Goal: Transaction & Acquisition: Book appointment/travel/reservation

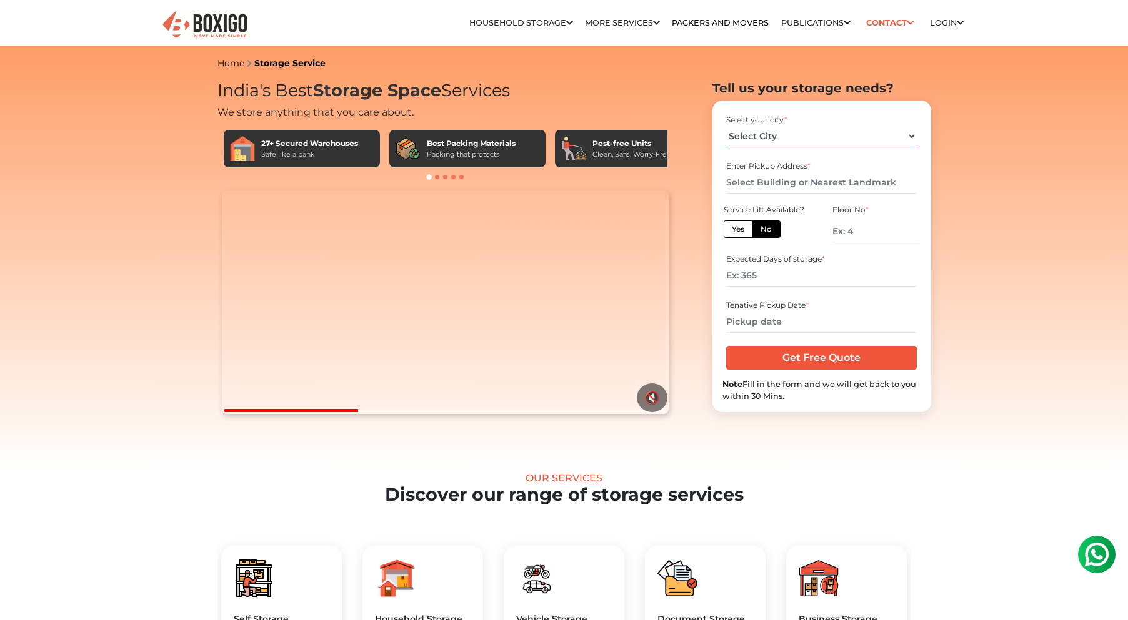
click at [771, 136] on select "Select City [GEOGRAPHIC_DATA] [GEOGRAPHIC_DATA] [GEOGRAPHIC_DATA] [GEOGRAPHIC_D…" at bounding box center [821, 137] width 191 height 22
select select "[GEOGRAPHIC_DATA]"
click at [726, 126] on select "Select City [GEOGRAPHIC_DATA] [GEOGRAPHIC_DATA] [GEOGRAPHIC_DATA] [GEOGRAPHIC_D…" at bounding box center [821, 137] width 191 height 22
click at [777, 181] on input "text" at bounding box center [821, 183] width 191 height 22
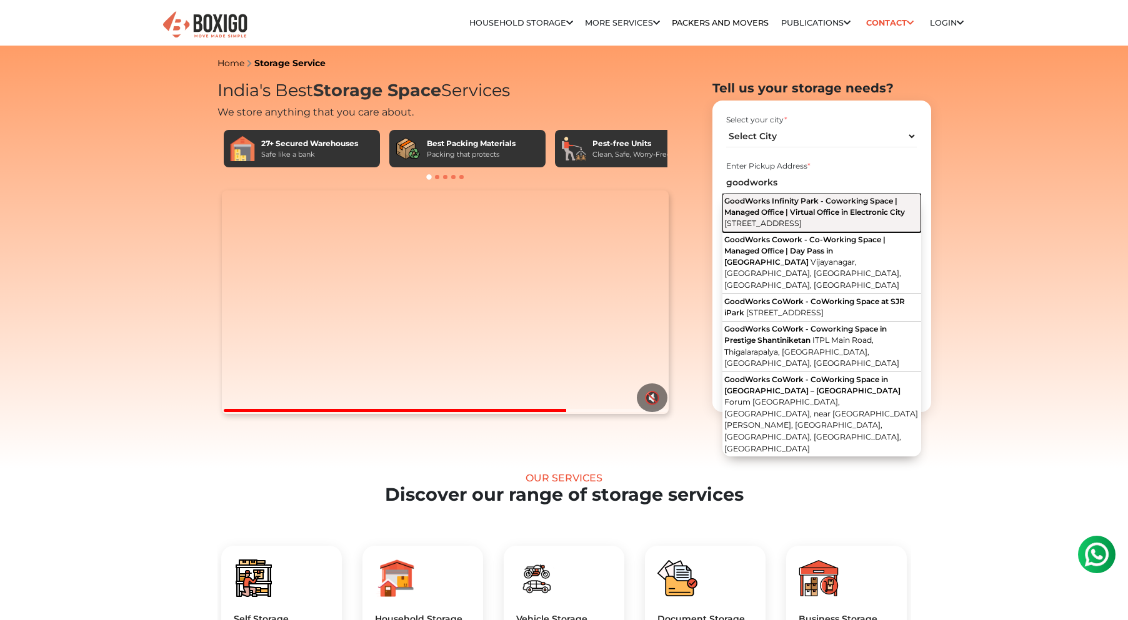
click at [802, 220] on span "2nd main Road, Electronic City Phase I, Electronic City, Bengaluru, Karnataka" at bounding box center [762, 223] width 77 height 9
type input "GoodWorks Infinity Park - Coworking Space | Managed Office | Virtual Office in …"
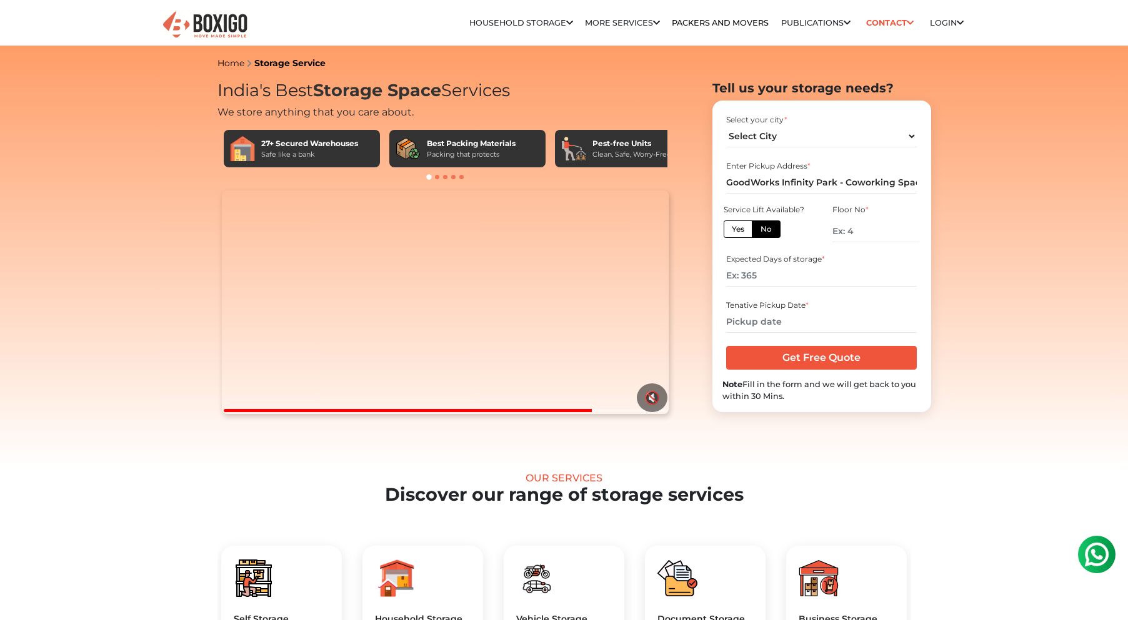
click at [733, 227] on label "Yes" at bounding box center [738, 229] width 29 height 17
click at [733, 227] on input "Yes" at bounding box center [736, 228] width 8 height 8
radio input "true"
click at [770, 279] on input "number" at bounding box center [821, 276] width 191 height 22
type input "90"
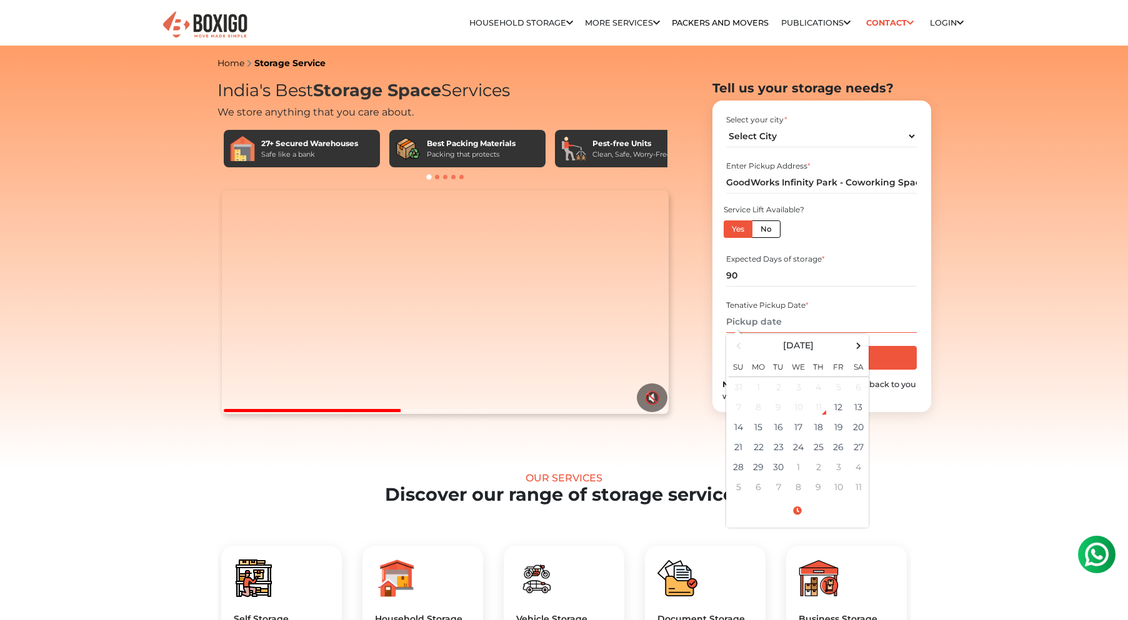
click at [808, 317] on input "text" at bounding box center [821, 322] width 191 height 22
click at [840, 409] on td "12" at bounding box center [839, 407] width 20 height 20
type input "09/12/2025 3:06 PM"
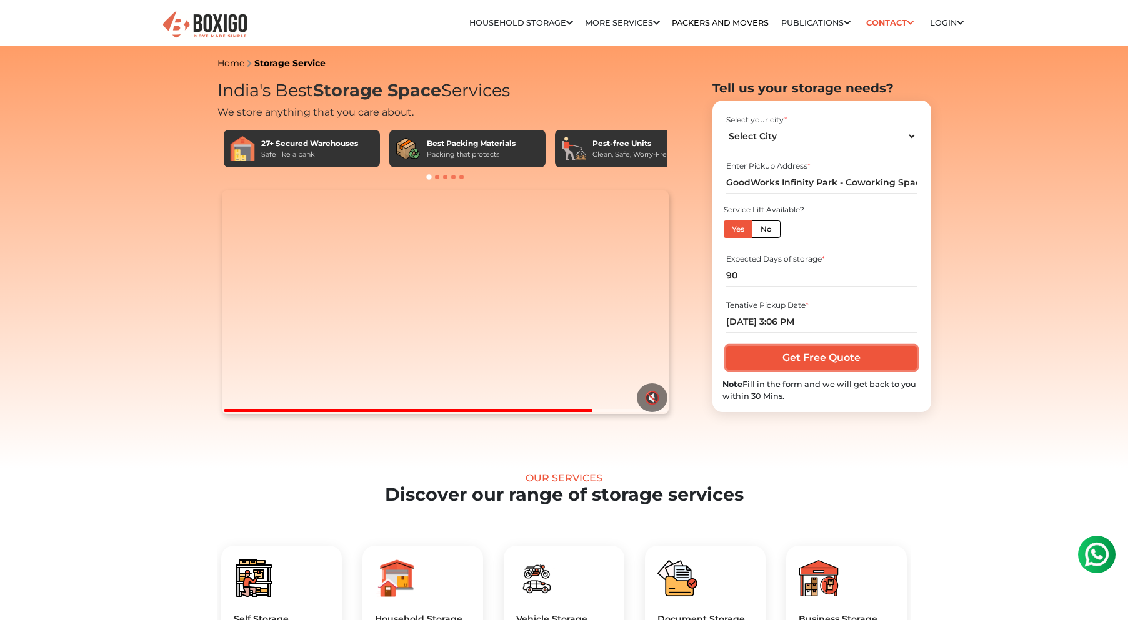
click at [829, 357] on input "Get Free Quote" at bounding box center [821, 358] width 191 height 24
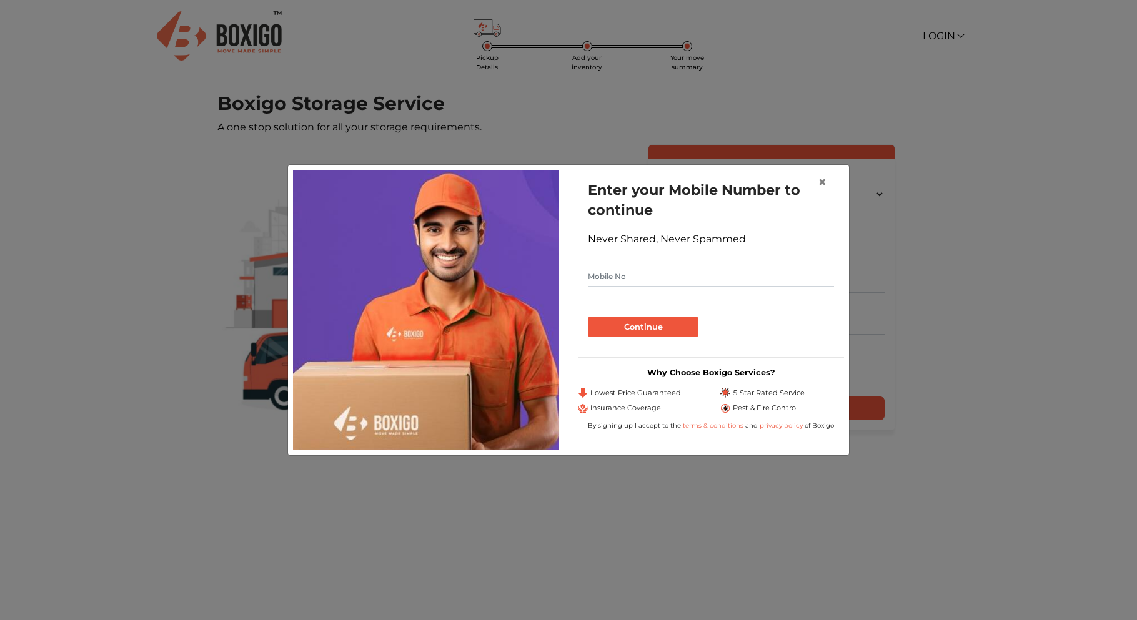
click at [631, 276] on input "text" at bounding box center [711, 277] width 246 height 20
type input "8147185976"
click at [630, 325] on button "Continue" at bounding box center [643, 327] width 111 height 21
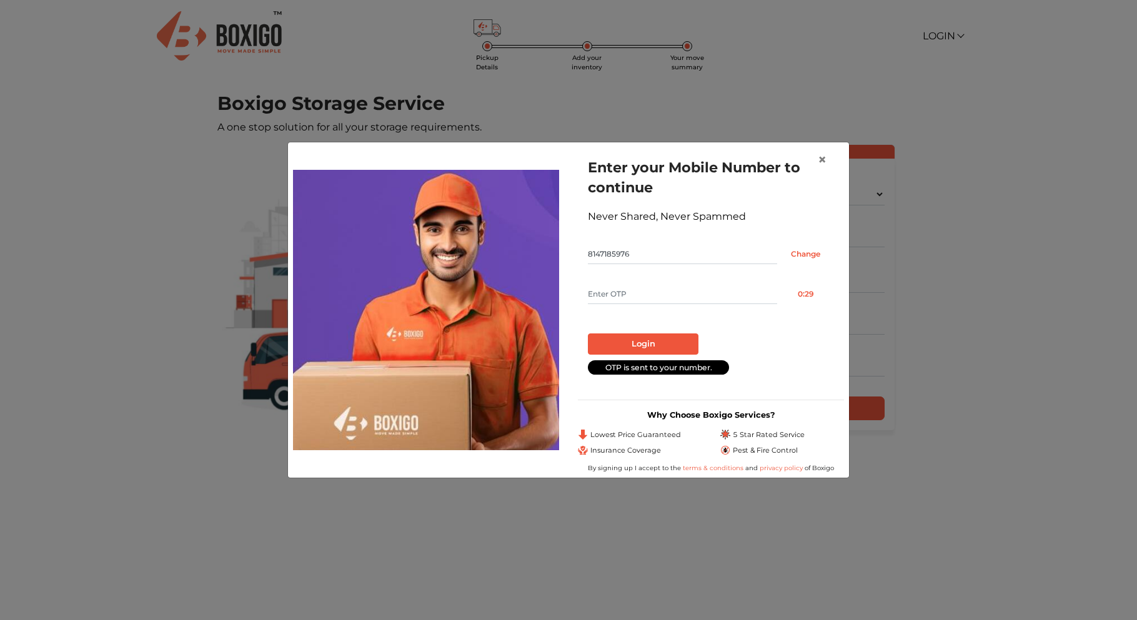
click at [640, 289] on input "text" at bounding box center [682, 294] width 189 height 20
type input "4055"
click at [644, 344] on button "Login" at bounding box center [643, 344] width 111 height 21
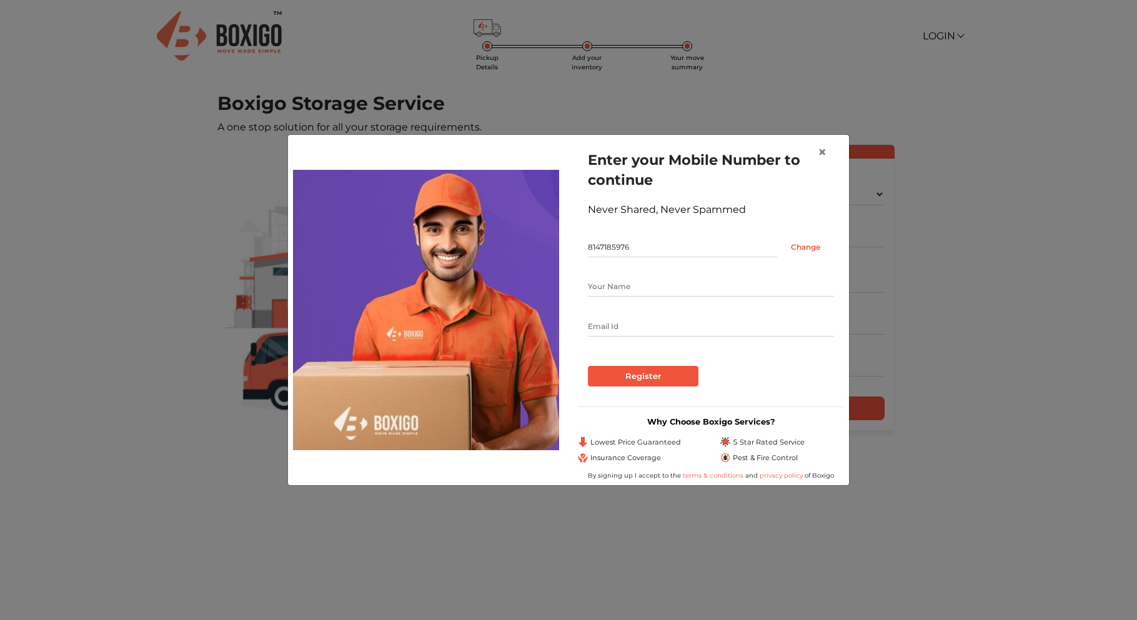
click at [614, 289] on input "text" at bounding box center [711, 287] width 246 height 20
type input "Harsha"
click at [599, 324] on input "text" at bounding box center [711, 327] width 246 height 20
type input "harsha@ziroh.com"
click at [625, 374] on input "Register" at bounding box center [643, 376] width 111 height 21
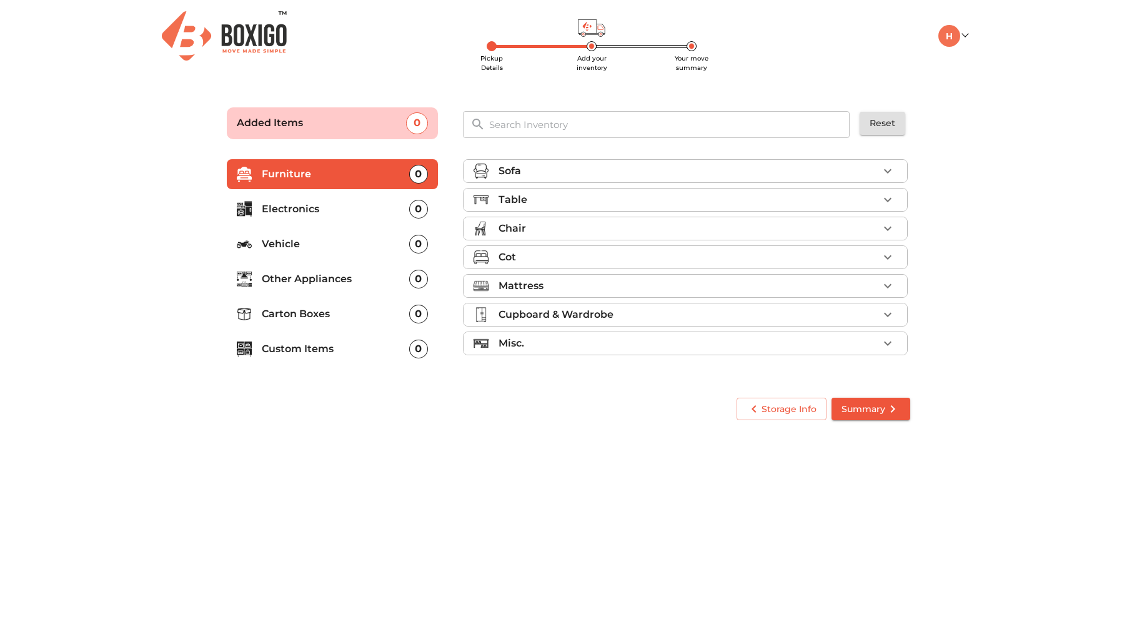
click at [294, 205] on p "Electronics" at bounding box center [335, 209] width 147 height 15
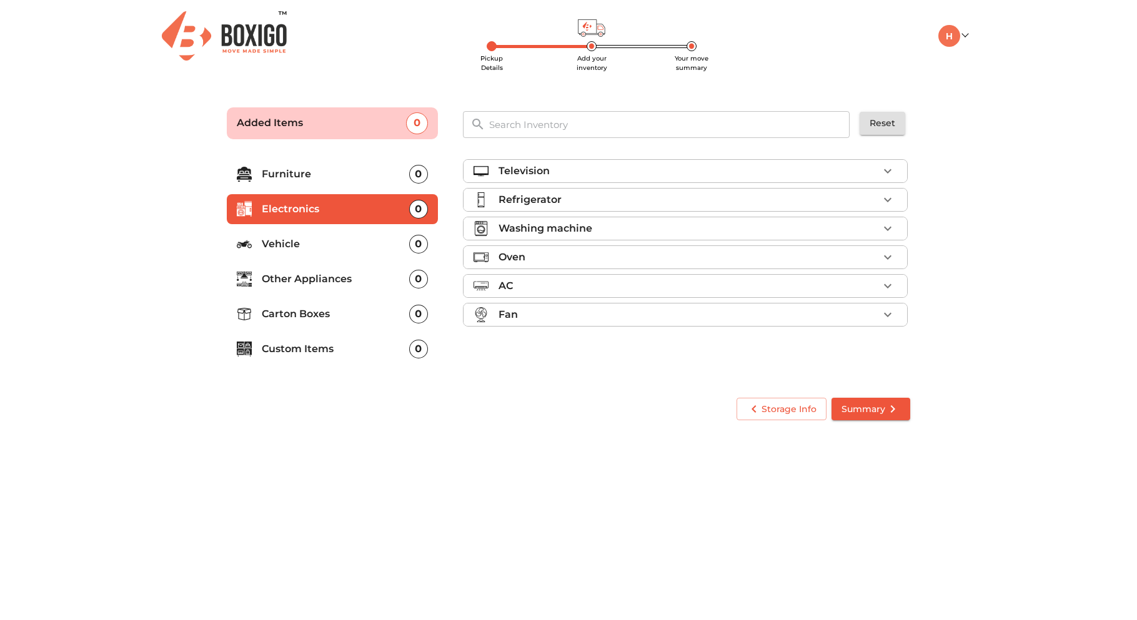
click at [594, 175] on div "Television" at bounding box center [689, 171] width 380 height 15
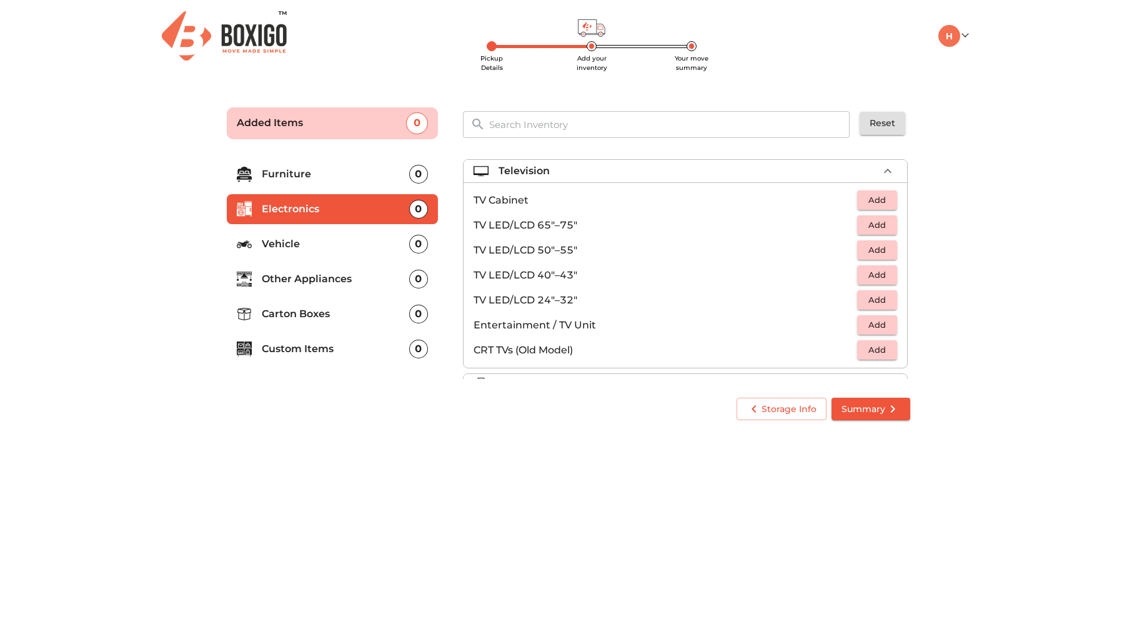
click at [865, 250] on span "Add" at bounding box center [877, 250] width 27 height 14
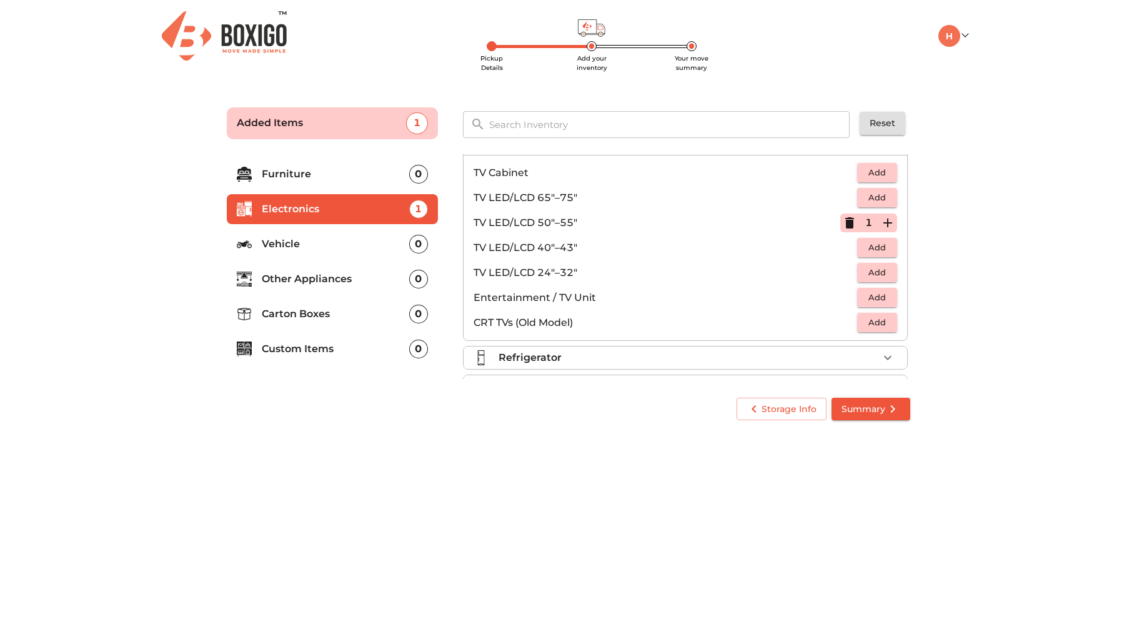
click at [397, 206] on p "Electronics" at bounding box center [335, 209] width 147 height 15
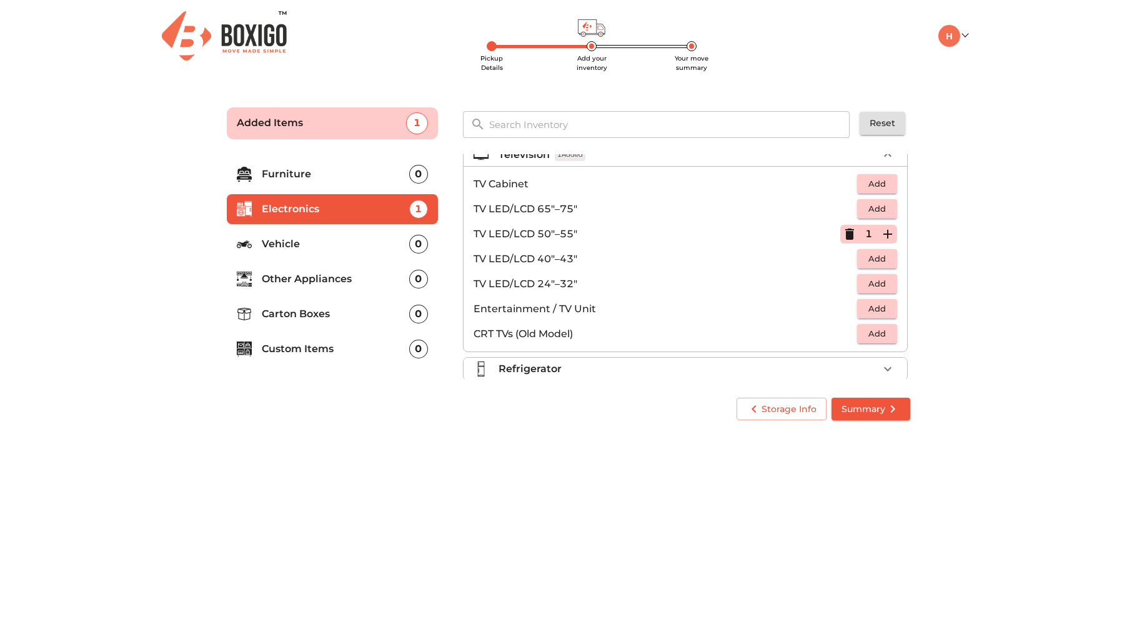
scroll to position [0, 0]
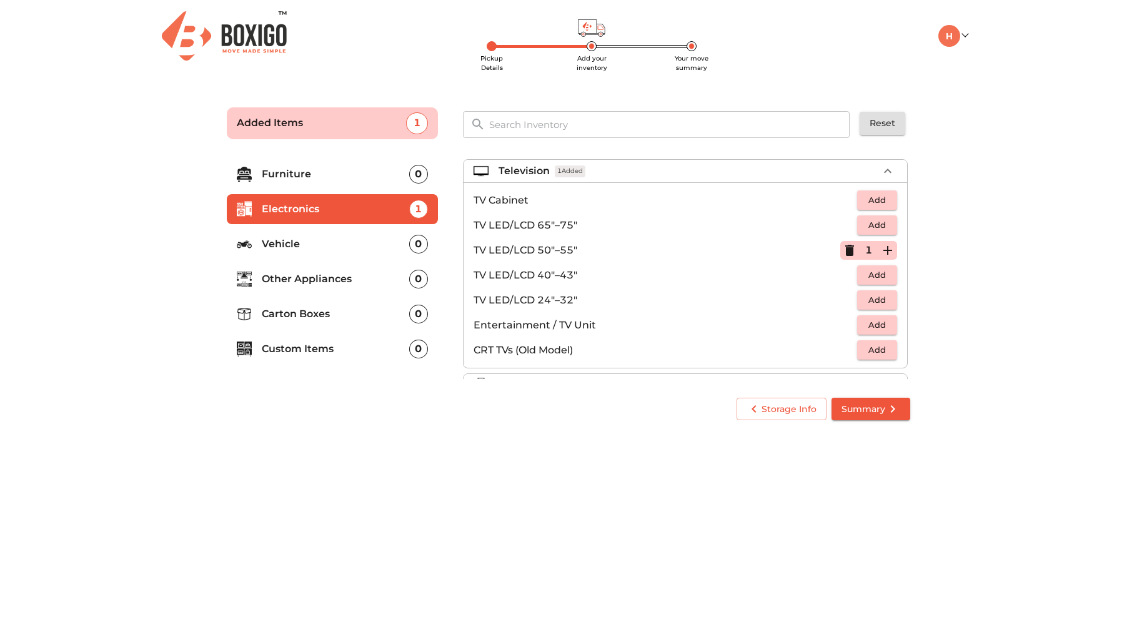
click at [887, 171] on icon "button" at bounding box center [887, 171] width 15 height 15
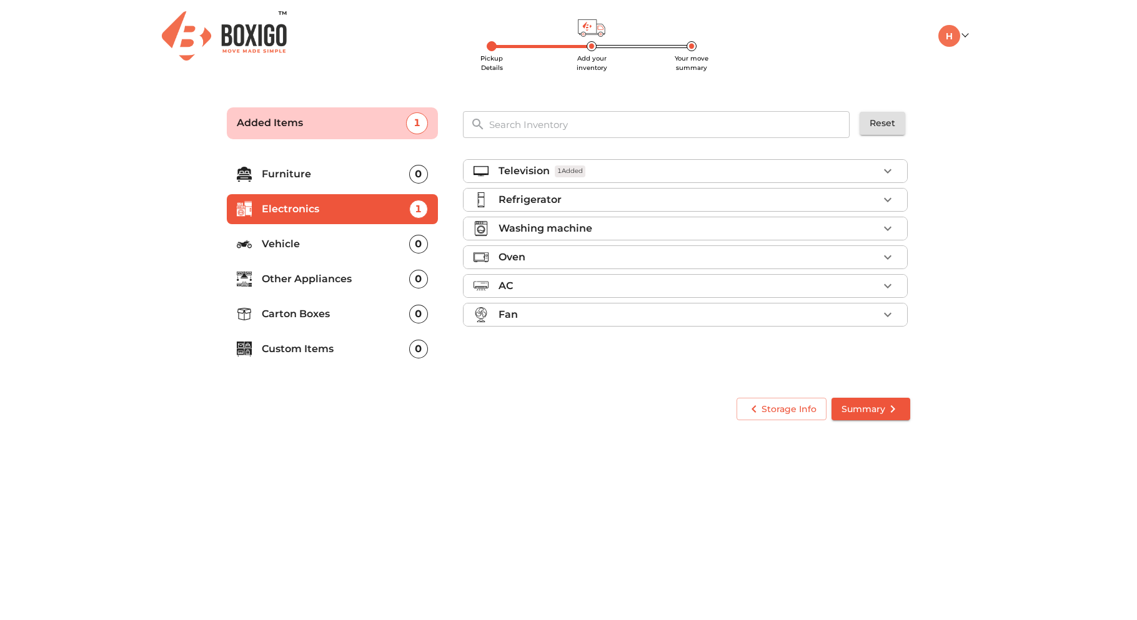
click at [376, 277] on p "Other Appliances" at bounding box center [335, 279] width 147 height 15
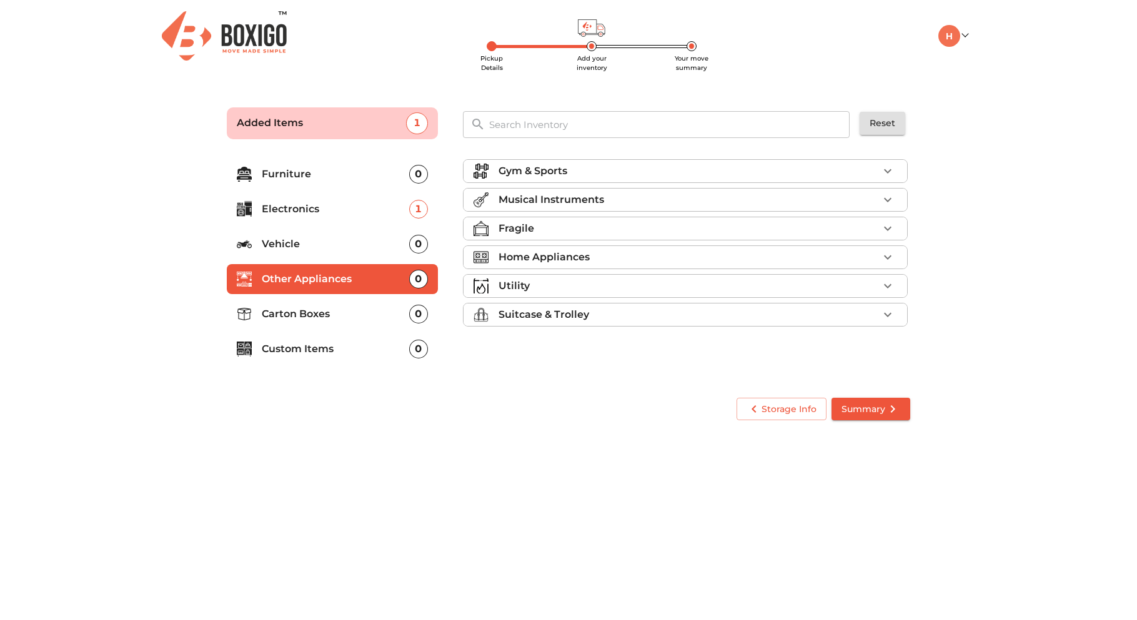
click at [553, 124] on input "text" at bounding box center [670, 124] width 377 height 27
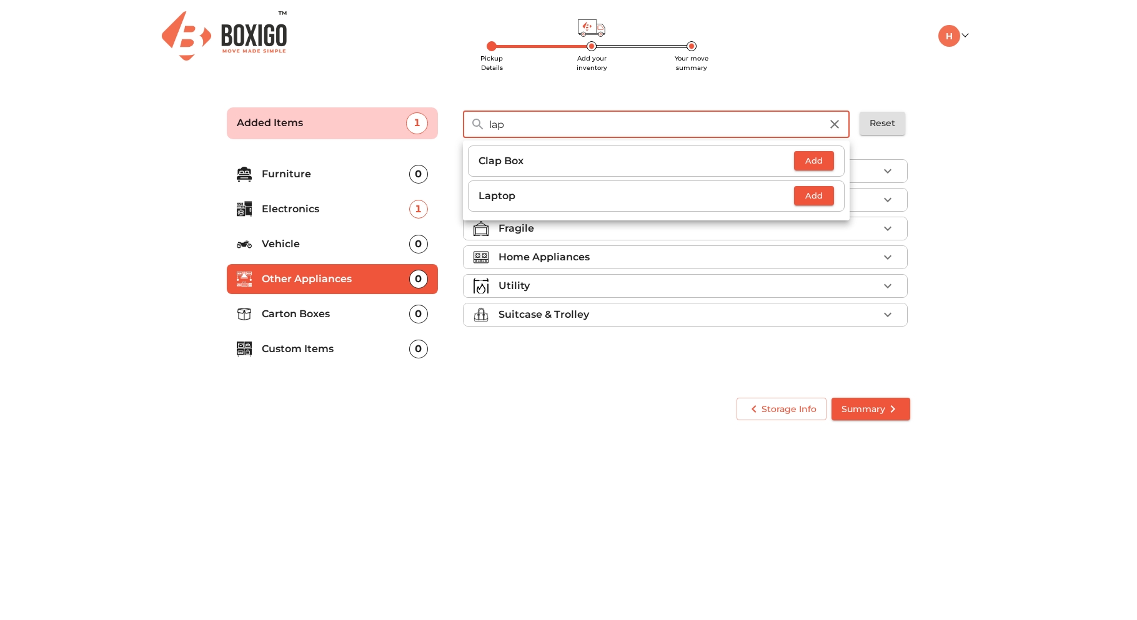
type input "lap"
click at [603, 195] on p "Laptop" at bounding box center [637, 196] width 316 height 15
click at [823, 190] on span "Add" at bounding box center [813, 196] width 27 height 14
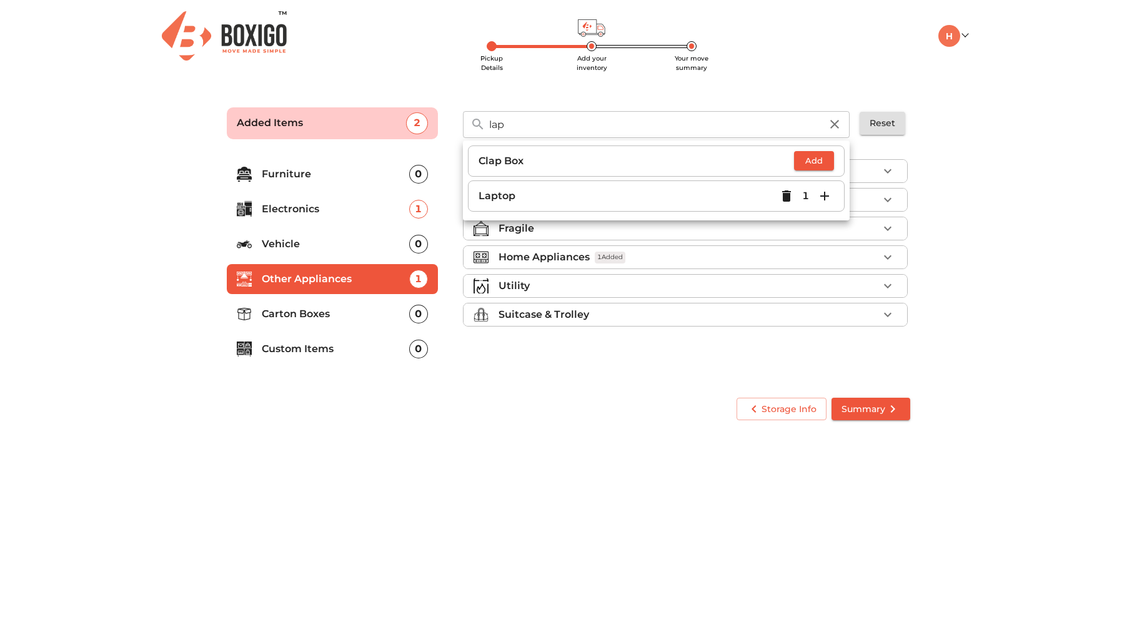
click at [826, 194] on icon "button" at bounding box center [824, 196] width 15 height 15
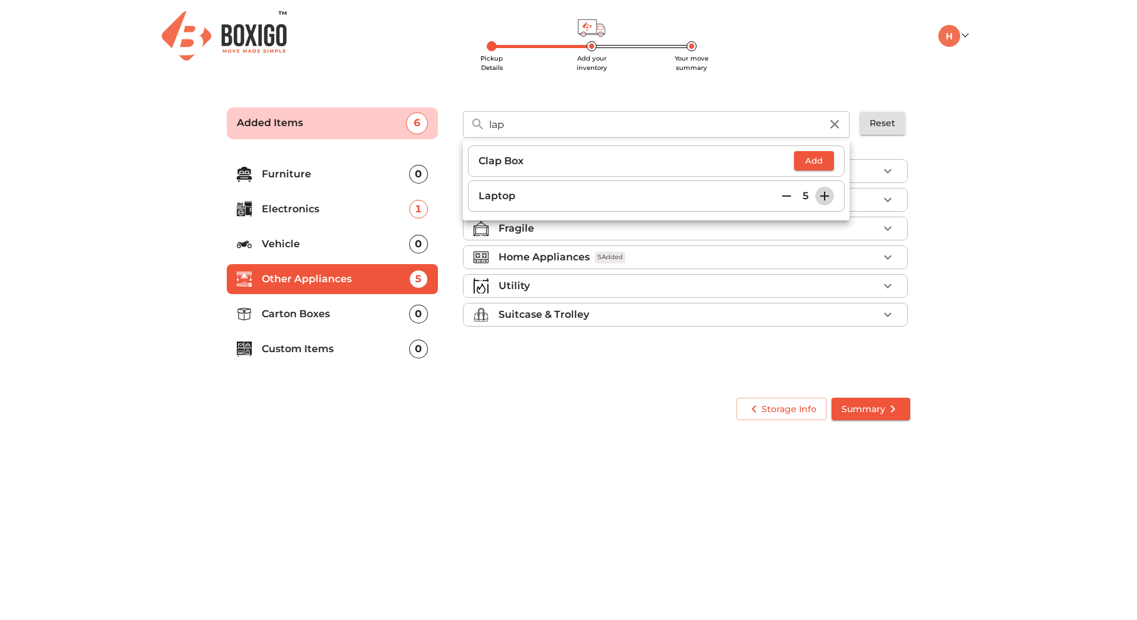
click at [826, 194] on icon "button" at bounding box center [824, 196] width 15 height 15
click at [825, 196] on icon "button" at bounding box center [824, 196] width 9 height 9
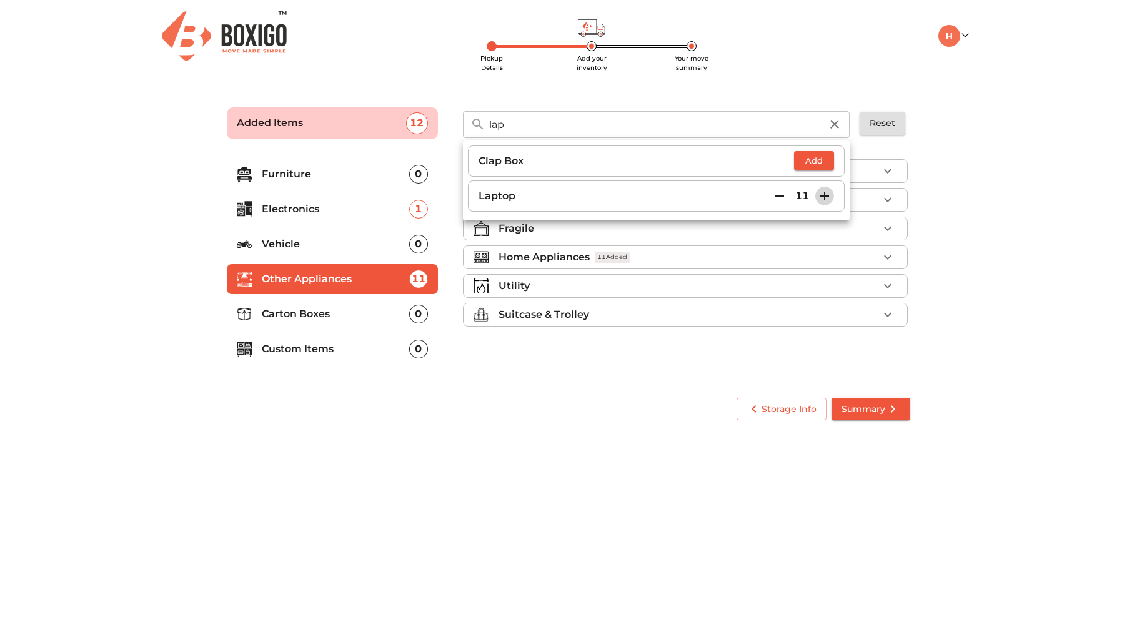
click at [825, 196] on icon "button" at bounding box center [824, 196] width 9 height 9
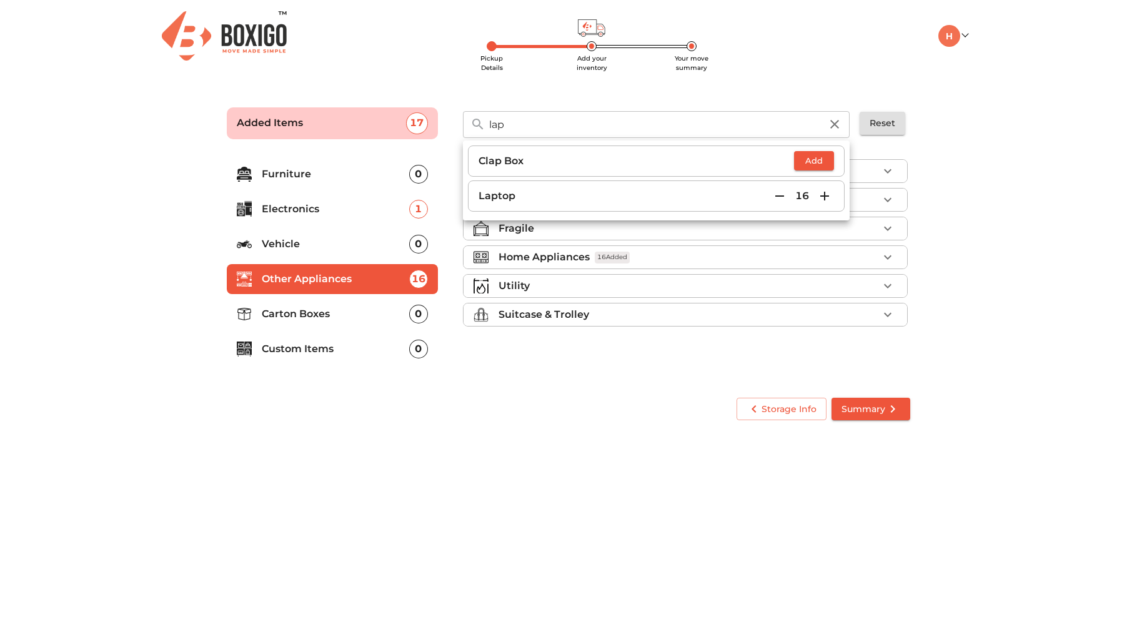
click at [782, 196] on icon "button" at bounding box center [779, 196] width 9 height 1
click at [982, 166] on main "Pickup Details Add your inventory Your move summary Added Items 16 lap ​ Clap B…" at bounding box center [568, 262] width 1137 height 344
click at [833, 122] on icon "button" at bounding box center [834, 124] width 9 height 9
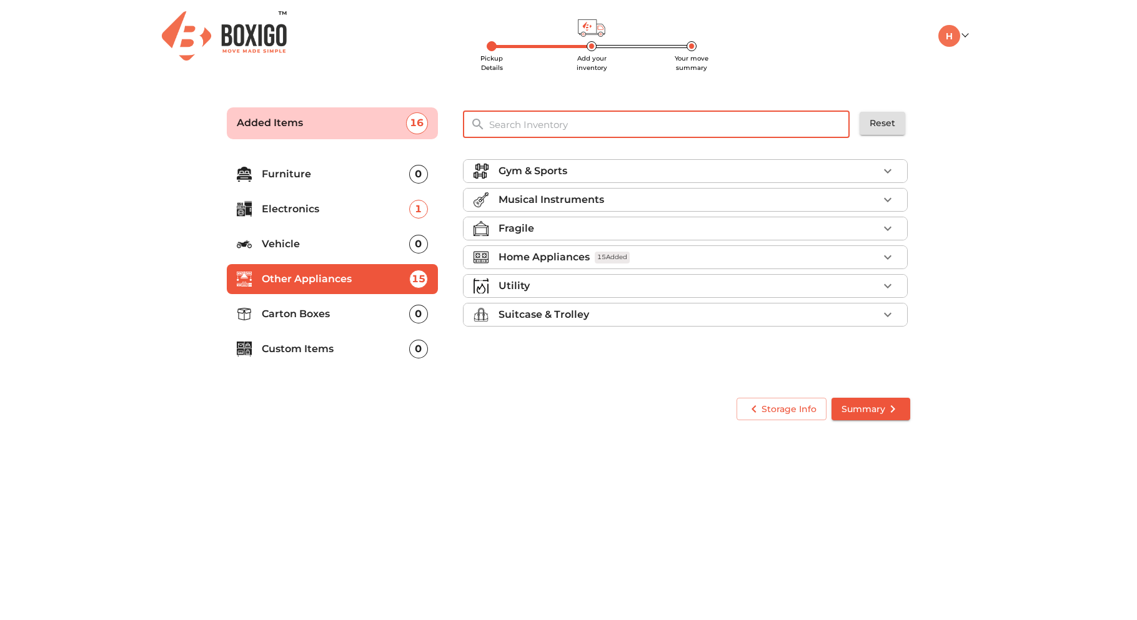
click at [516, 123] on input "text" at bounding box center [670, 124] width 377 height 27
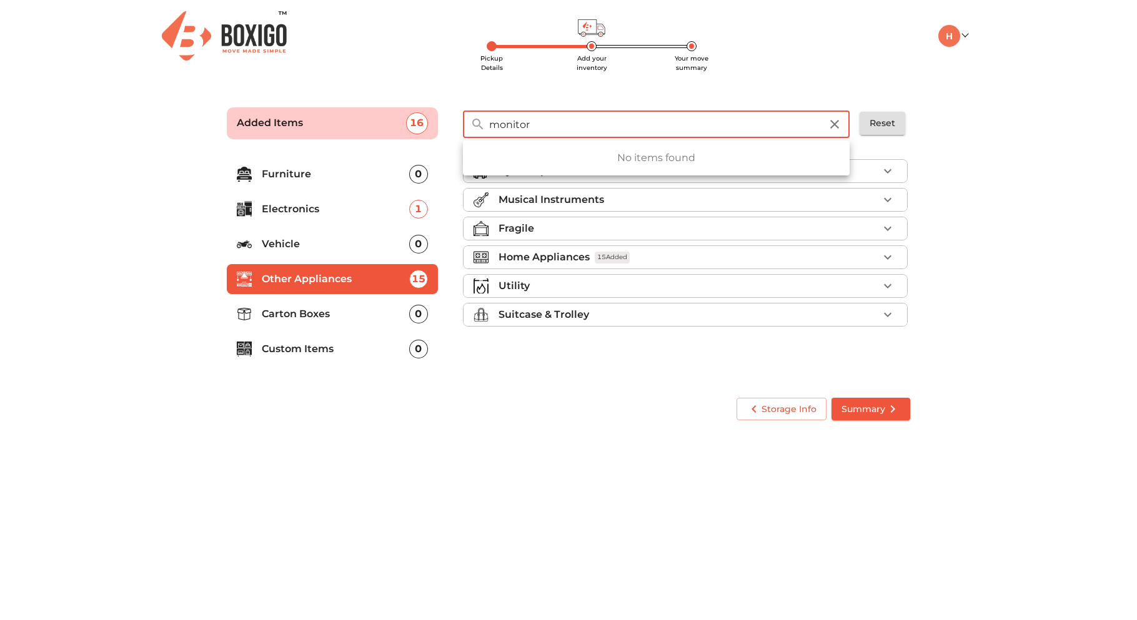
type input "monitor"
click at [476, 404] on div "Storage Info Summary" at bounding box center [569, 409] width 694 height 33
click at [344, 354] on p "Custom Items" at bounding box center [335, 349] width 147 height 15
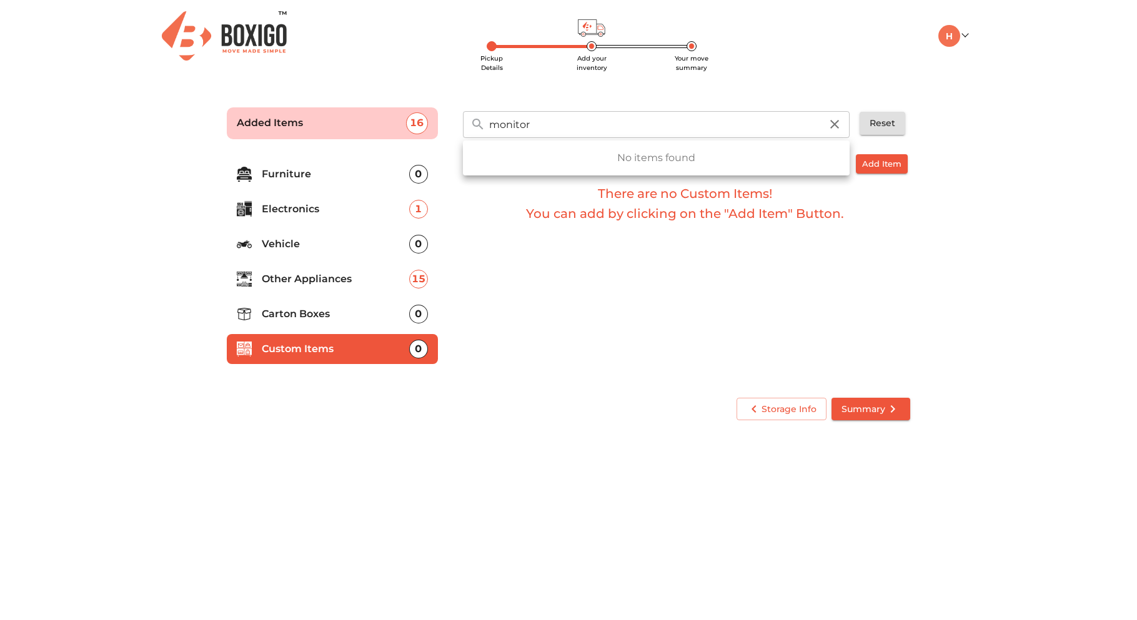
click at [592, 132] on input "monitor" at bounding box center [655, 124] width 347 height 27
click at [868, 161] on span "Add Item" at bounding box center [881, 164] width 39 height 14
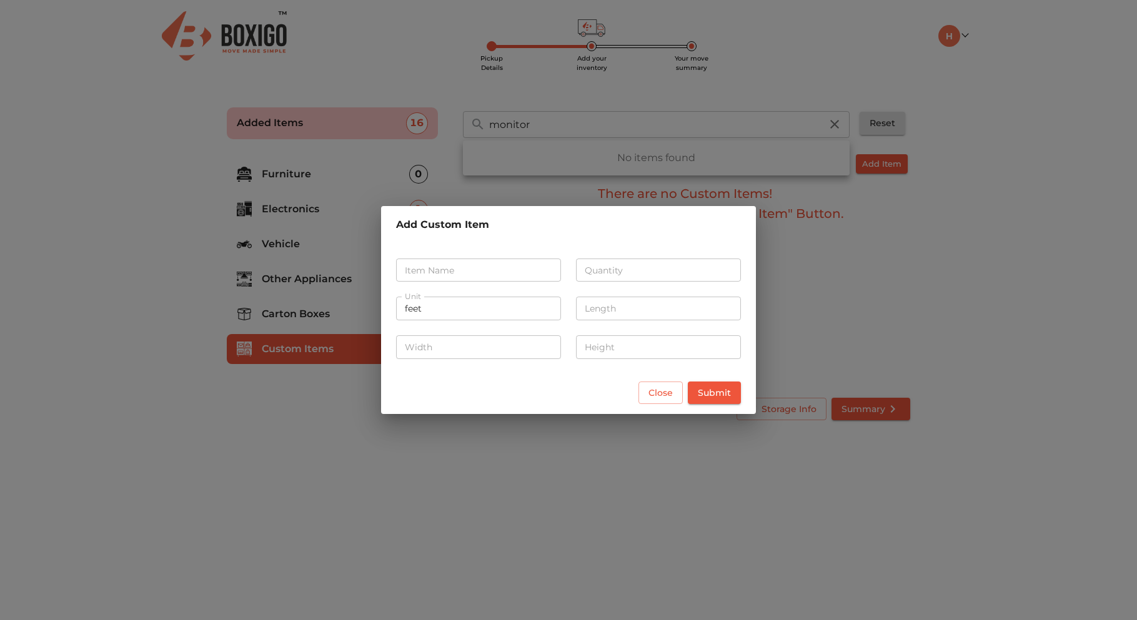
click at [471, 261] on input "text" at bounding box center [478, 271] width 165 height 24
type input "lcd monitor 27inch"
click at [605, 268] on input "number" at bounding box center [658, 271] width 165 height 24
type input "15"
click at [434, 305] on input "feet" at bounding box center [478, 309] width 165 height 24
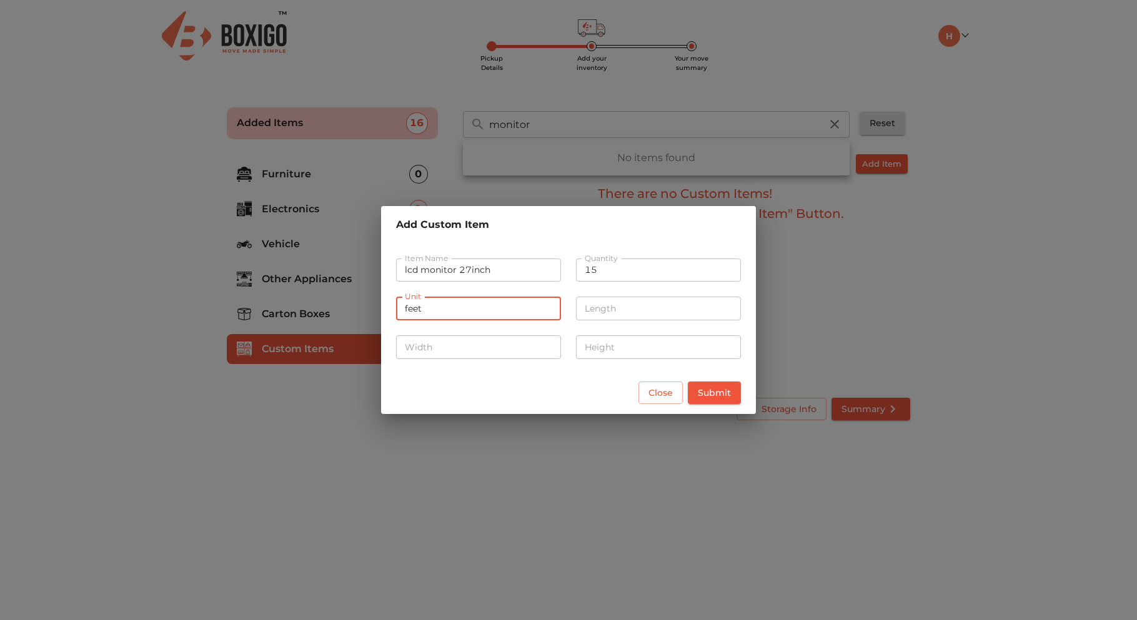
click at [434, 306] on input "feet" at bounding box center [478, 309] width 165 height 24
click at [607, 311] on input "number" at bounding box center [658, 309] width 165 height 24
click at [500, 353] on input "number" at bounding box center [478, 348] width 165 height 24
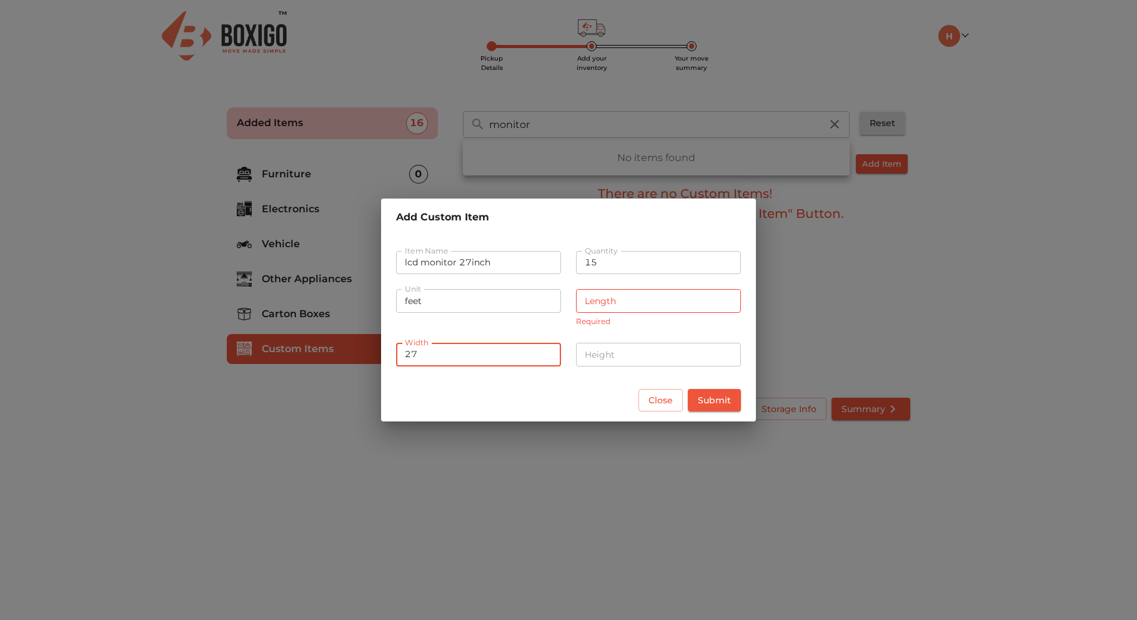
type input "27"
click at [654, 356] on input "number" at bounding box center [658, 355] width 165 height 24
click at [482, 357] on input "27" at bounding box center [478, 355] width 165 height 24
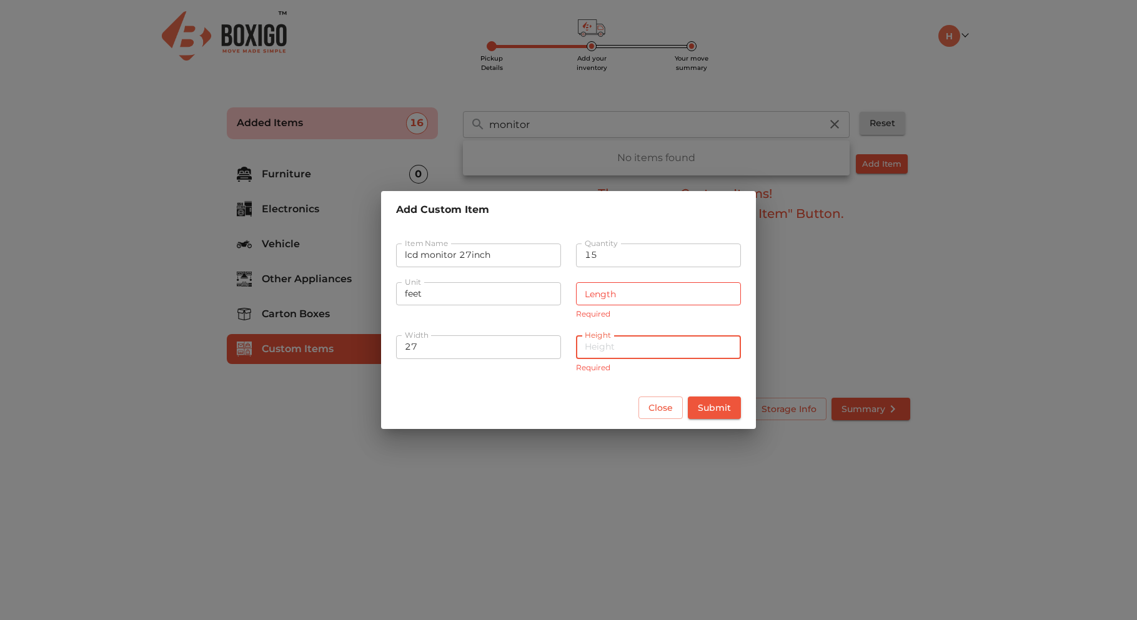
click at [650, 347] on input "number" at bounding box center [658, 348] width 165 height 24
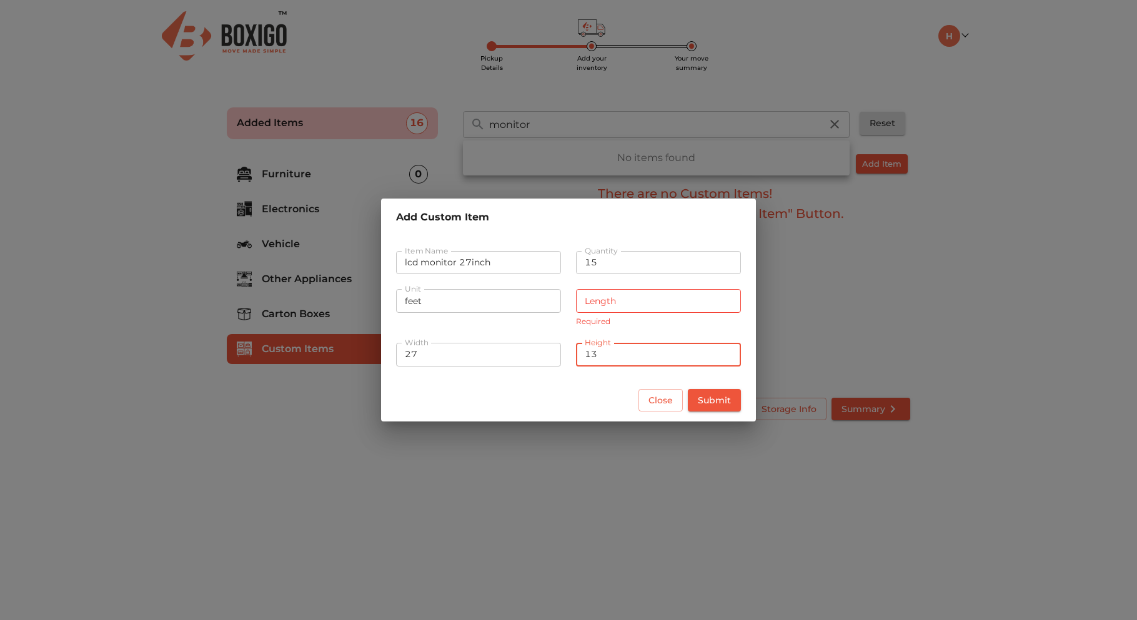
type input "13"
click at [516, 321] on div "Unit feet Unit" at bounding box center [479, 307] width 180 height 61
click at [425, 304] on input "feet" at bounding box center [478, 301] width 165 height 24
drag, startPoint x: 429, startPoint y: 302, endPoint x: 380, endPoint y: 297, distance: 49.1
click at [380, 297] on div "Add Custom Item Item Name lcd monitor 27inch Item Name Quantity 15 Quantity Uni…" at bounding box center [568, 310] width 1137 height 620
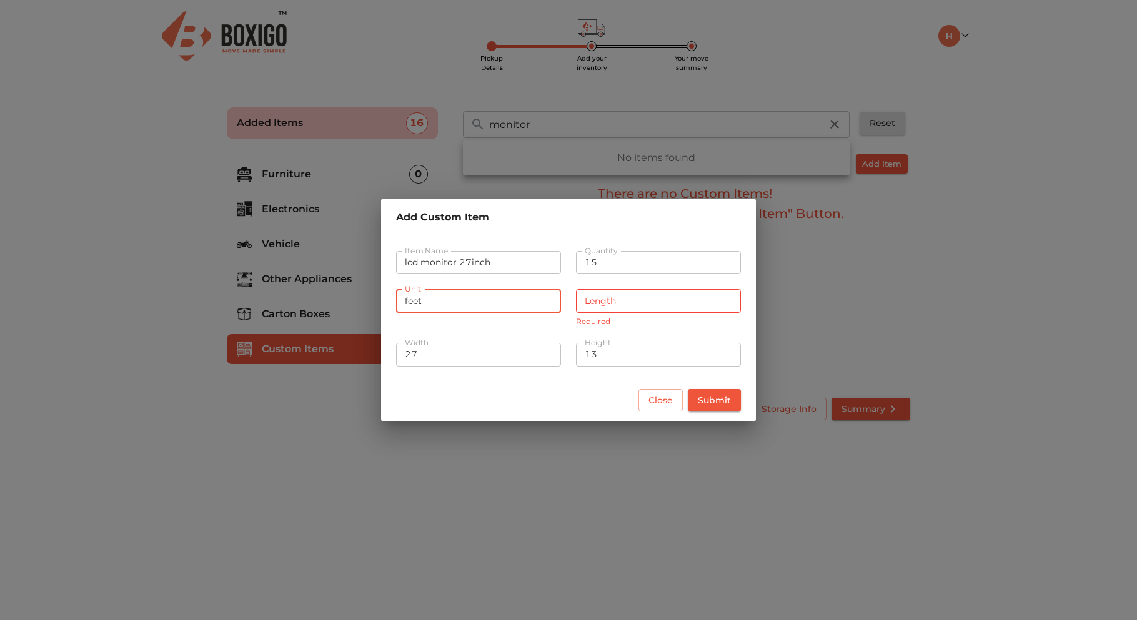
click at [457, 302] on input "feet" at bounding box center [478, 301] width 165 height 24
click at [439, 304] on input "feet" at bounding box center [478, 301] width 165 height 24
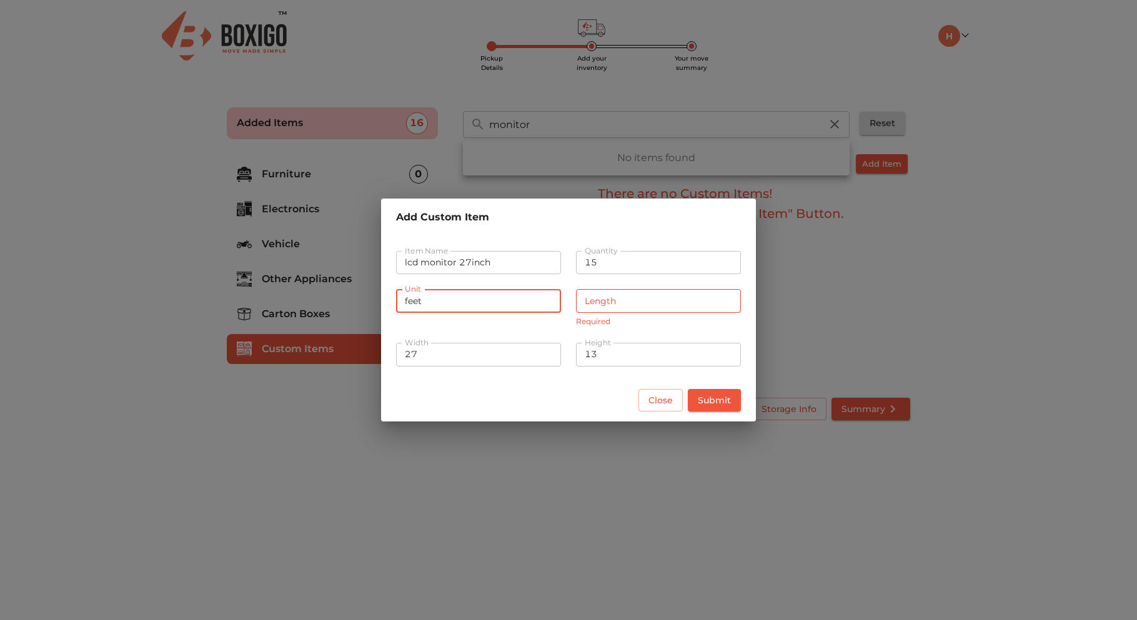
click at [507, 331] on div "Width 27 Width" at bounding box center [479, 354] width 180 height 46
click at [642, 301] on input "number" at bounding box center [658, 301] width 165 height 24
click at [437, 351] on input "27" at bounding box center [478, 355] width 165 height 24
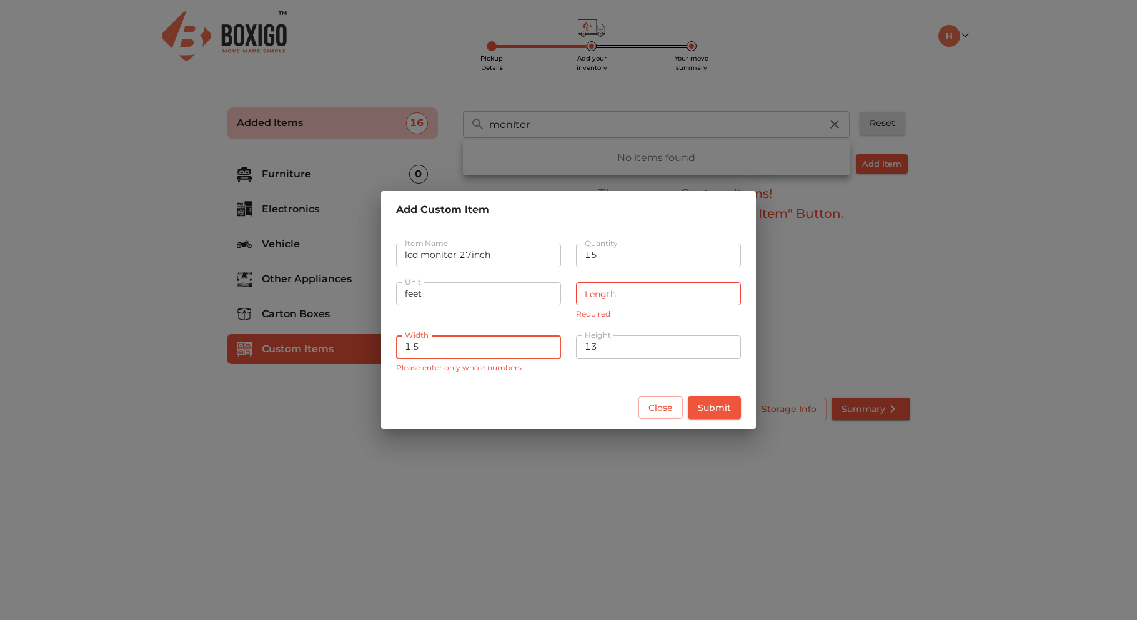
type input "1"
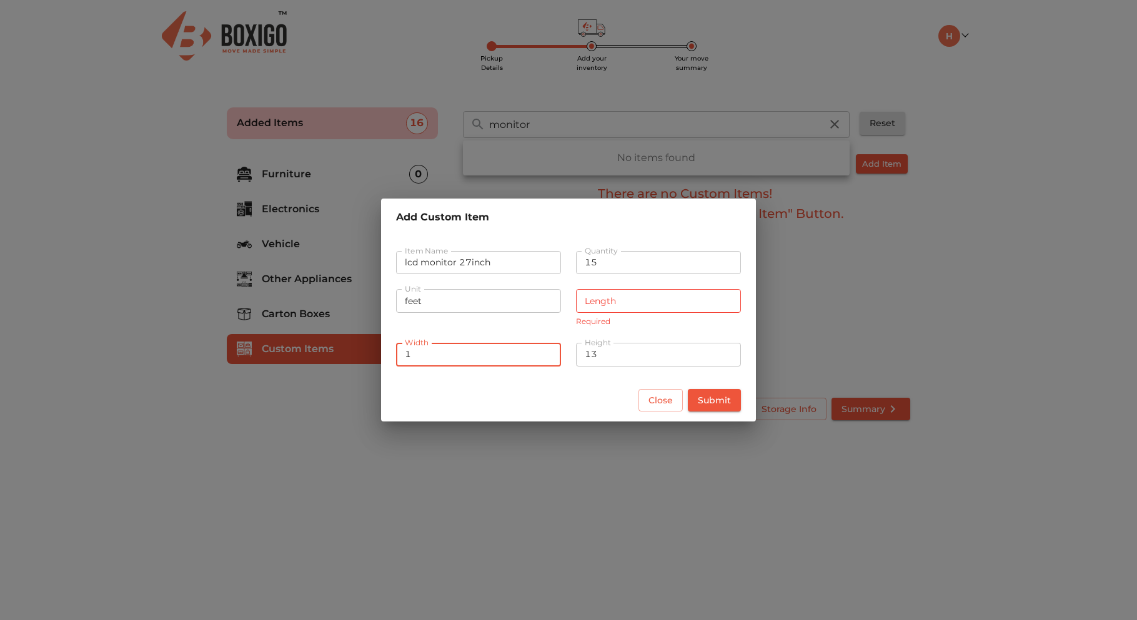
type input "1"
click at [628, 298] on input "number" at bounding box center [658, 301] width 165 height 24
click at [719, 397] on span "Submit" at bounding box center [714, 401] width 33 height 16
click at [714, 396] on span "Submit" at bounding box center [714, 401] width 33 height 16
click at [633, 304] on input "number" at bounding box center [658, 301] width 165 height 24
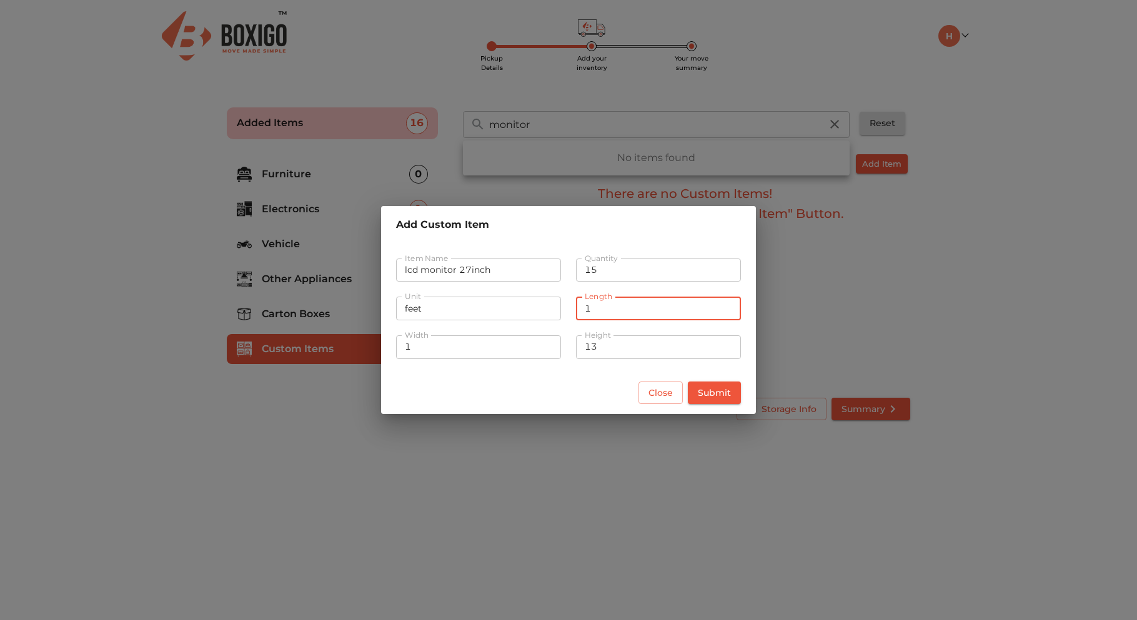
type input "1"
click at [711, 396] on span "Submit" at bounding box center [714, 394] width 33 height 16
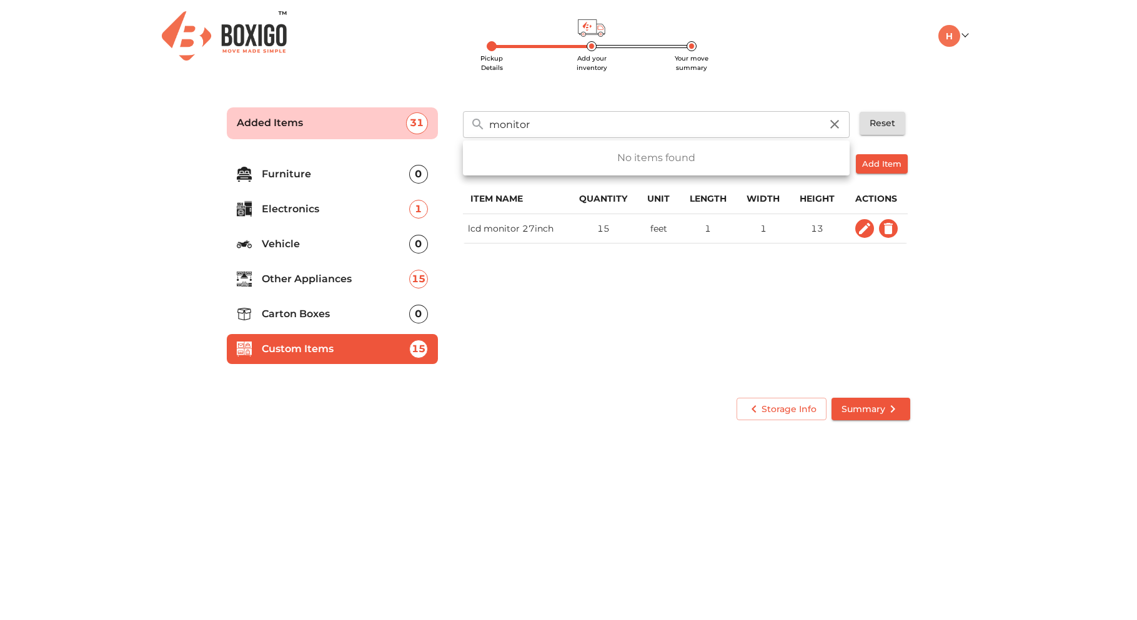
click at [561, 384] on div "Custom Items Add Item Item Name Quantity Unit Length Width Height Actions lcd m…" at bounding box center [686, 267] width 457 height 236
click at [835, 119] on icon "button" at bounding box center [834, 124] width 15 height 15
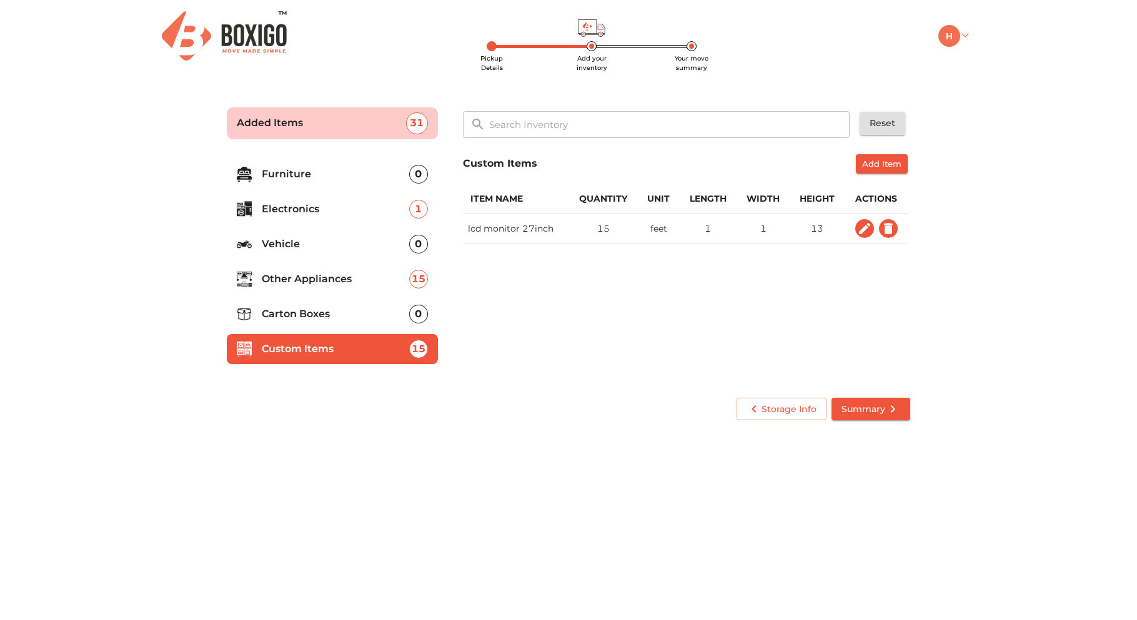
click at [967, 35] on link at bounding box center [953, 35] width 29 height 12
click at [885, 167] on span "Add Item" at bounding box center [881, 164] width 39 height 14
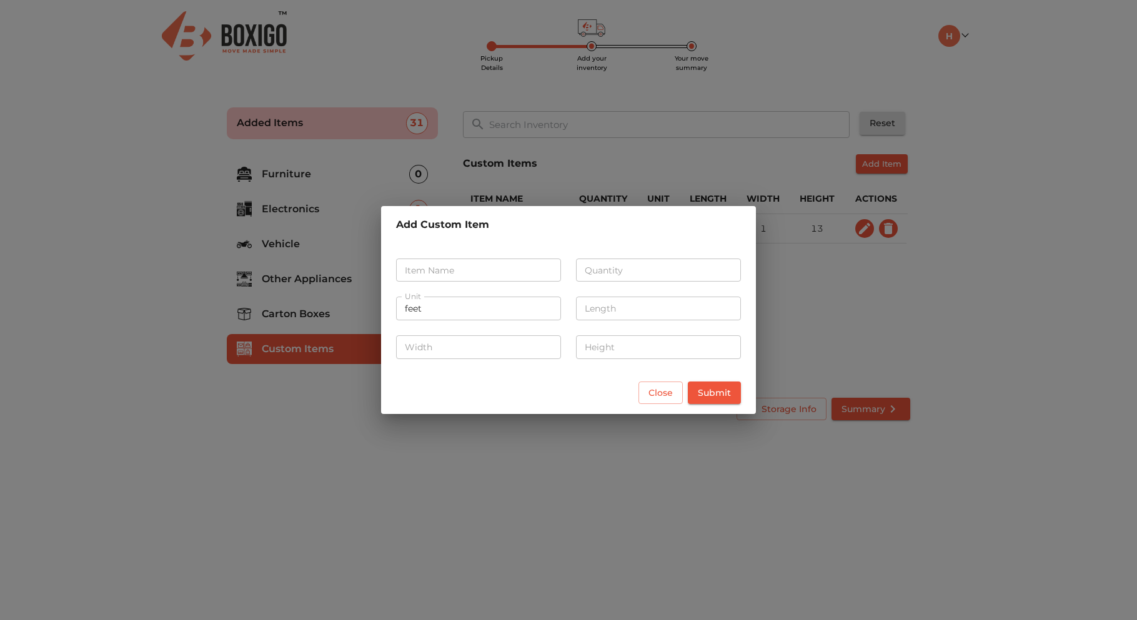
click at [457, 274] on input "text" at bounding box center [478, 271] width 165 height 24
type input "Router"
click at [627, 264] on input "number" at bounding box center [658, 271] width 165 height 24
type input "3"
click at [627, 310] on input "number" at bounding box center [658, 309] width 165 height 24
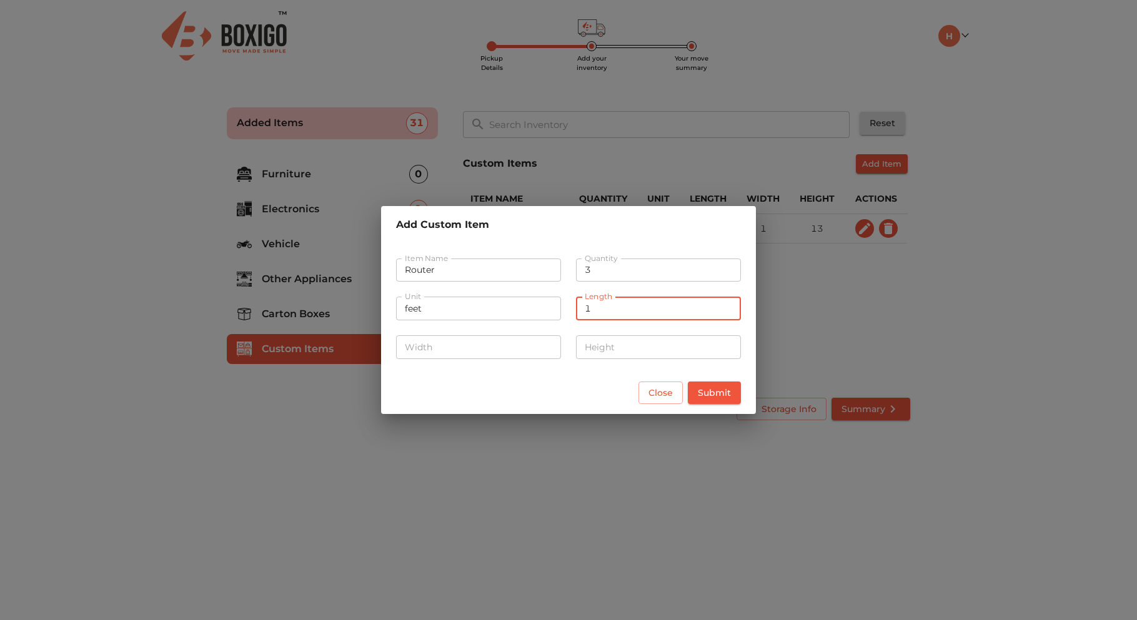
type input "1"
click at [512, 346] on input "number" at bounding box center [478, 348] width 165 height 24
type input "1"
click at [723, 386] on span "Submit" at bounding box center [714, 394] width 33 height 16
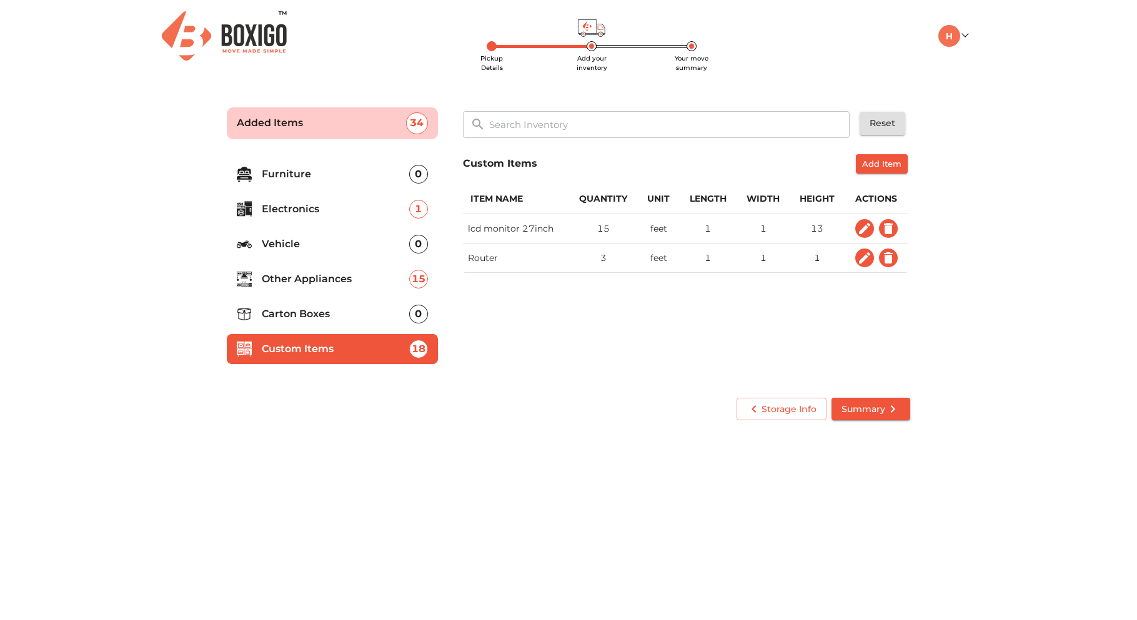
click at [342, 314] on p "Carton Boxes" at bounding box center [335, 314] width 147 height 15
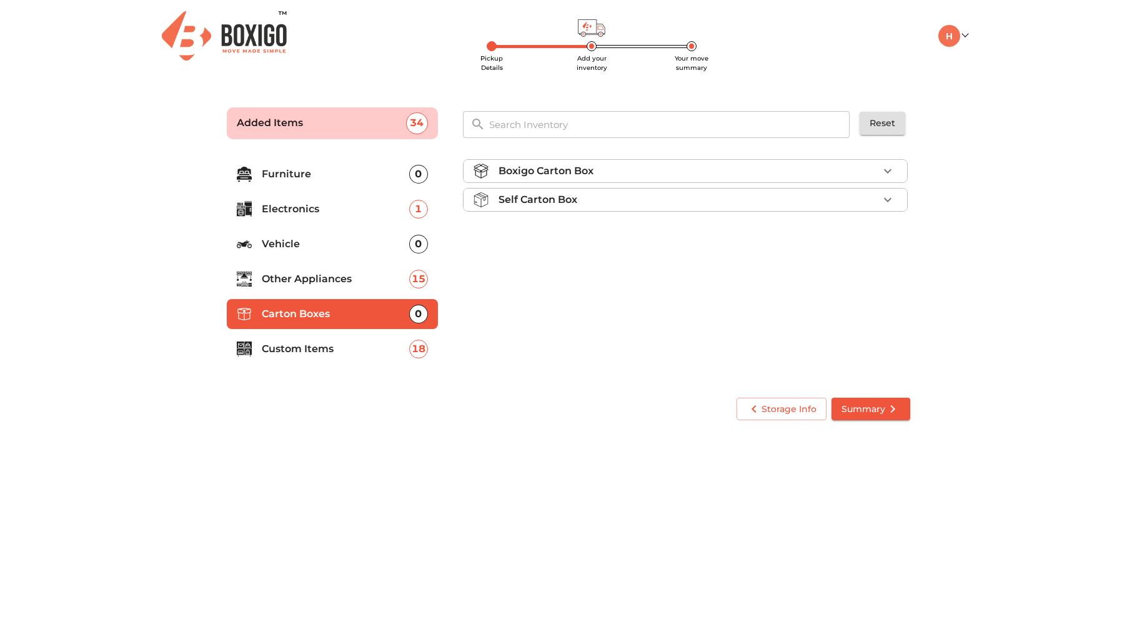
click at [894, 198] on icon "button" at bounding box center [887, 199] width 15 height 15
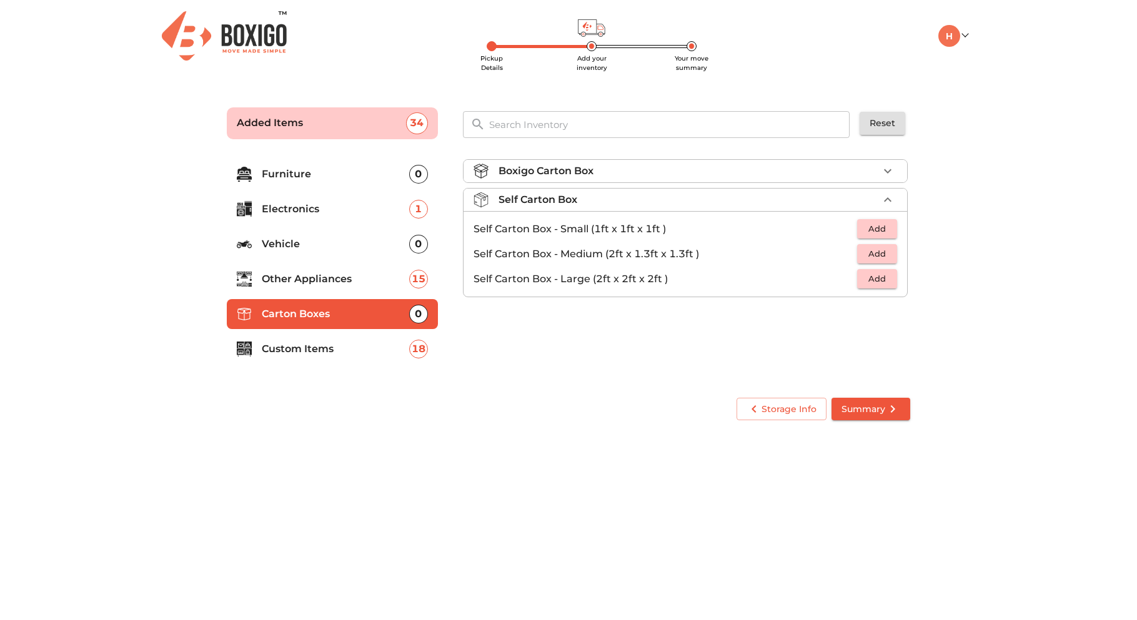
click at [885, 281] on span "Add" at bounding box center [877, 279] width 27 height 14
click at [885, 281] on icon "button" at bounding box center [887, 279] width 15 height 15
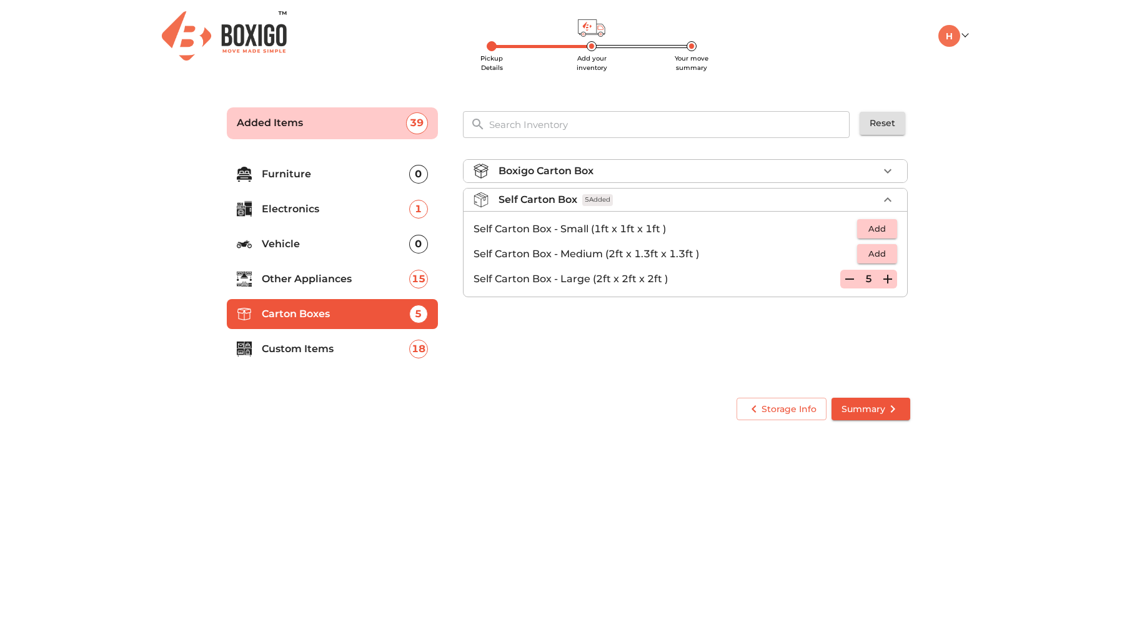
click at [366, 207] on p "Electronics" at bounding box center [335, 209] width 147 height 15
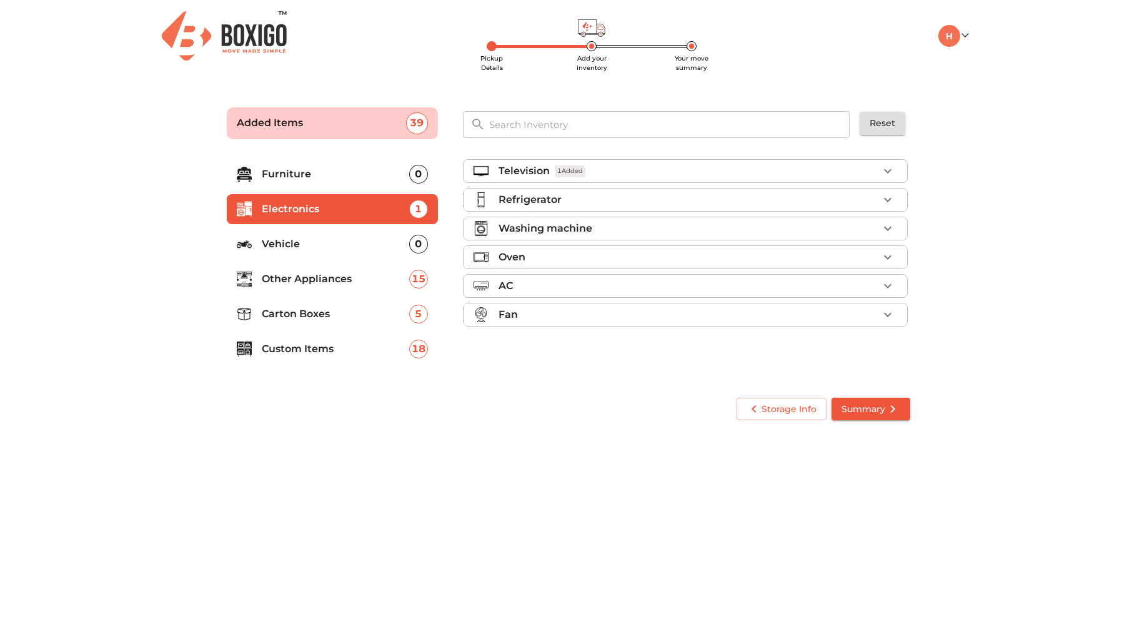
click at [877, 312] on div "Fan" at bounding box center [689, 314] width 380 height 15
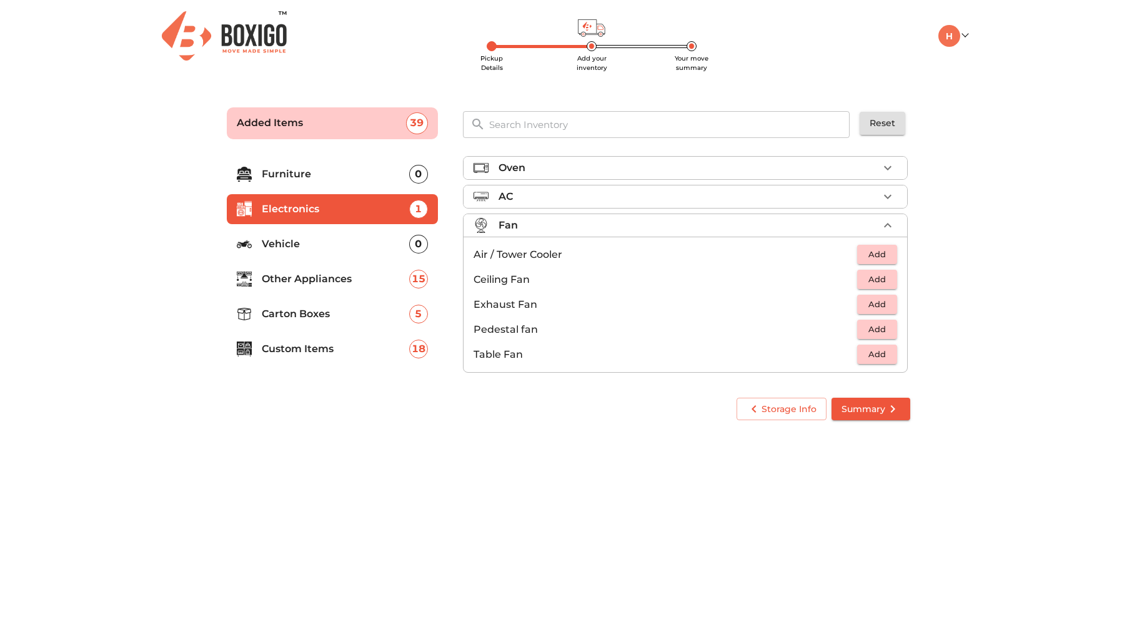
scroll to position [93, 0]
click at [884, 351] on span "Add" at bounding box center [877, 351] width 27 height 14
click at [884, 351] on icon "button" at bounding box center [888, 351] width 9 height 9
click at [679, 462] on body "Pickup Details Add your inventory Your move summary My Moves My Profile Make Es…" at bounding box center [568, 310] width 1137 height 620
click at [324, 280] on p "Other Appliances" at bounding box center [335, 279] width 147 height 15
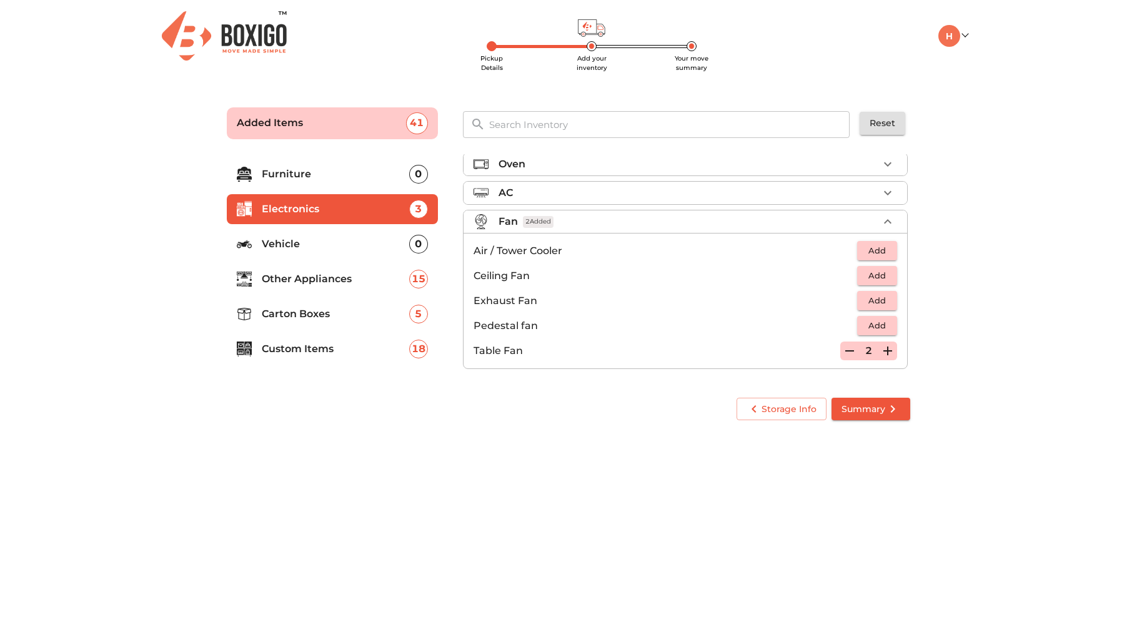
scroll to position [0, 0]
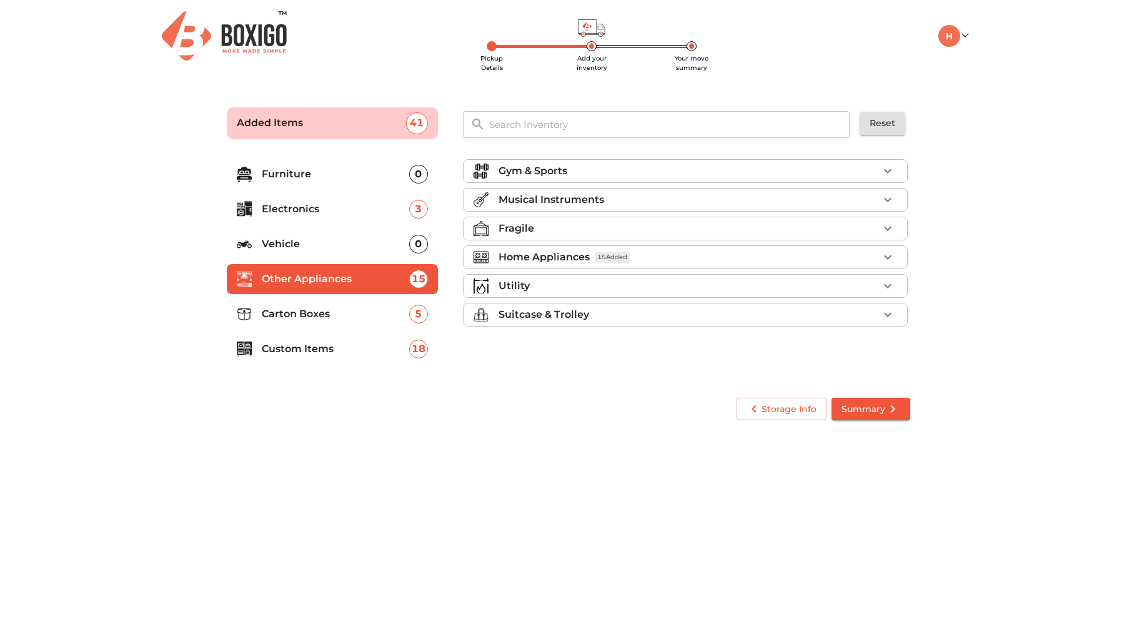
click at [585, 285] on div "Utility" at bounding box center [689, 286] width 380 height 15
click at [320, 202] on p "Electronics" at bounding box center [335, 209] width 147 height 15
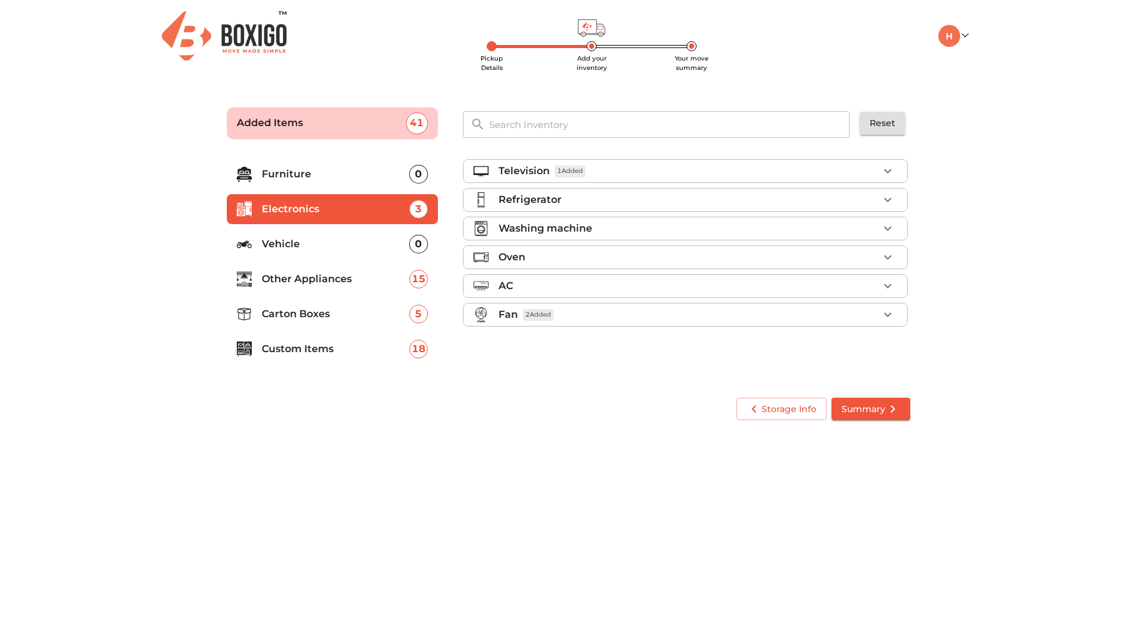
click at [547, 126] on input "text" at bounding box center [670, 124] width 377 height 27
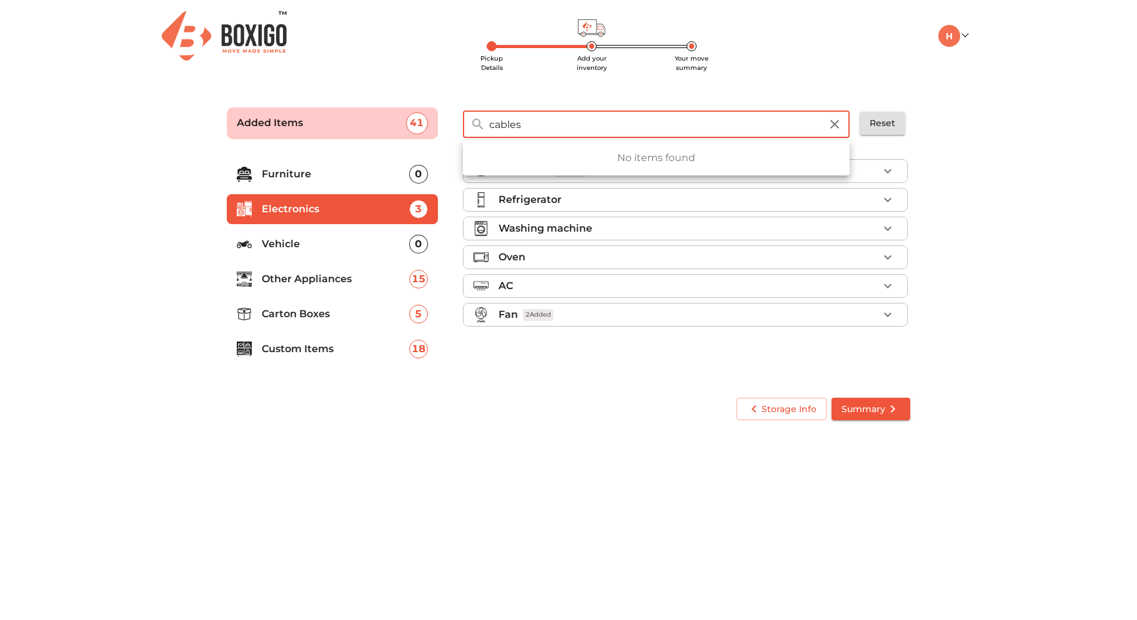
type input "cables"
click at [840, 126] on icon "button" at bounding box center [834, 124] width 15 height 15
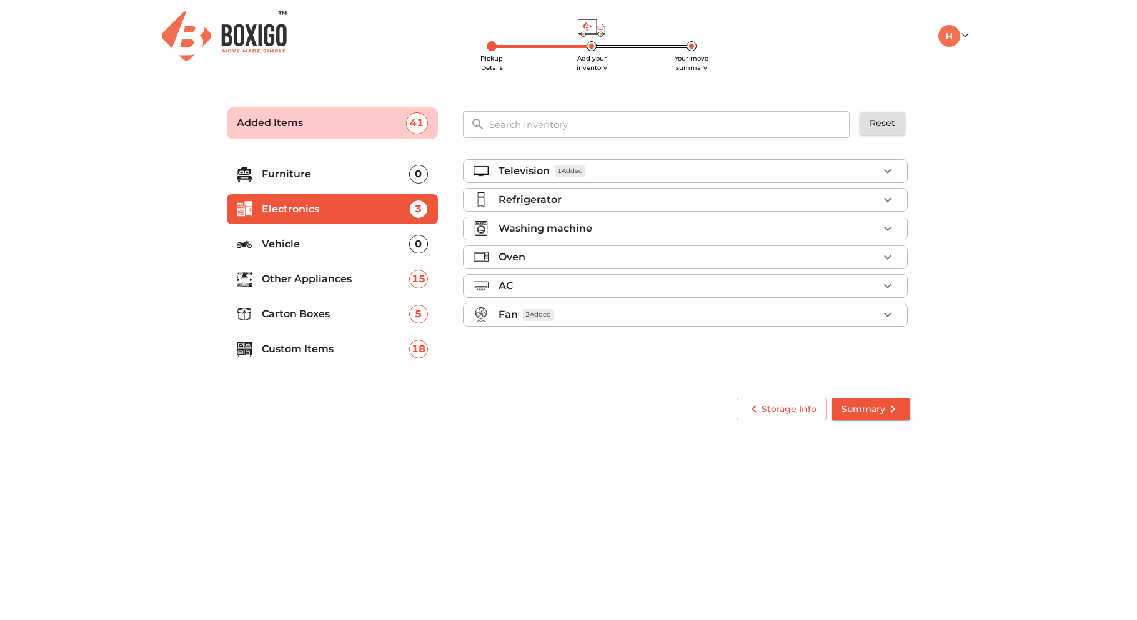
click at [972, 185] on main "Pickup Details Add your inventory Your move summary Added Items 41 ​ Reset Furn…" at bounding box center [568, 262] width 1137 height 344
click at [361, 355] on p "Custom Items" at bounding box center [335, 349] width 147 height 15
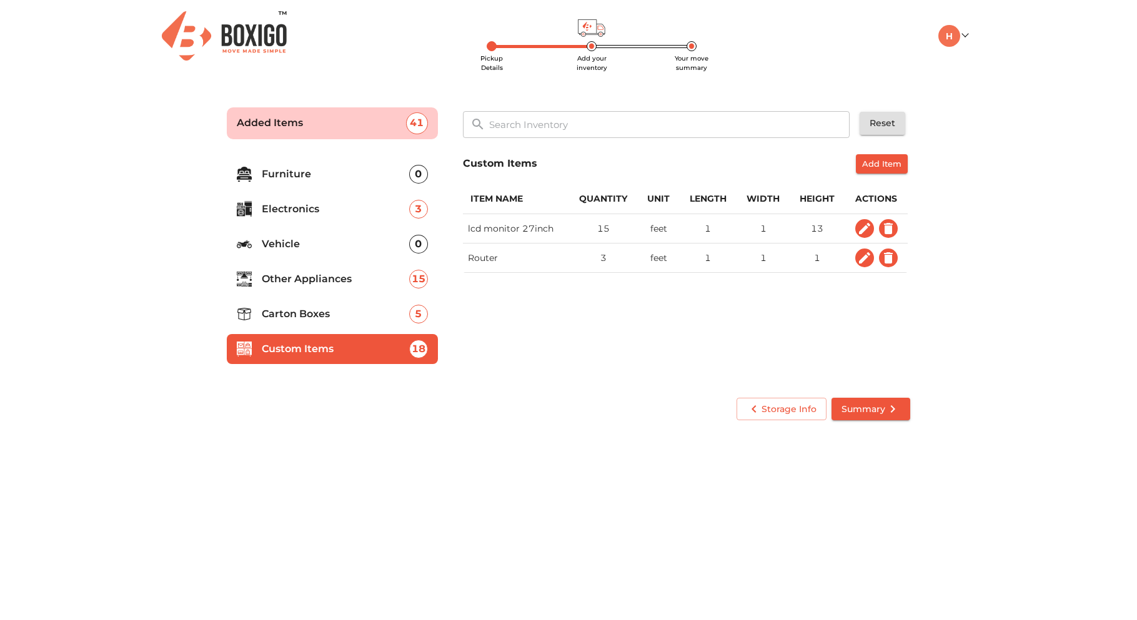
click at [863, 163] on span "Add Item" at bounding box center [881, 164] width 39 height 14
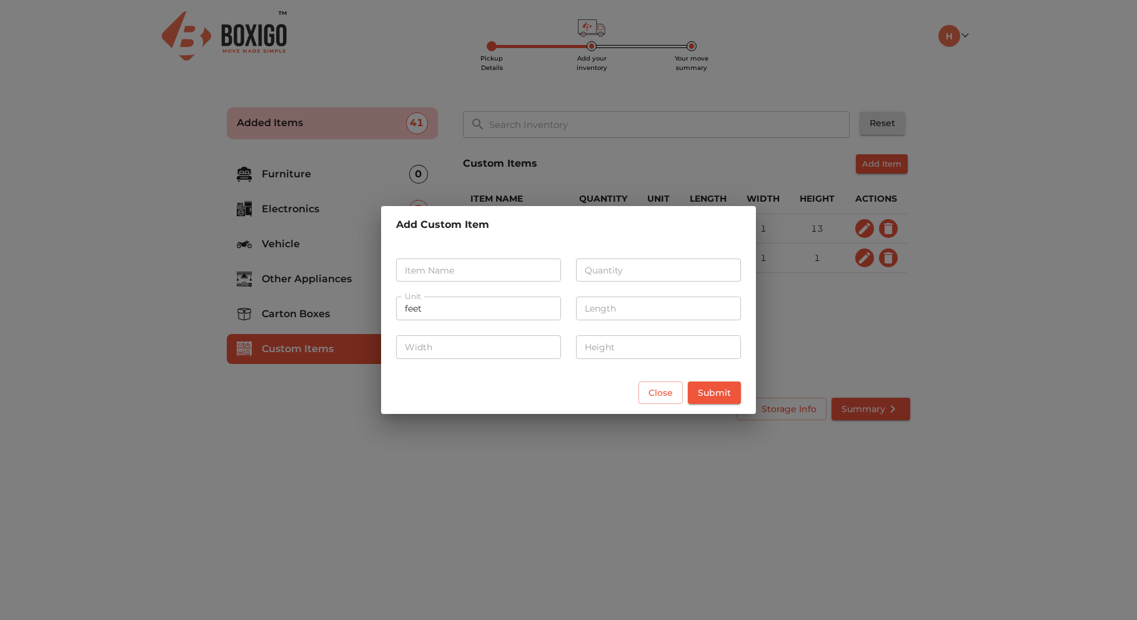
click at [454, 274] on input "text" at bounding box center [478, 271] width 165 height 24
type input "LAN Cables"
click at [657, 273] on input "number" at bounding box center [658, 271] width 165 height 24
type input "10"
click at [667, 310] on input "number" at bounding box center [658, 309] width 165 height 24
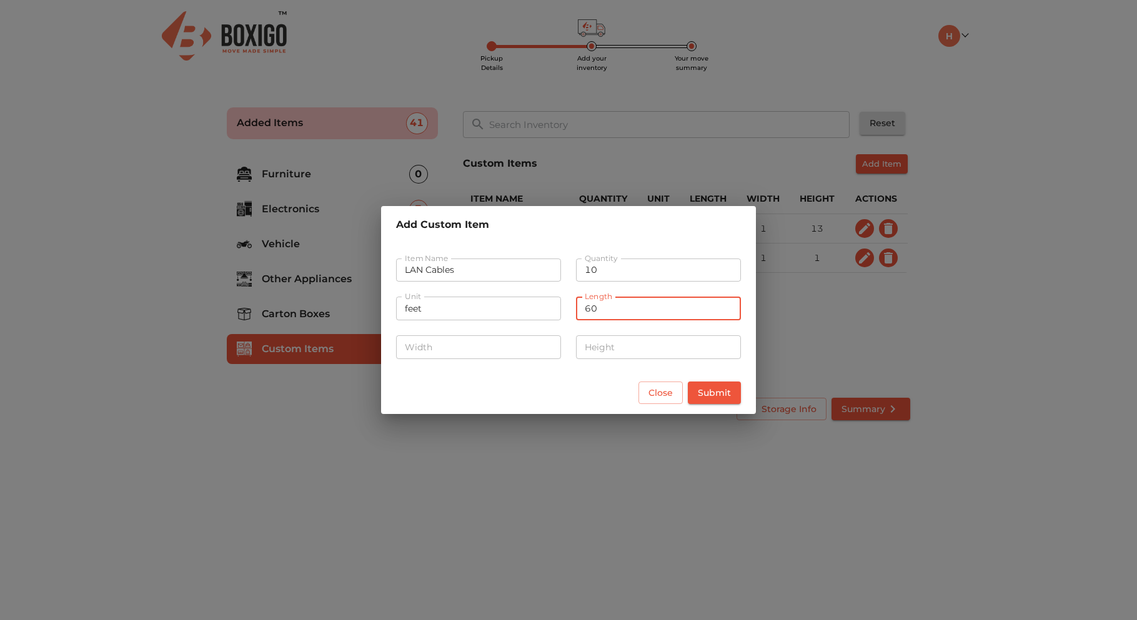
type input "60"
click at [451, 344] on input "number" at bounding box center [478, 348] width 165 height 24
type input "60"
click at [609, 351] on input "number" at bounding box center [658, 348] width 165 height 24
type input "1"
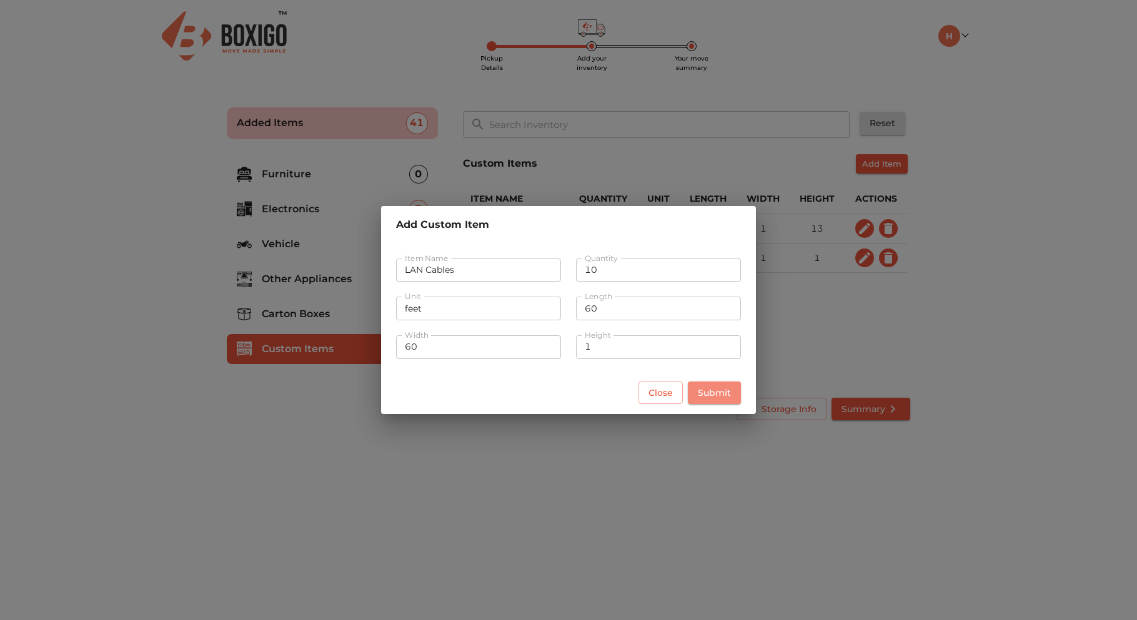
click at [719, 386] on span "Submit" at bounding box center [714, 394] width 33 height 16
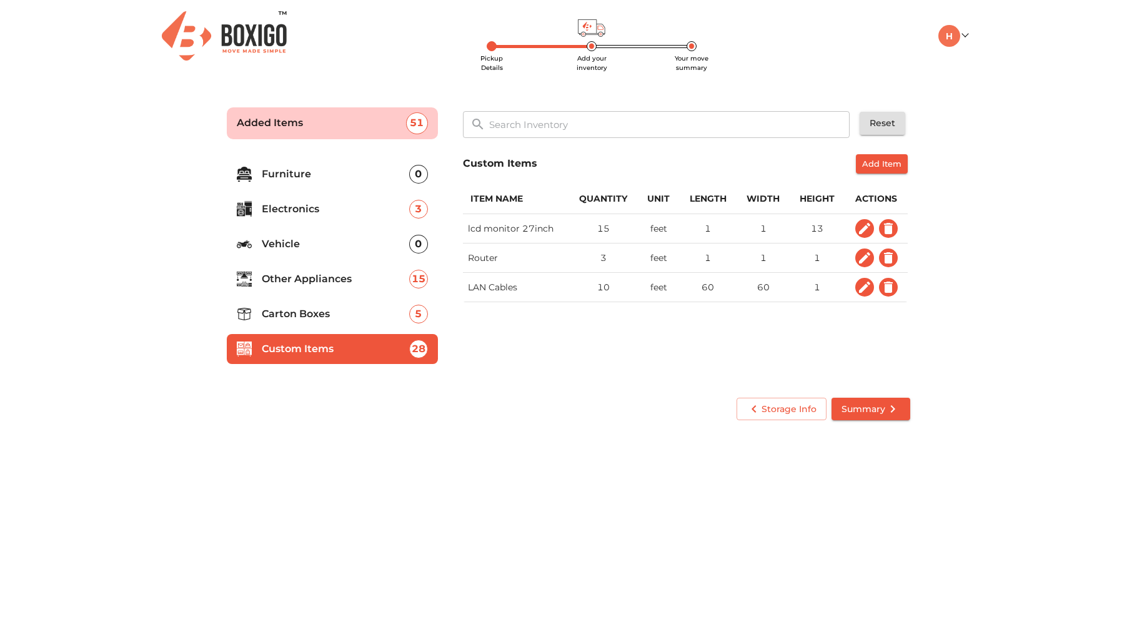
click at [896, 168] on span "Add Item" at bounding box center [881, 164] width 39 height 14
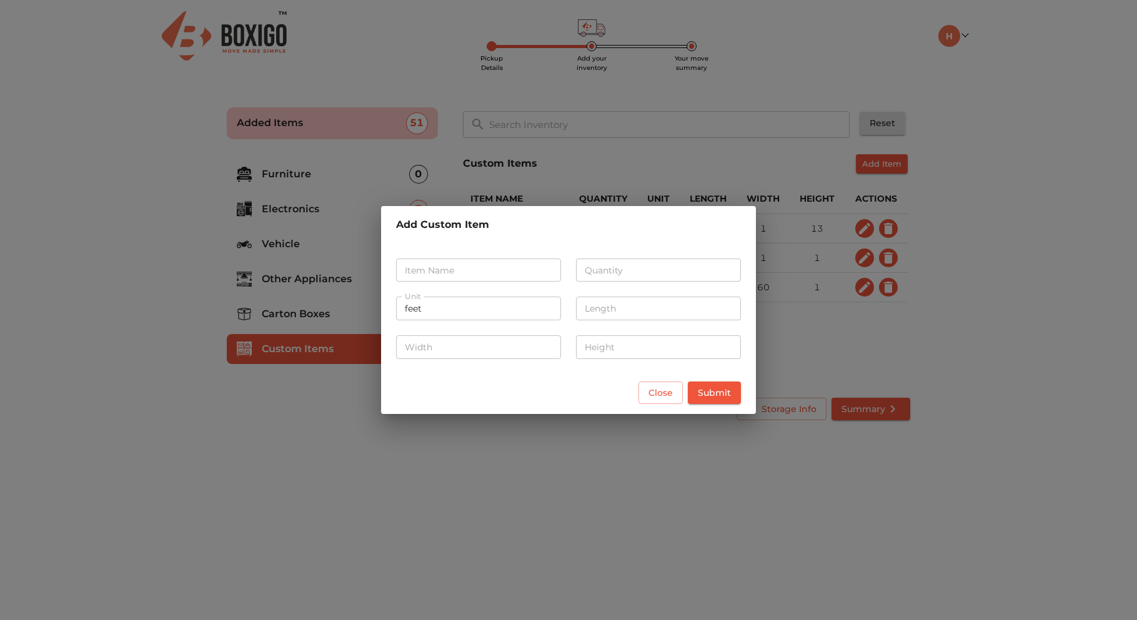
click at [547, 270] on input "text" at bounding box center [478, 271] width 165 height 24
type input "dlink network switch"
click at [605, 271] on input "number" at bounding box center [658, 271] width 165 height 24
type input "1"
click at [614, 312] on input "number" at bounding box center [658, 309] width 165 height 24
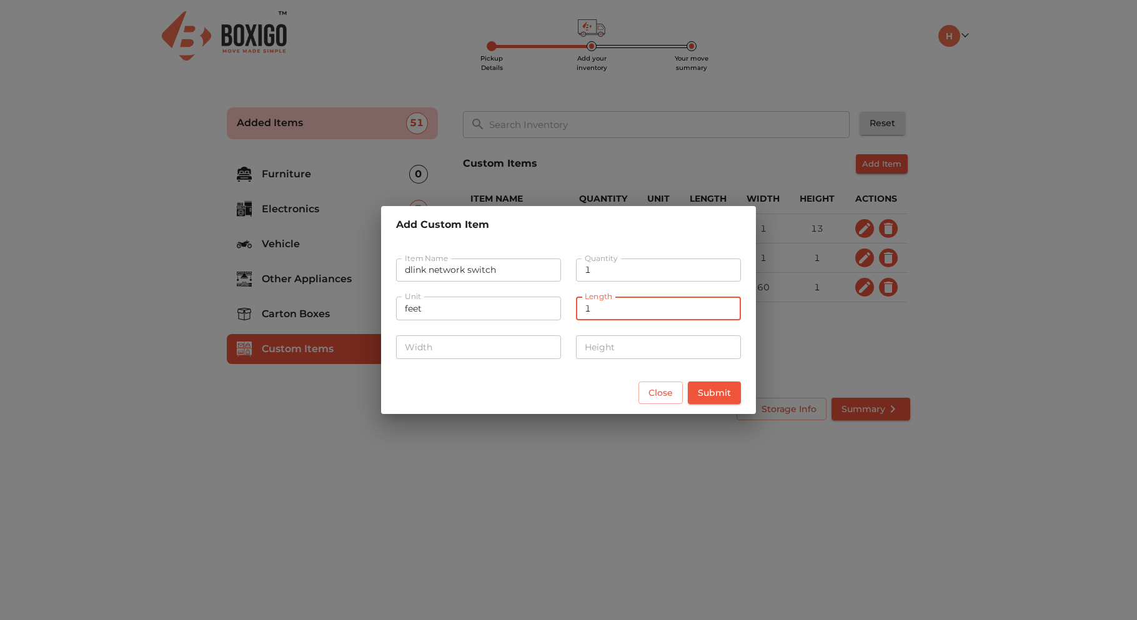
type input "1"
click at [496, 351] on input "number" at bounding box center [478, 348] width 165 height 24
type input "1"
click at [623, 353] on input "number" at bounding box center [658, 348] width 165 height 24
type input "1"
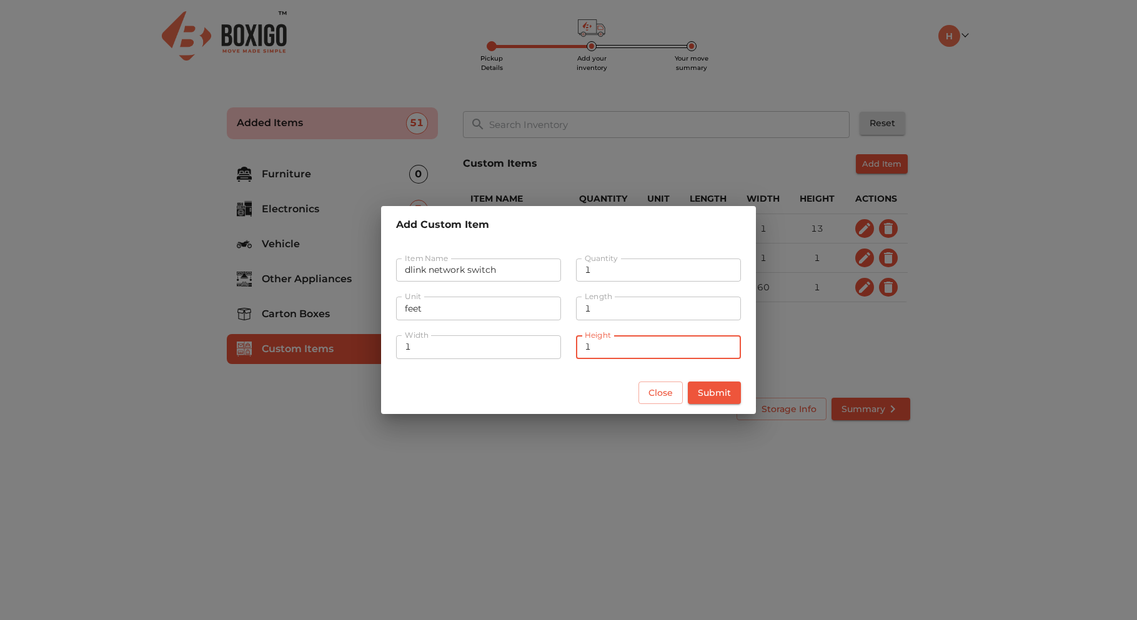
click at [612, 347] on input "1" at bounding box center [658, 348] width 165 height 24
click at [698, 387] on div "Close Submit" at bounding box center [568, 393] width 375 height 43
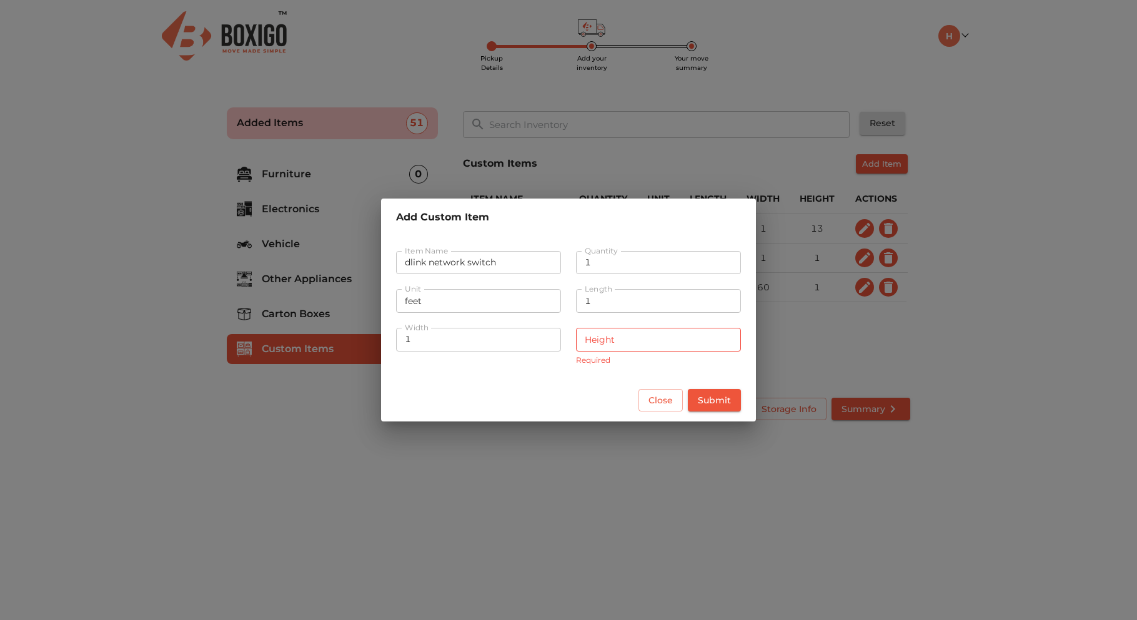
click at [619, 339] on input "number" at bounding box center [658, 340] width 165 height 24
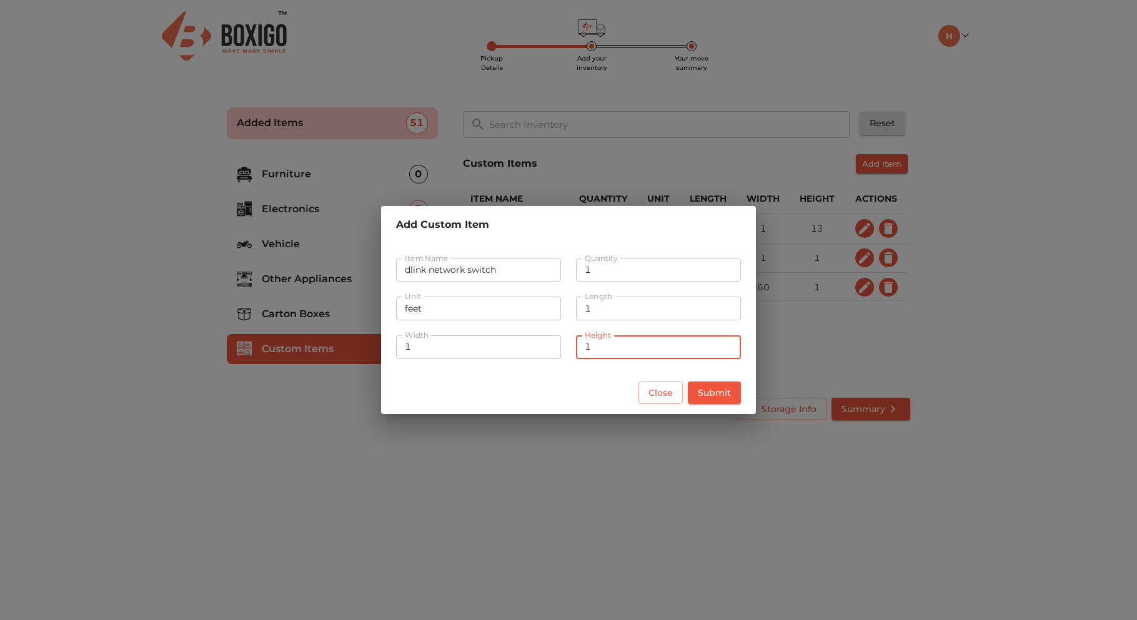
type input "1"
click at [700, 391] on span "Submit" at bounding box center [714, 394] width 33 height 16
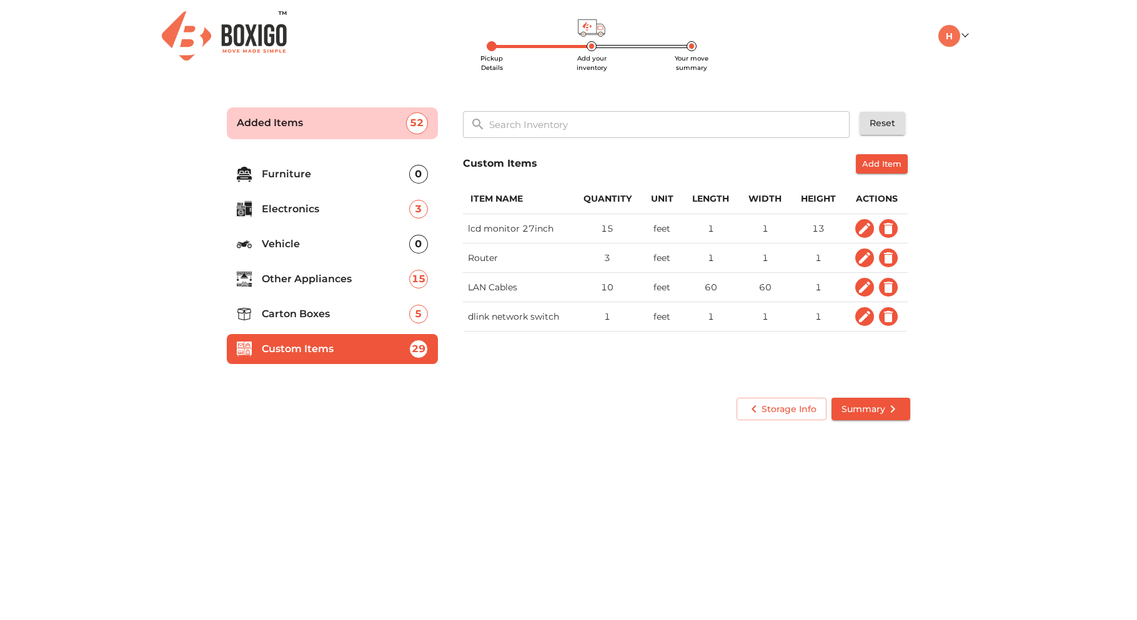
click at [868, 162] on span "Add Item" at bounding box center [881, 164] width 39 height 14
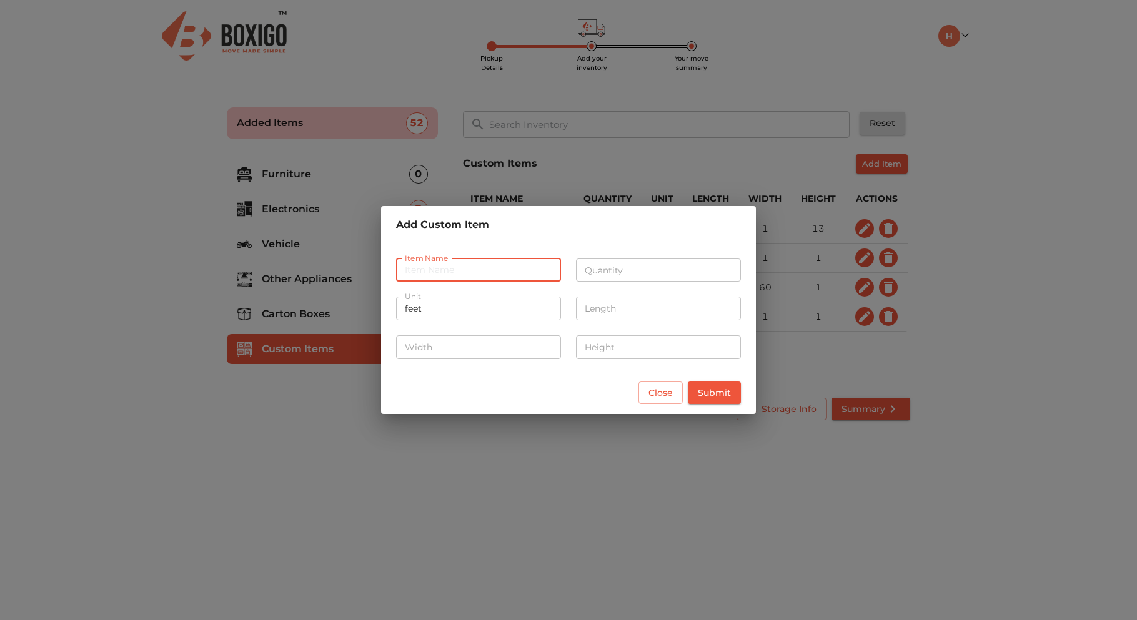
click at [449, 272] on input "text" at bounding box center [478, 271] width 165 height 24
type input "workstations"
click at [648, 274] on input "number" at bounding box center [658, 271] width 165 height 24
type input "-1"
type input "14"
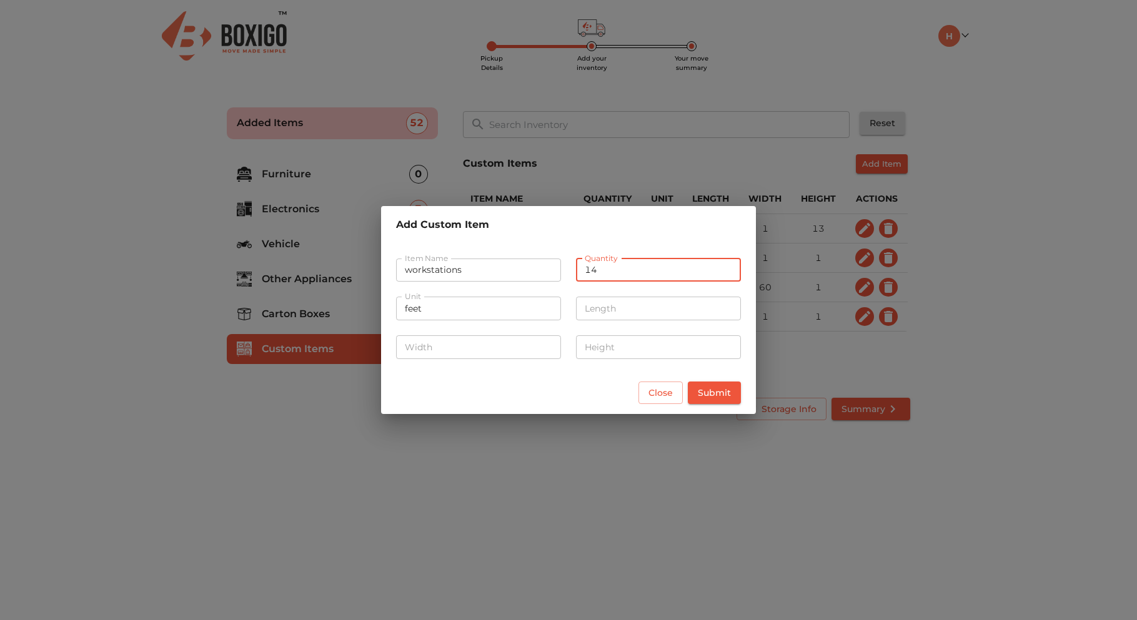
click at [595, 312] on input "number" at bounding box center [658, 309] width 165 height 24
type input "1"
click at [512, 341] on input "number" at bounding box center [478, 348] width 165 height 24
click at [623, 352] on div "Height Height" at bounding box center [659, 346] width 180 height 46
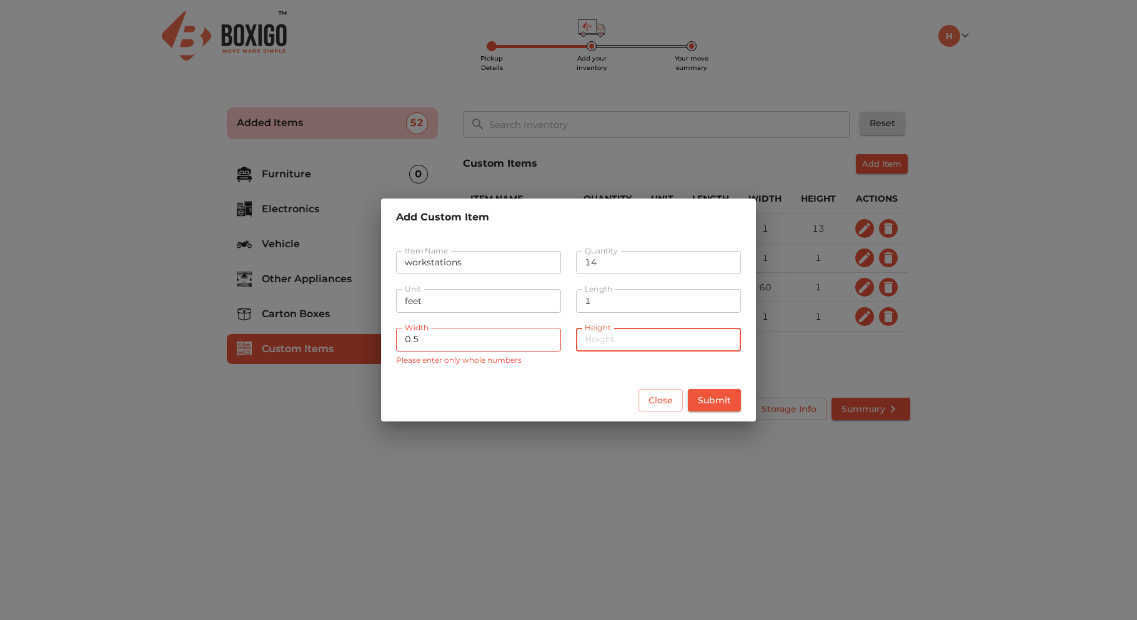
click at [472, 341] on input "0.5" at bounding box center [478, 340] width 165 height 24
type input "1"
click at [591, 342] on input "number" at bounding box center [658, 340] width 165 height 24
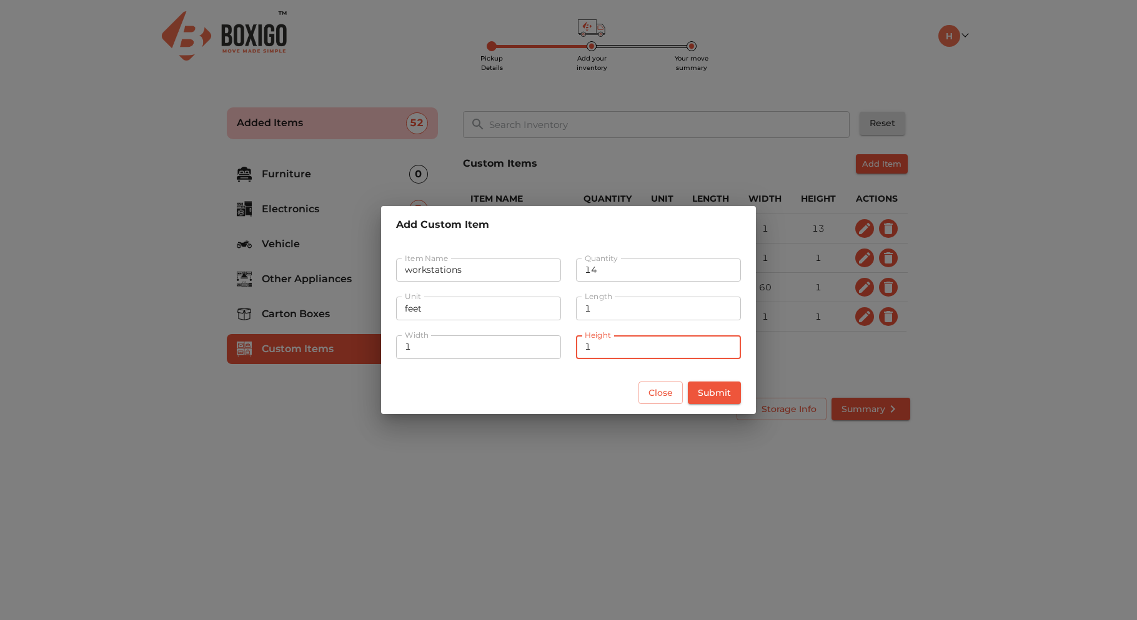
type input "1"
click at [710, 386] on span "Submit" at bounding box center [714, 394] width 33 height 16
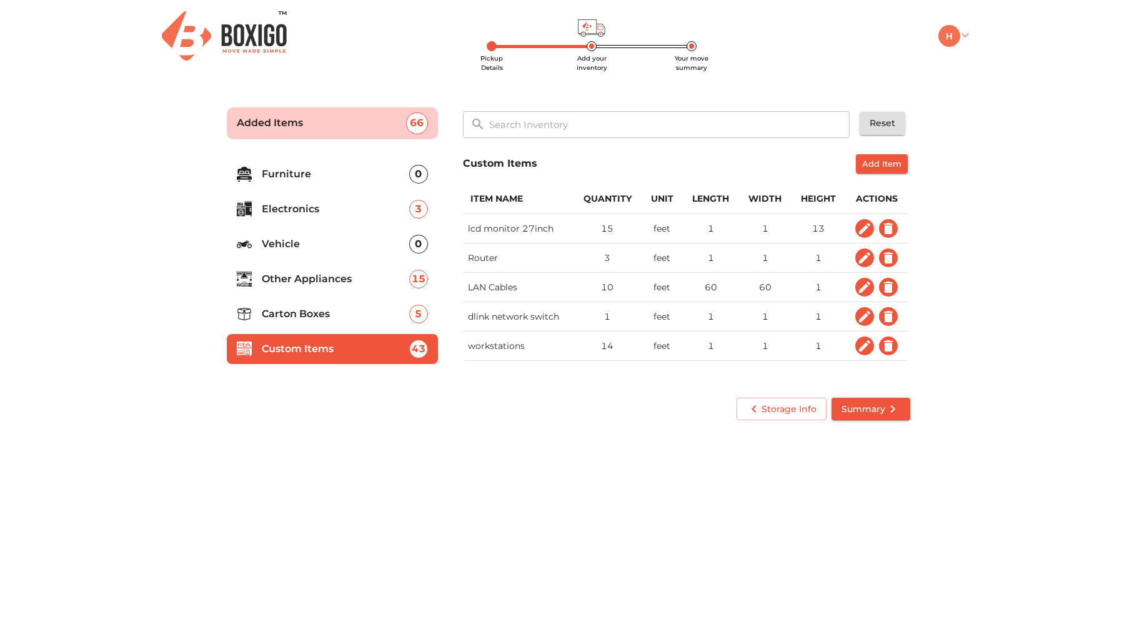
click at [962, 33] on link at bounding box center [953, 35] width 29 height 12
click at [1032, 319] on main "Pickup Details Add your inventory Your move summary Added Items 66 ​ Reset Furn…" at bounding box center [568, 262] width 1137 height 344
click at [541, 393] on div "Storage Info Summary" at bounding box center [569, 409] width 694 height 33
click at [549, 126] on input "text" at bounding box center [670, 124] width 377 height 27
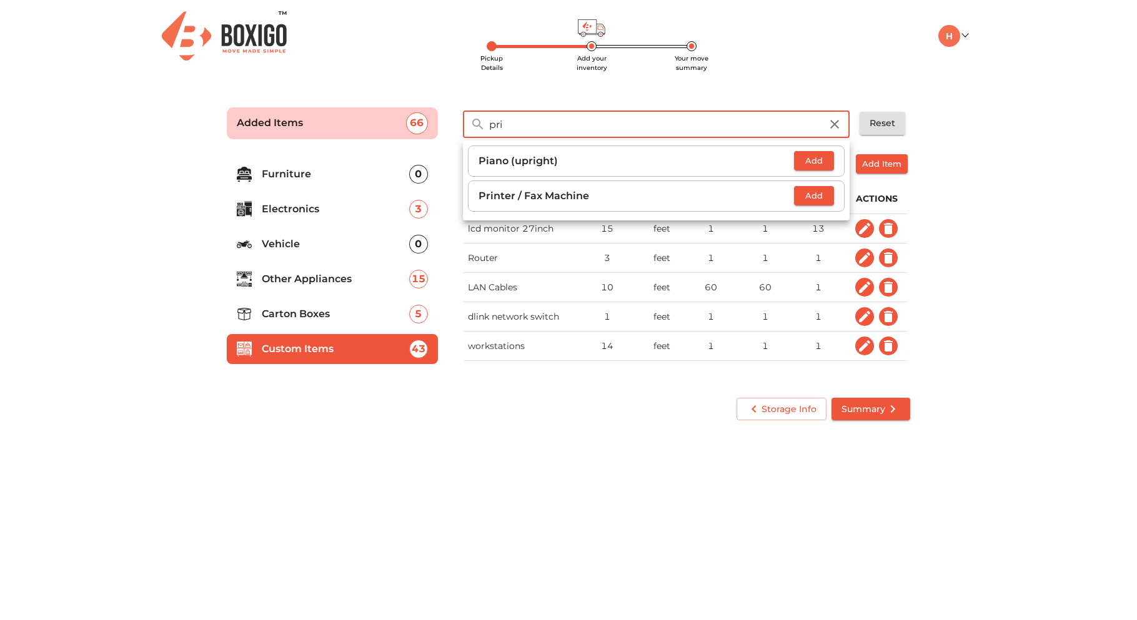
type input "pri"
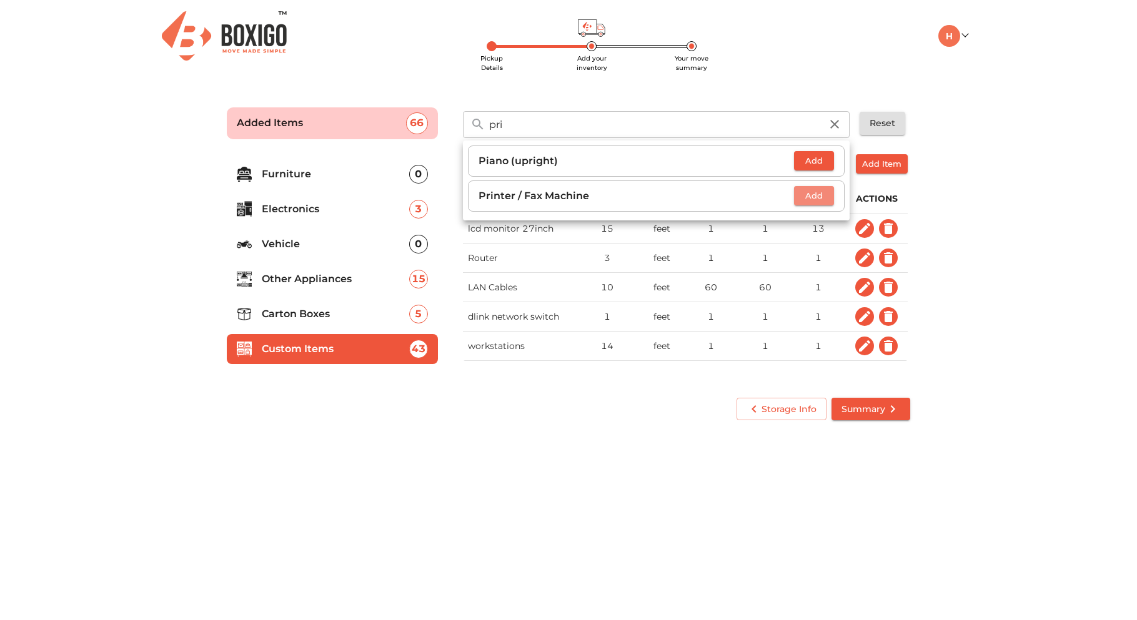
click at [798, 192] on button "Add" at bounding box center [814, 195] width 40 height 19
click at [830, 193] on icon "button" at bounding box center [824, 196] width 15 height 15
click at [839, 121] on icon "button" at bounding box center [834, 124] width 9 height 9
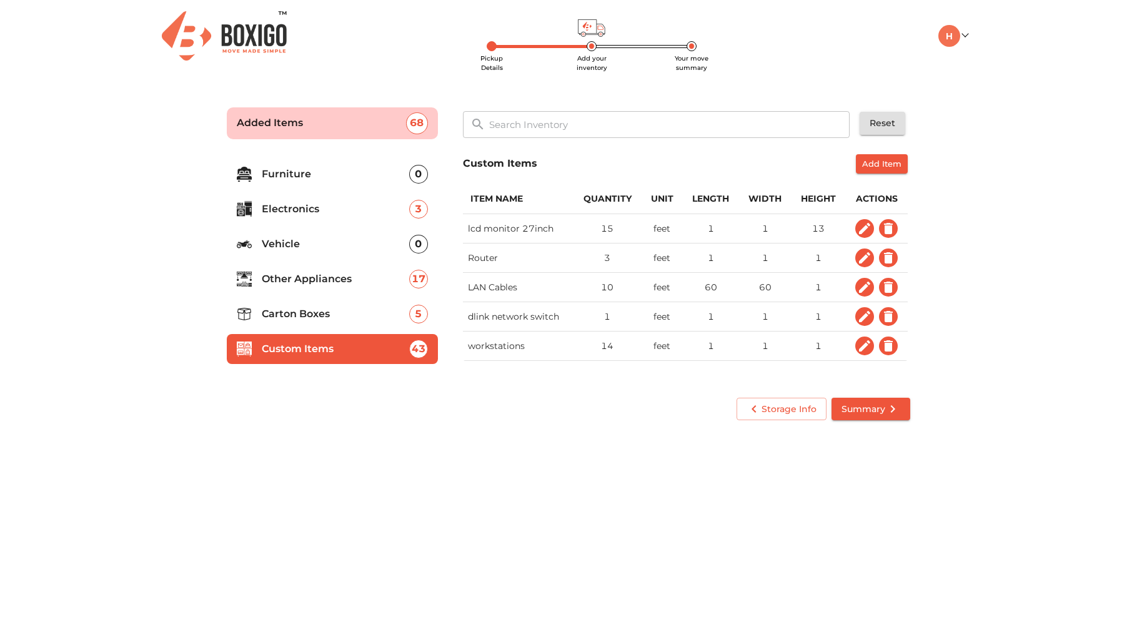
click at [982, 144] on main "Pickup Details Add your inventory Your move summary Added Items 68 ​ Reset Furn…" at bounding box center [568, 262] width 1137 height 344
click at [587, 129] on input "text" at bounding box center [670, 124] width 377 height 27
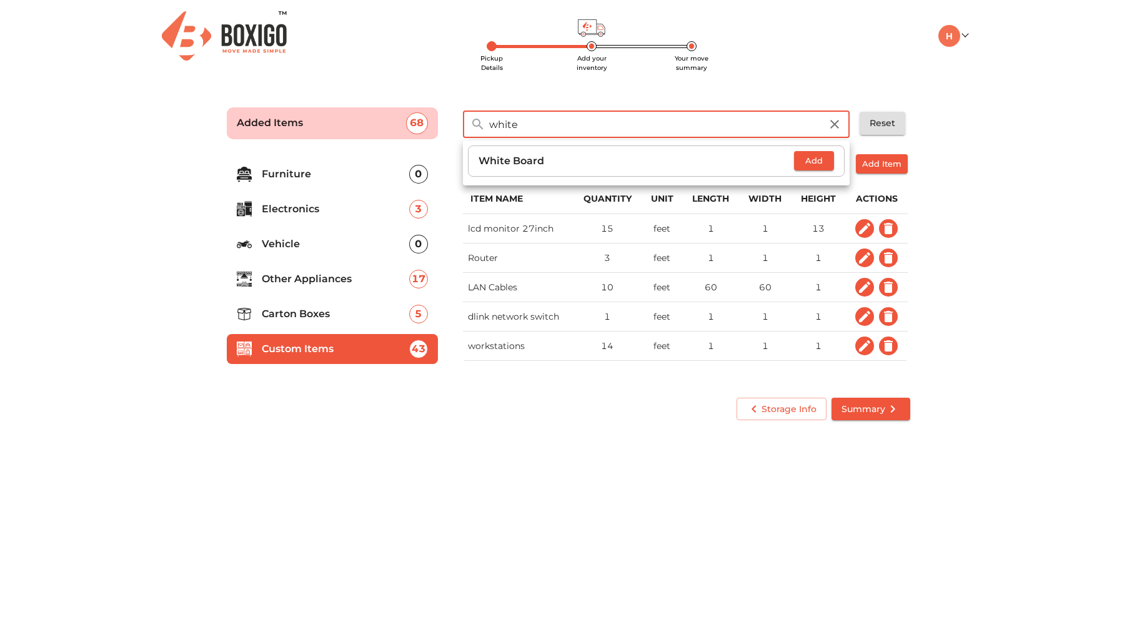
type input "white"
click at [813, 157] on span "Add" at bounding box center [813, 161] width 27 height 14
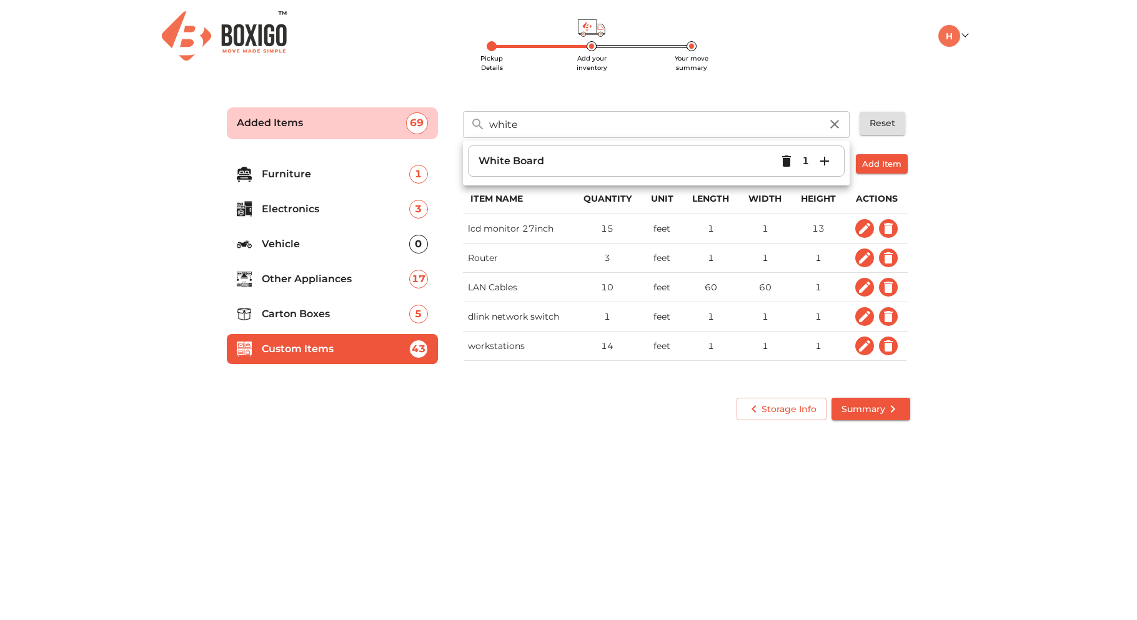
click at [826, 159] on icon "button" at bounding box center [824, 161] width 15 height 15
click at [830, 163] on icon "button" at bounding box center [824, 161] width 15 height 15
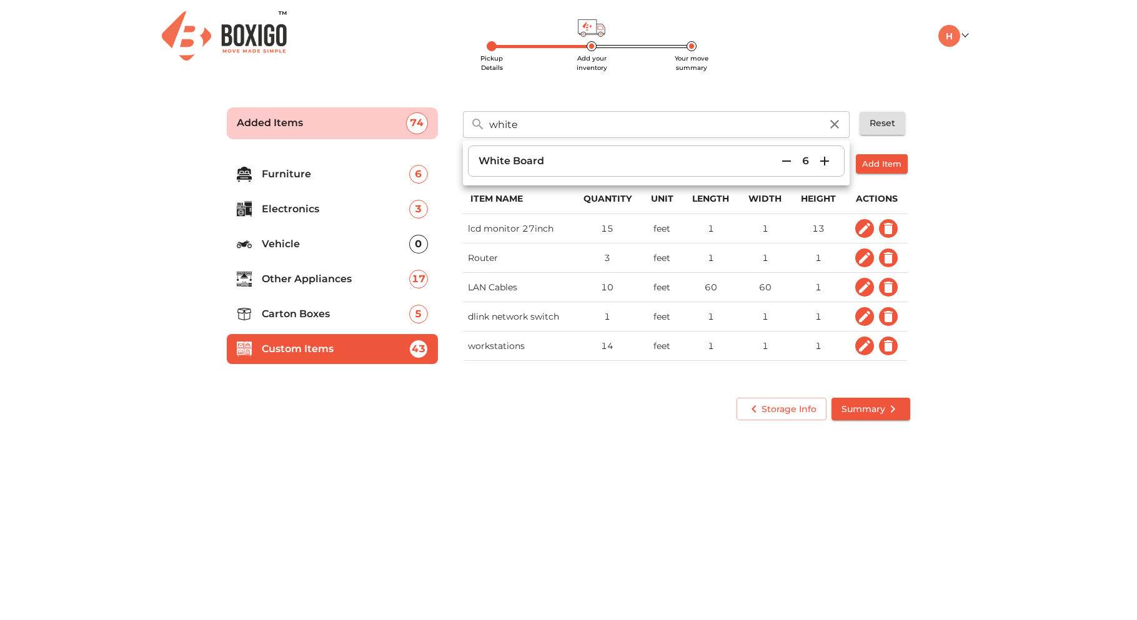
click at [962, 194] on main "Pickup Details Add your inventory Your move summary Added Items 74 white ​ Whit…" at bounding box center [568, 262] width 1137 height 344
click at [827, 118] on icon "button" at bounding box center [834, 124] width 15 height 15
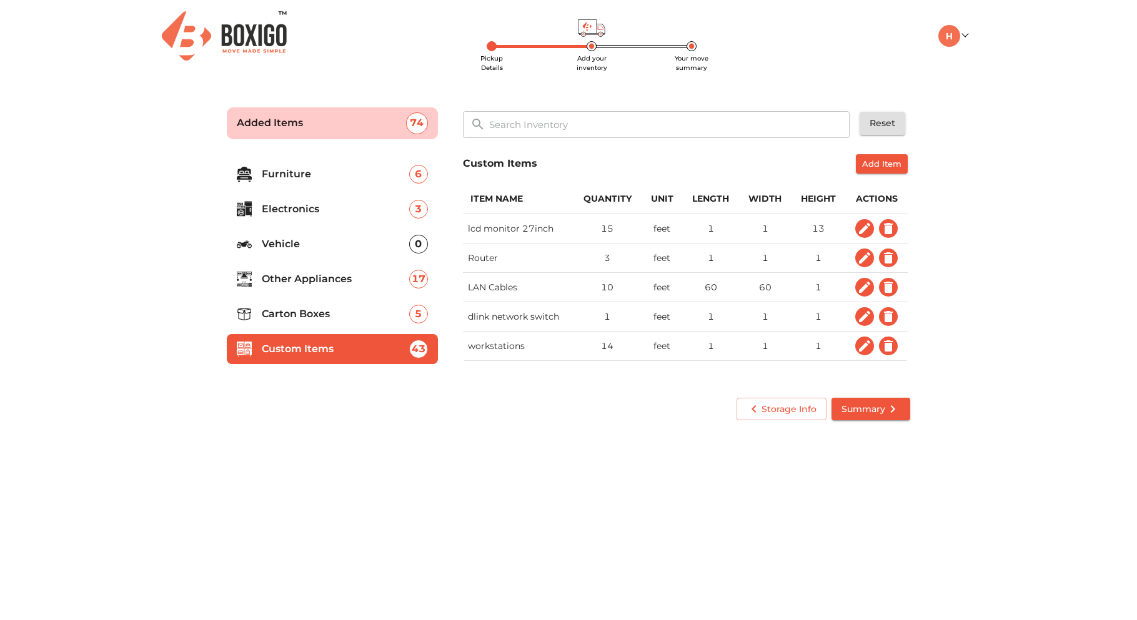
click at [986, 144] on main "Pickup Details Add your inventory Your move summary Added Items 74 ​ Reset Furn…" at bounding box center [568, 262] width 1137 height 344
click at [562, 123] on input "text" at bounding box center [670, 124] width 377 height 27
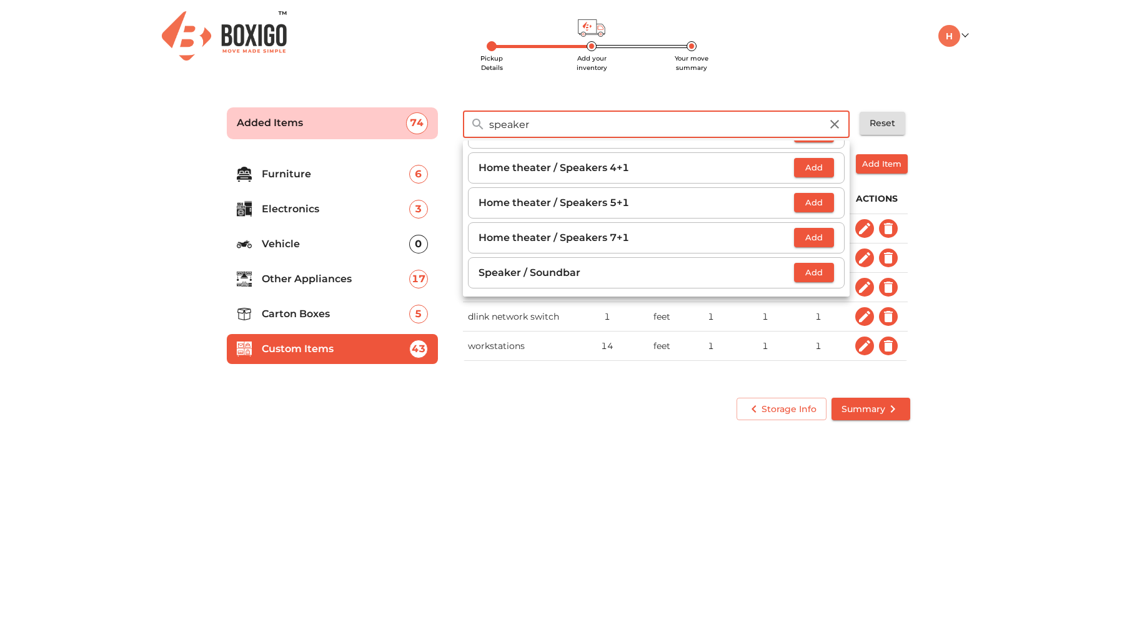
scroll to position [29, 0]
type input "speaker"
click at [800, 267] on span "Add" at bounding box center [813, 272] width 27 height 14
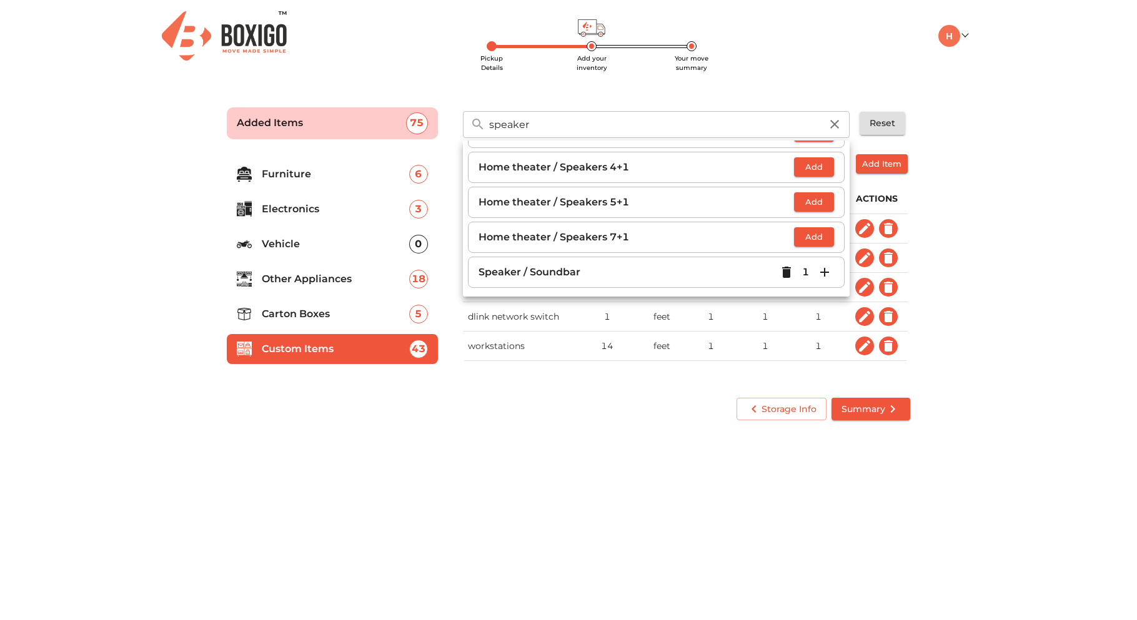
click at [837, 122] on icon "button" at bounding box center [834, 124] width 9 height 9
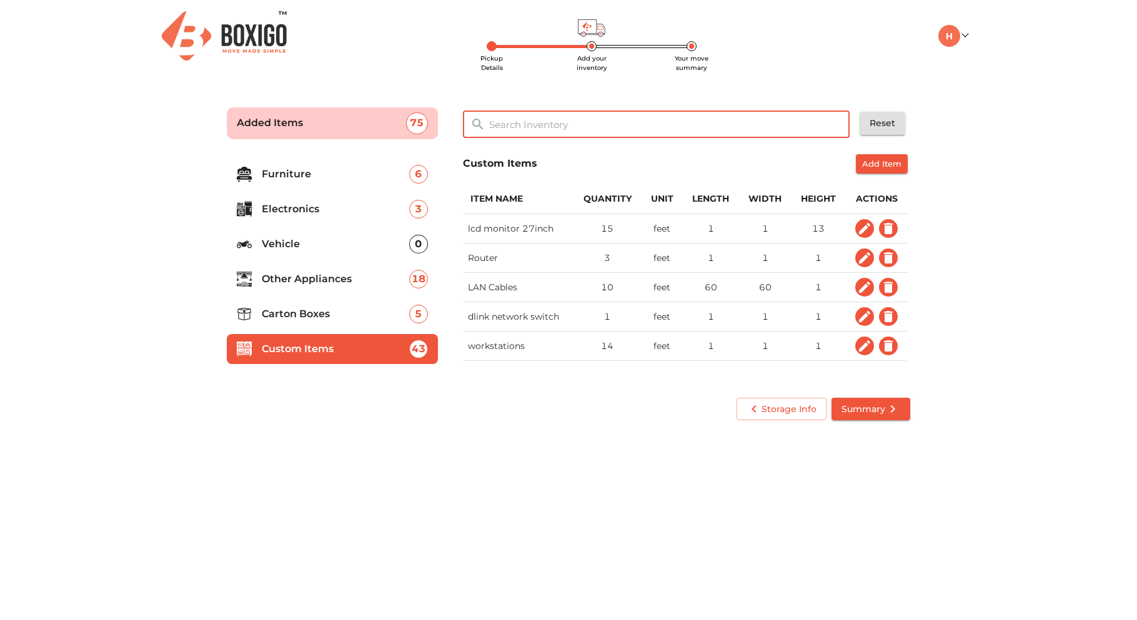
click at [565, 132] on input "text" at bounding box center [670, 124] width 377 height 27
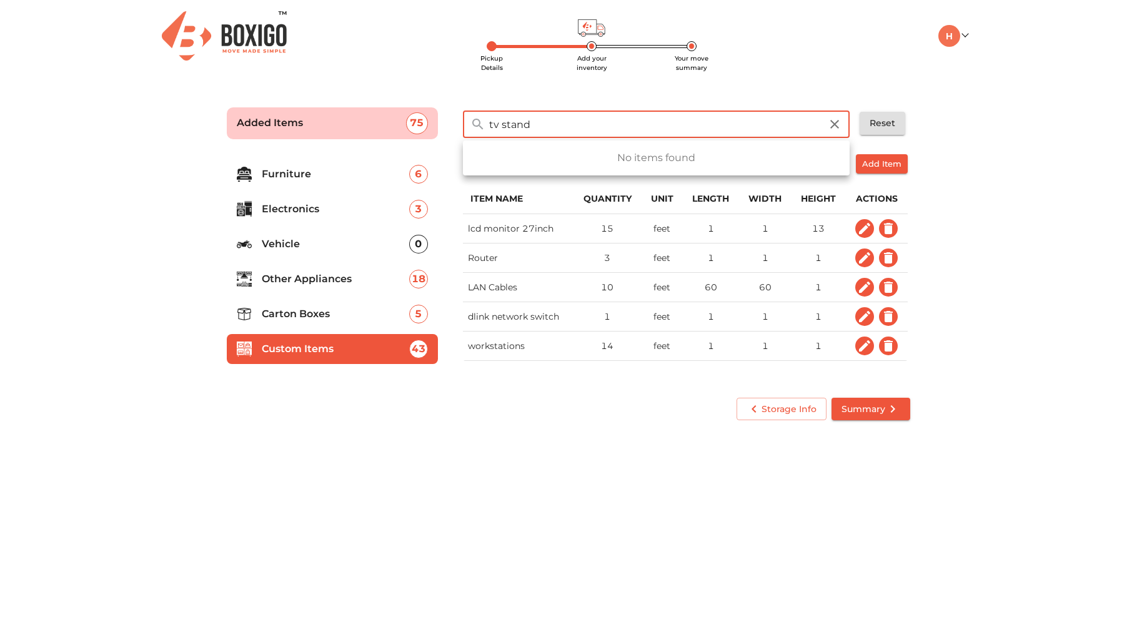
type input "tv stand"
click at [842, 119] on icon "button" at bounding box center [834, 124] width 15 height 15
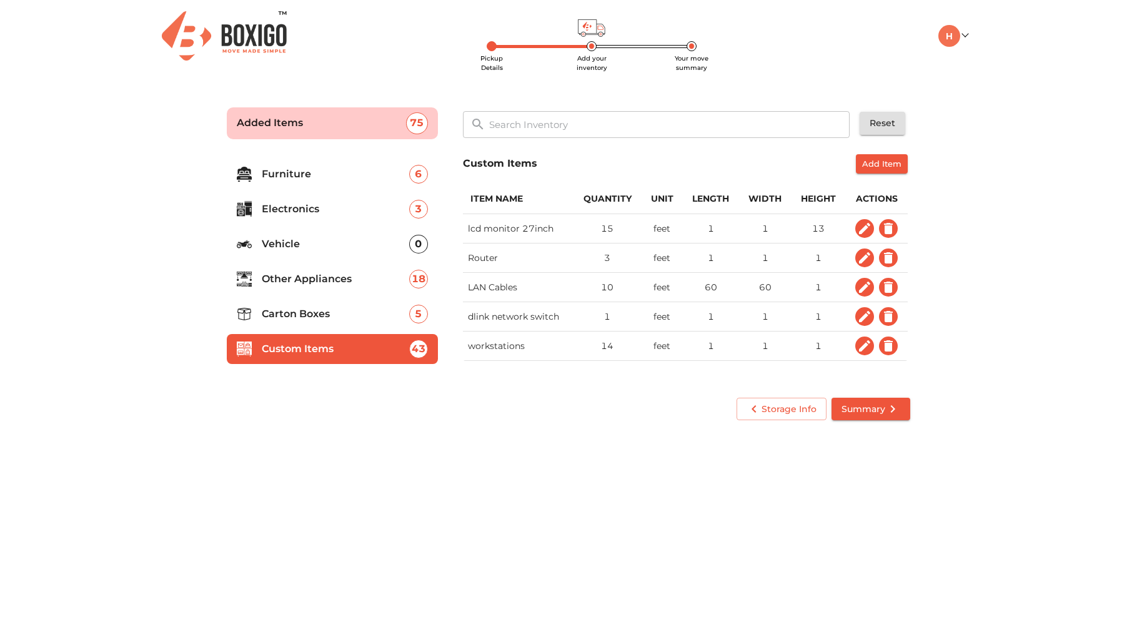
click at [955, 117] on main "Pickup Details Add your inventory Your move summary Added Items 75 ​ Reset Furn…" at bounding box center [568, 262] width 1137 height 344
click at [889, 165] on span "Add Item" at bounding box center [881, 164] width 39 height 14
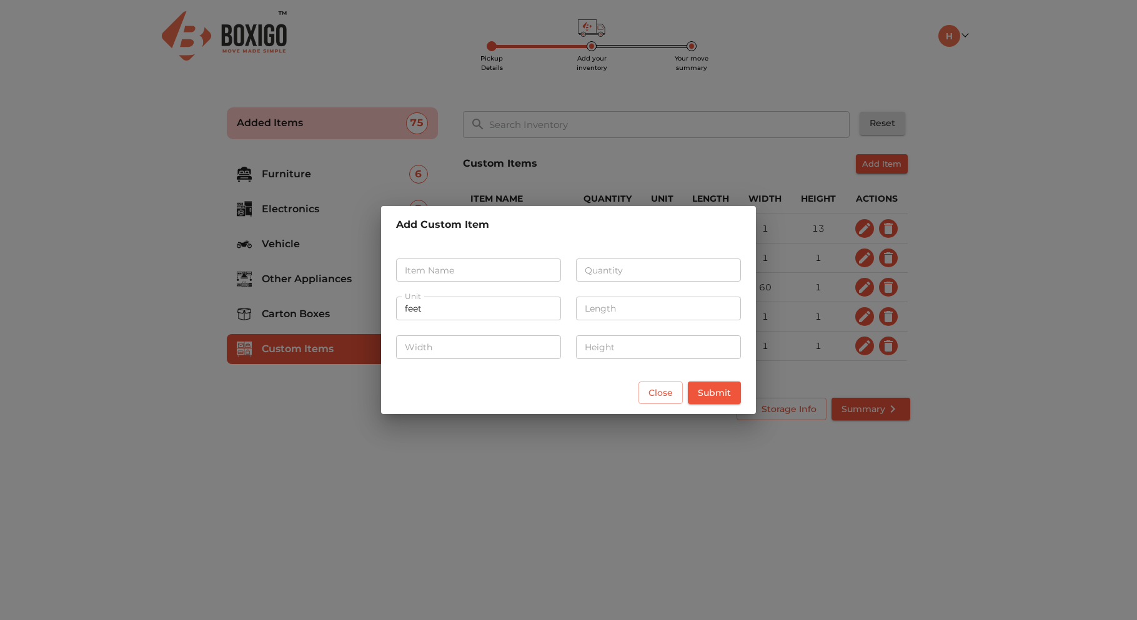
click at [457, 271] on input "text" at bounding box center [478, 271] width 165 height 24
type input "tv stand"
click at [612, 279] on input "number" at bounding box center [658, 271] width 165 height 24
type input "1"
click at [637, 309] on input "number" at bounding box center [658, 309] width 165 height 24
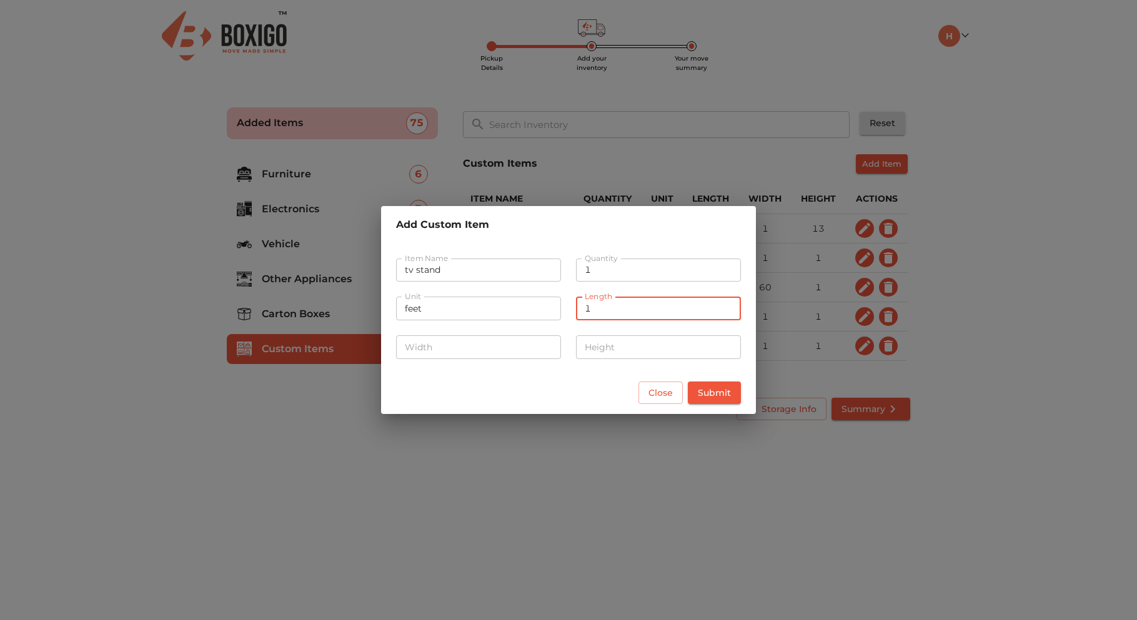
type input "1"
click at [521, 341] on input "number" at bounding box center [478, 348] width 165 height 24
type input "1"
click at [616, 339] on input "number" at bounding box center [658, 348] width 165 height 24
type input "1"
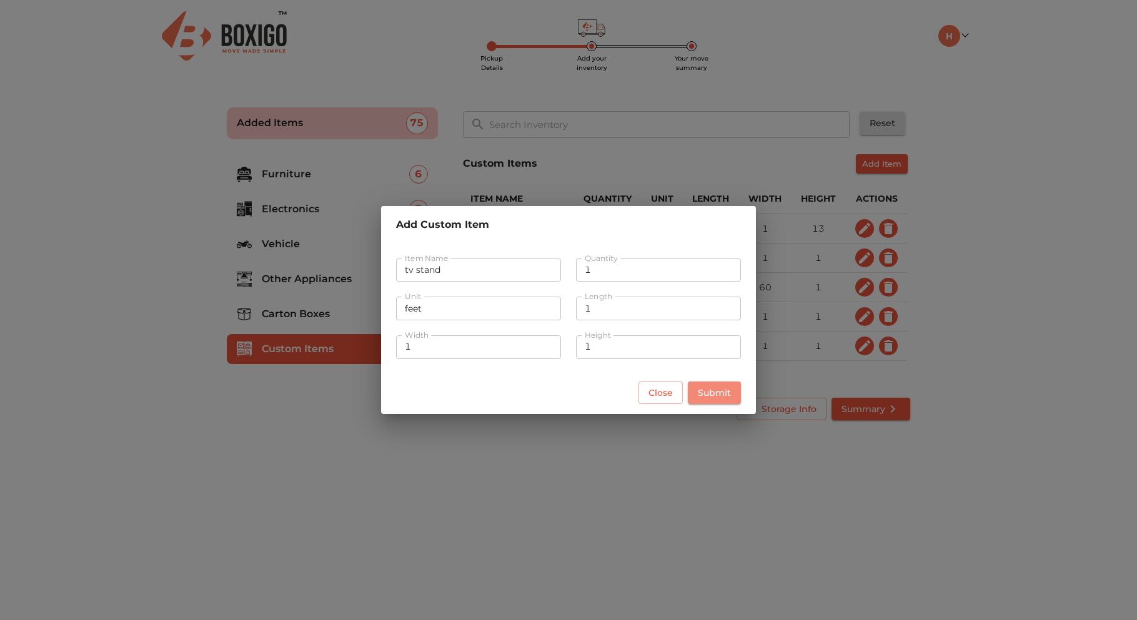
click at [703, 391] on span "Submit" at bounding box center [714, 394] width 33 height 16
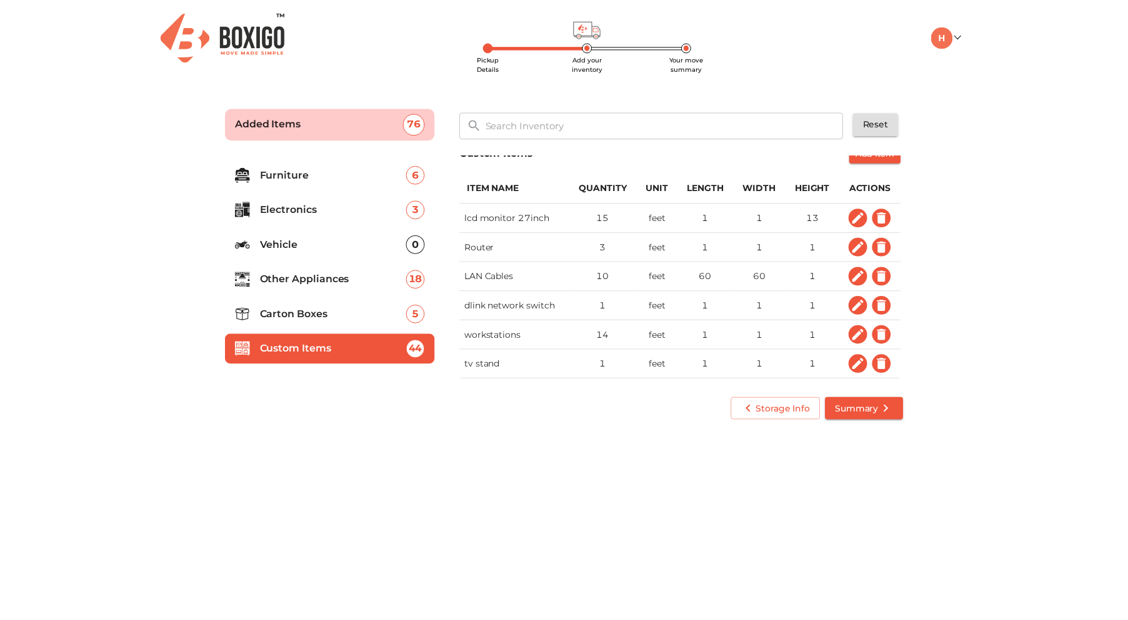
scroll to position [0, 0]
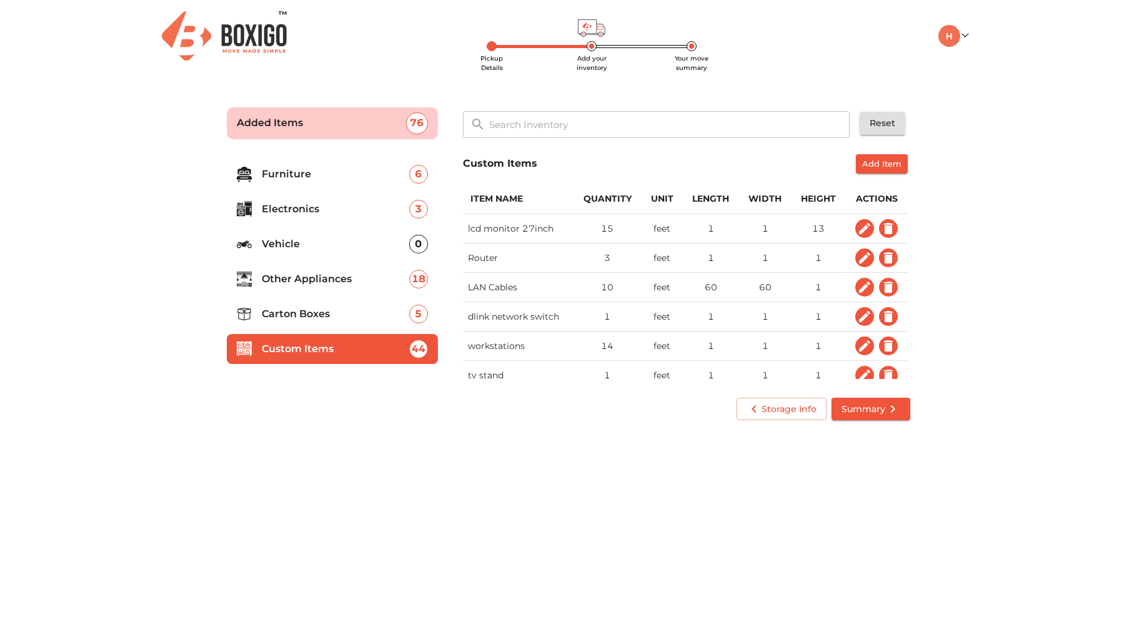
click at [821, 53] on div "Pickup Details Add your inventory Your move summary My Moves My Profile Make Es…" at bounding box center [568, 36] width 817 height 72
click at [889, 413] on icon "submit" at bounding box center [892, 409] width 15 height 15
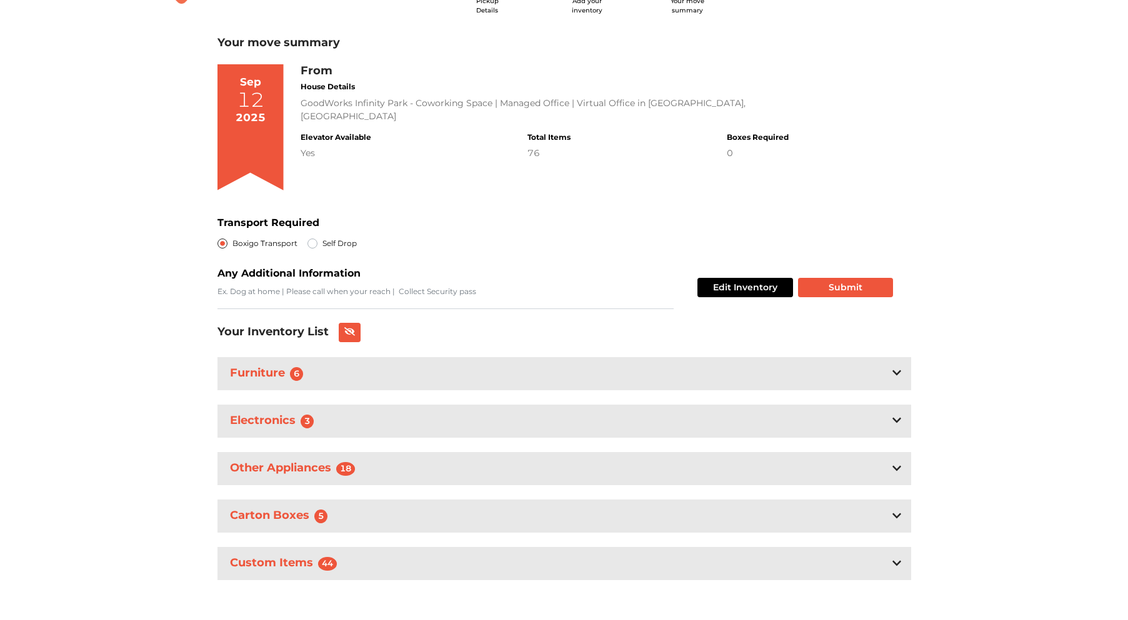
scroll to position [61, 0]
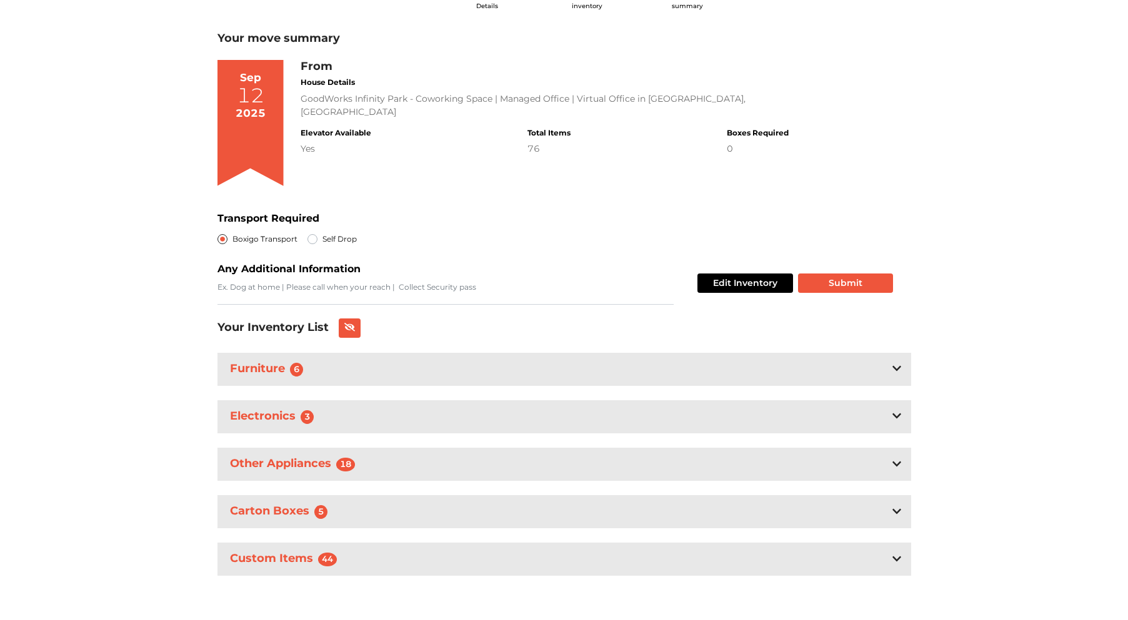
click at [898, 368] on icon at bounding box center [896, 368] width 9 height 5
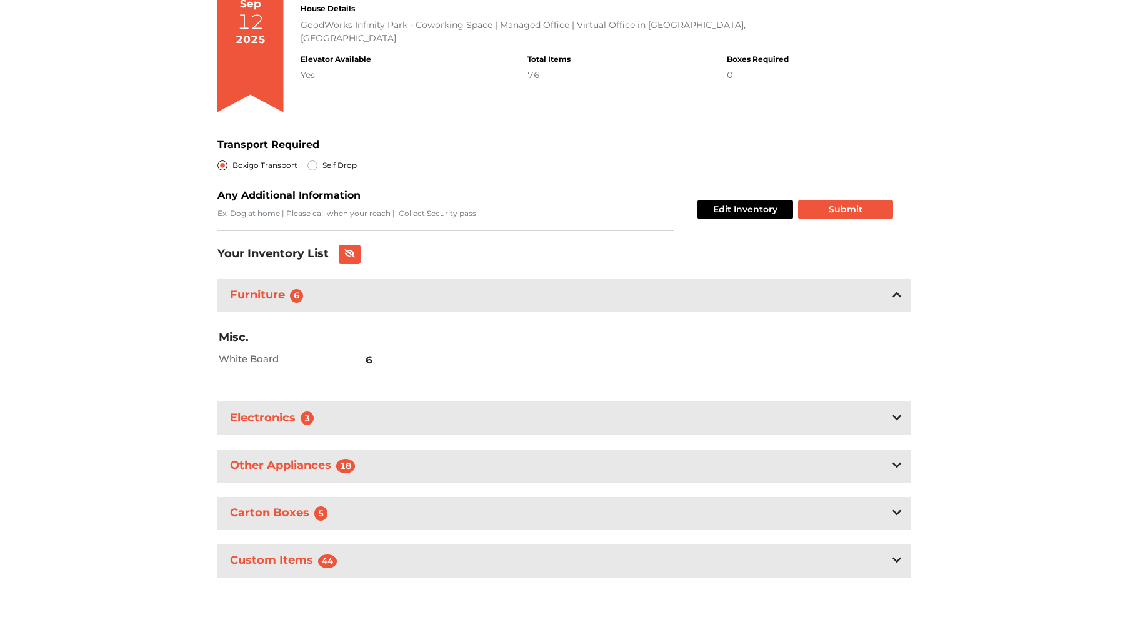
scroll to position [137, 0]
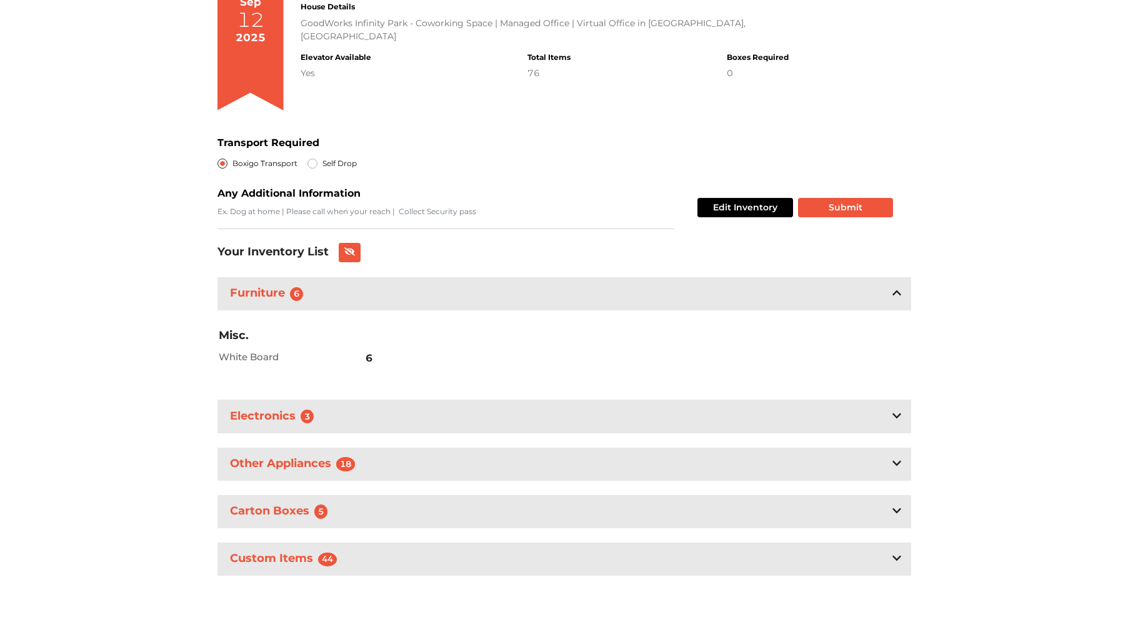
click at [896, 417] on icon at bounding box center [896, 416] width 9 height 5
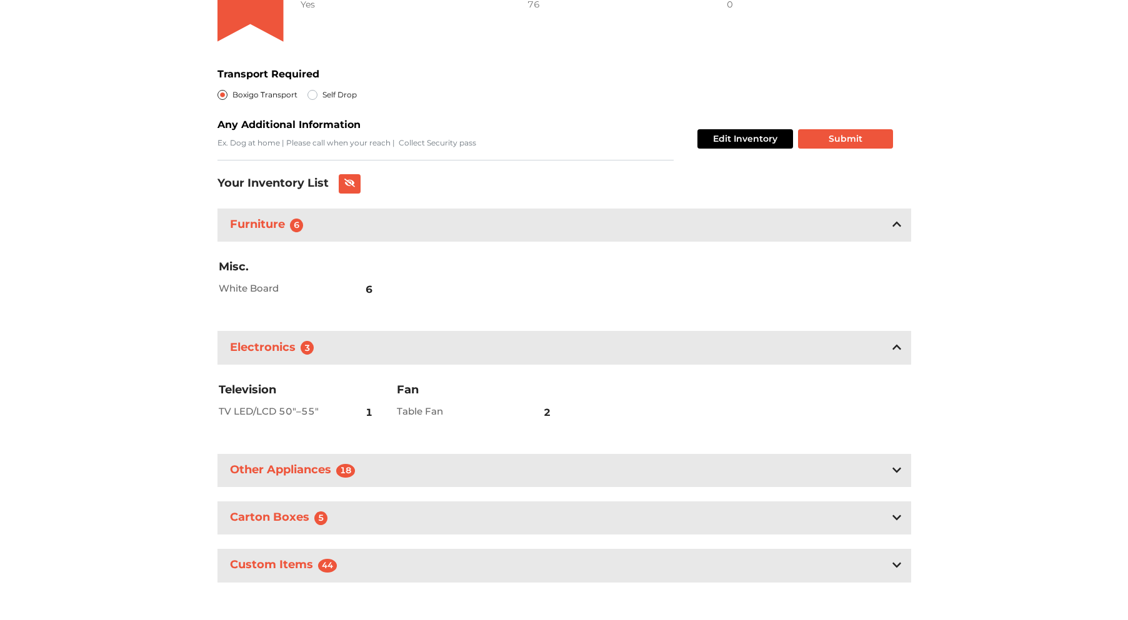
scroll to position [212, 0]
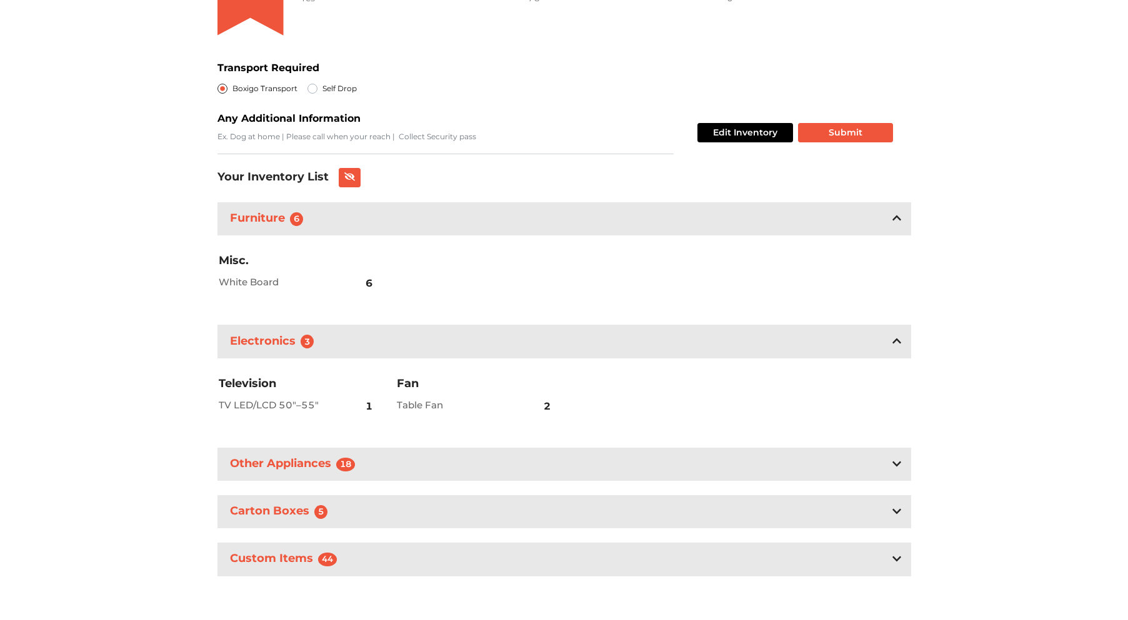
click at [899, 465] on icon at bounding box center [896, 464] width 9 height 10
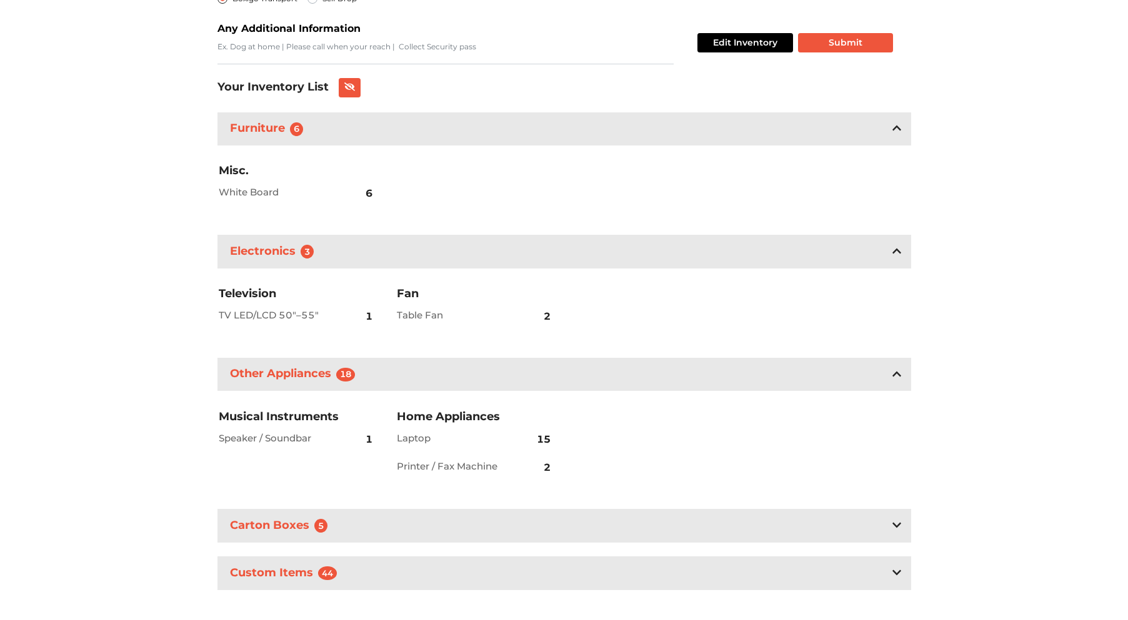
scroll to position [316, 0]
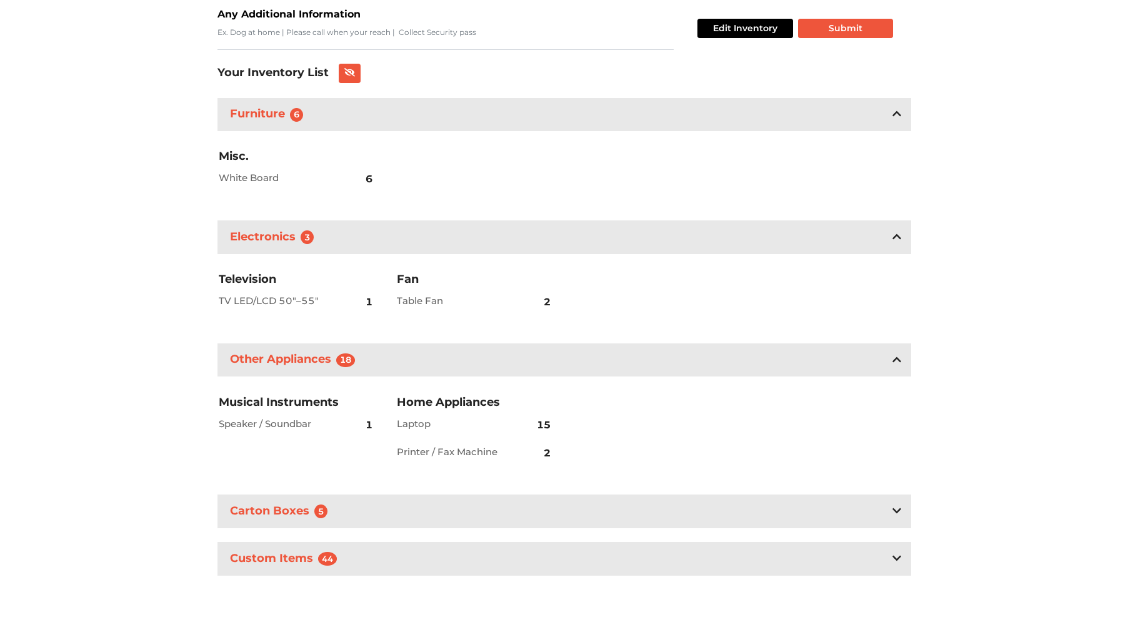
click at [894, 509] on icon at bounding box center [896, 511] width 9 height 5
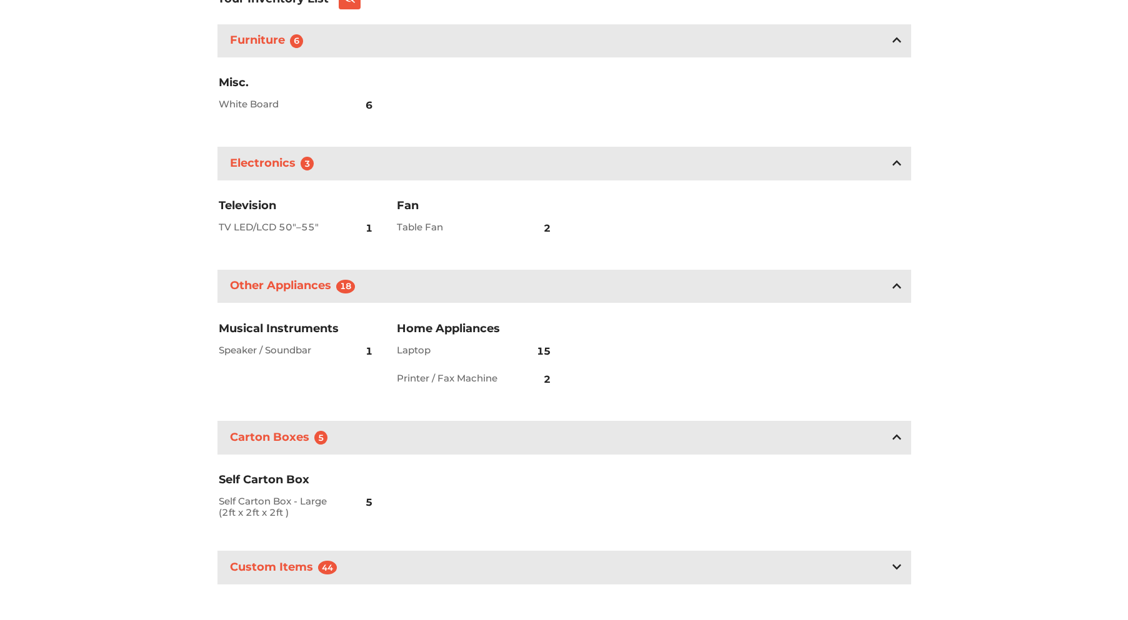
scroll to position [399, 0]
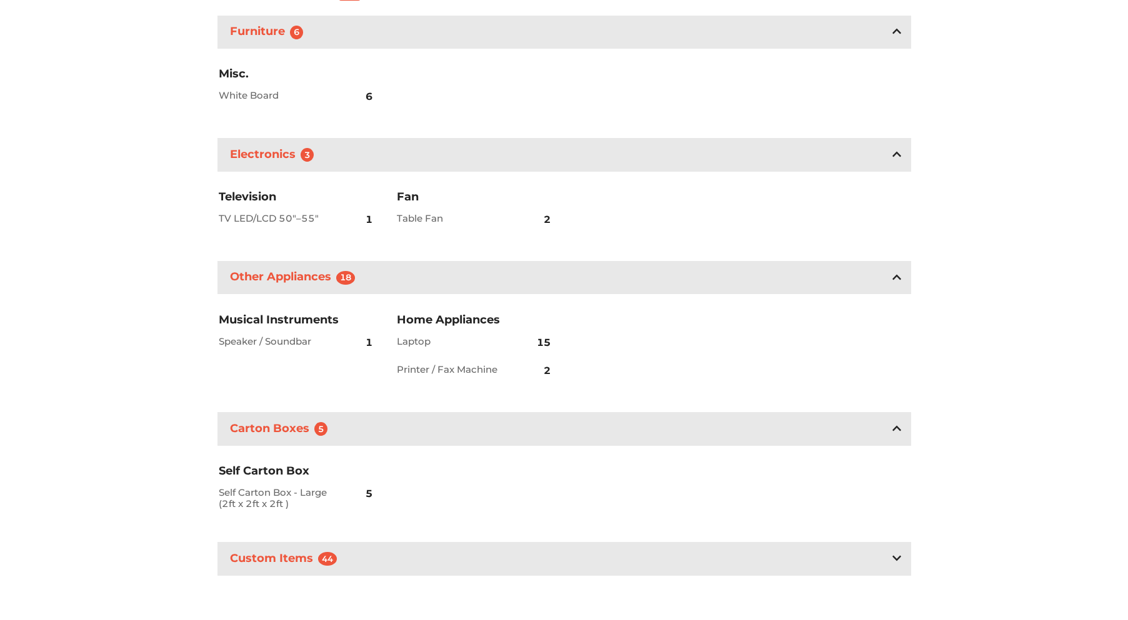
click at [893, 554] on icon at bounding box center [896, 559] width 9 height 10
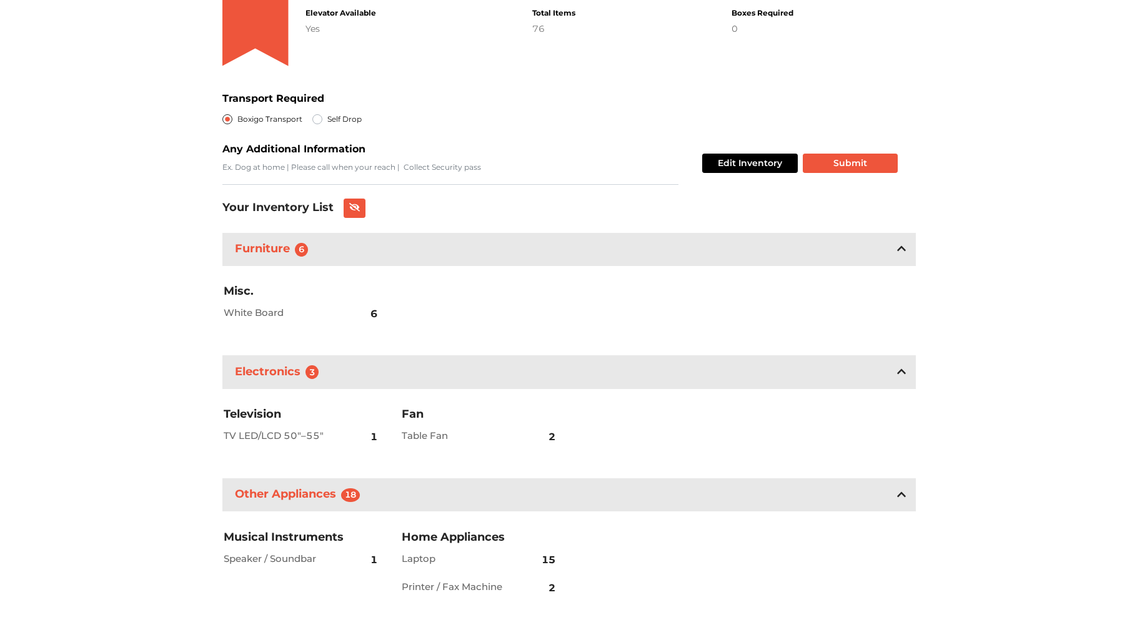
scroll to position [0, 0]
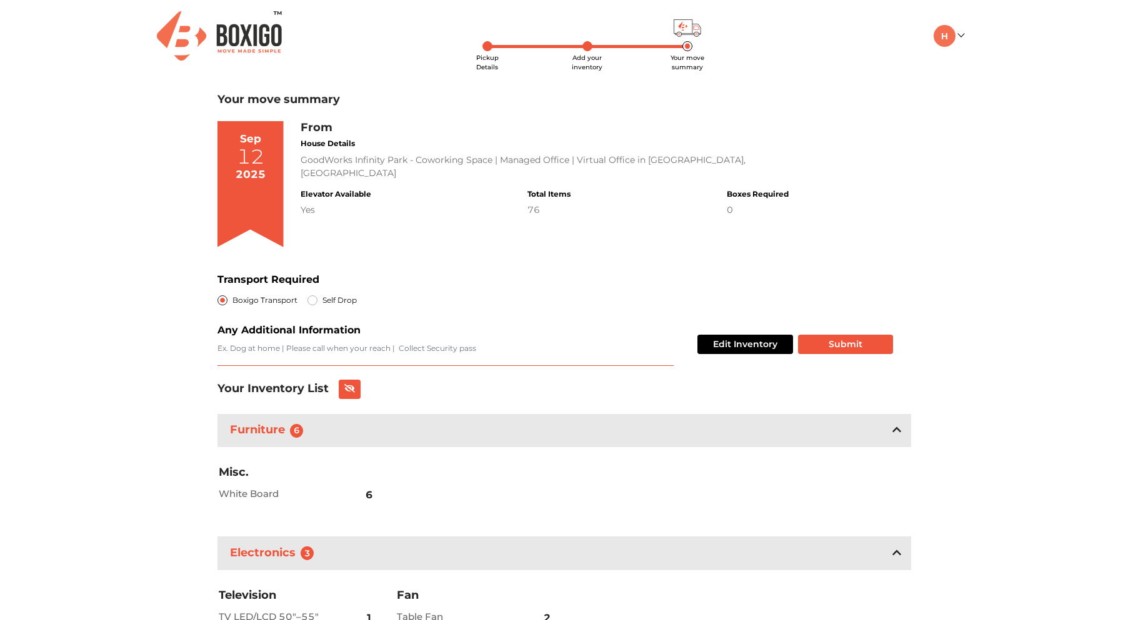
click at [457, 352] on textarea "Transport Required" at bounding box center [445, 354] width 456 height 23
type textarea "ups"
click at [993, 380] on div "Pickup Details Add your inventory Your move summary My Moves My Profile Make Es…" at bounding box center [564, 596] width 1128 height 1193
click at [732, 351] on button "Edit Inventory" at bounding box center [745, 344] width 96 height 19
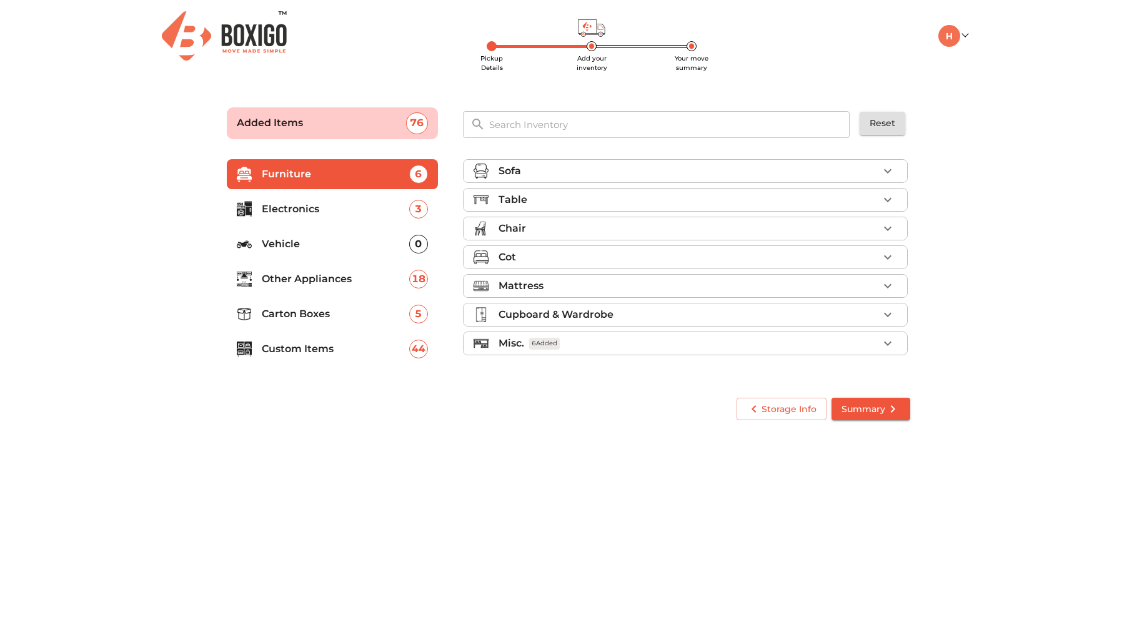
click at [561, 125] on input "text" at bounding box center [670, 124] width 377 height 27
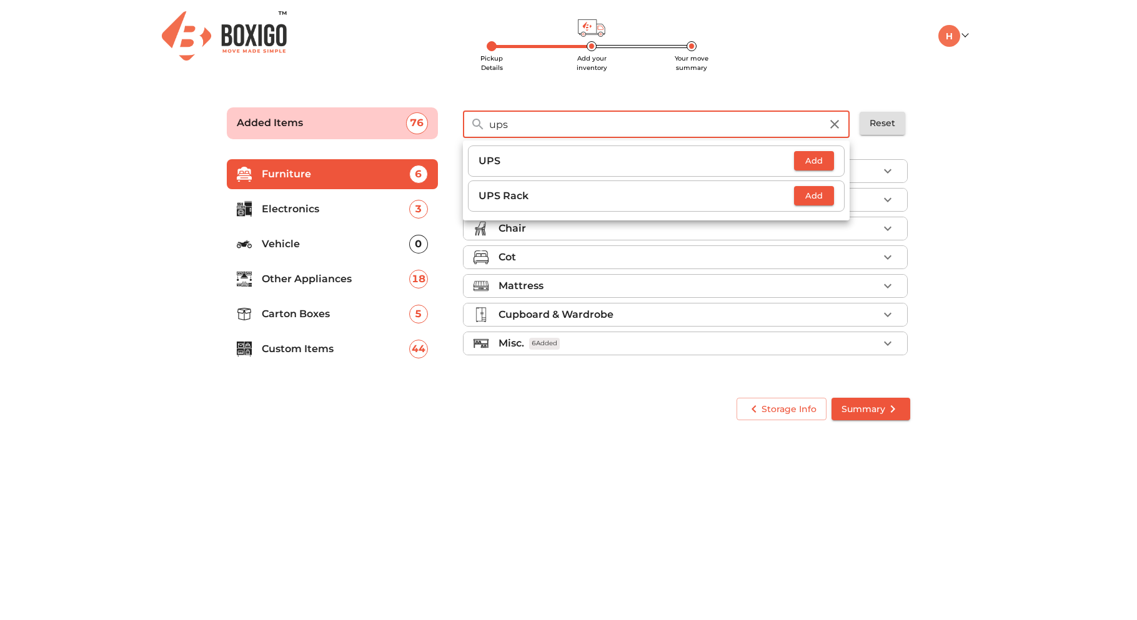
type input "ups"
click at [715, 161] on p "UPS" at bounding box center [637, 161] width 316 height 15
click at [814, 154] on span "Add" at bounding box center [813, 161] width 27 height 14
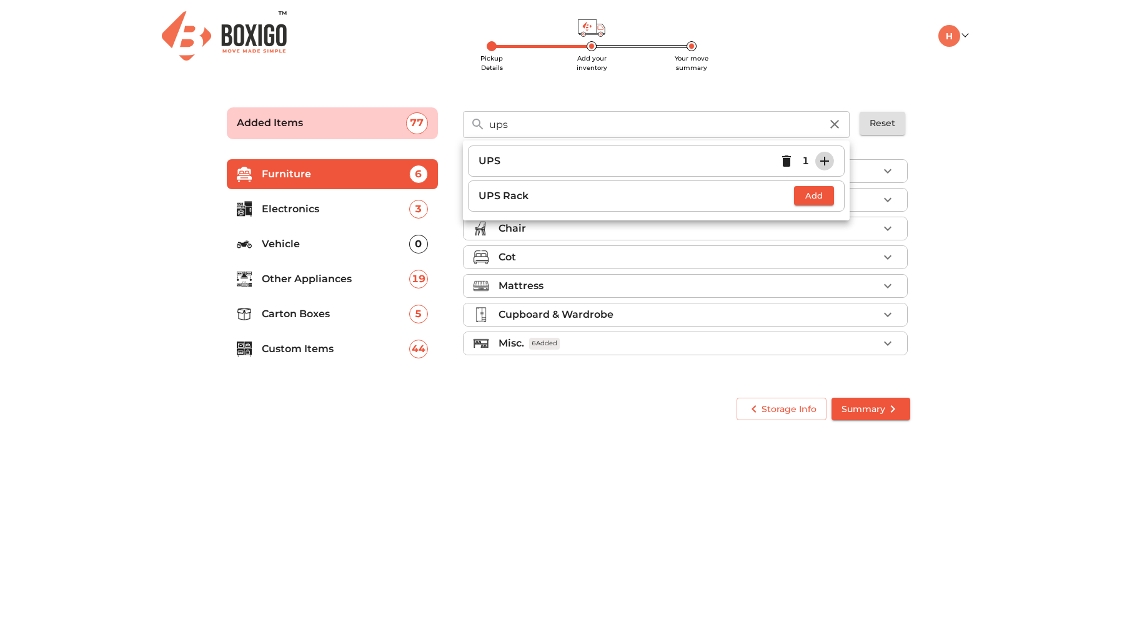
click at [829, 165] on icon "button" at bounding box center [824, 161] width 15 height 15
click at [940, 157] on main "Pickup Details Add your inventory Your move summary Added Items 78 ups ​ UPS 2 …" at bounding box center [568, 262] width 1137 height 344
click at [840, 125] on icon "button" at bounding box center [834, 124] width 15 height 15
click at [987, 134] on main "Pickup Details Add your inventory Your move summary Added Items 78 ​ Reset Furn…" at bounding box center [568, 262] width 1137 height 344
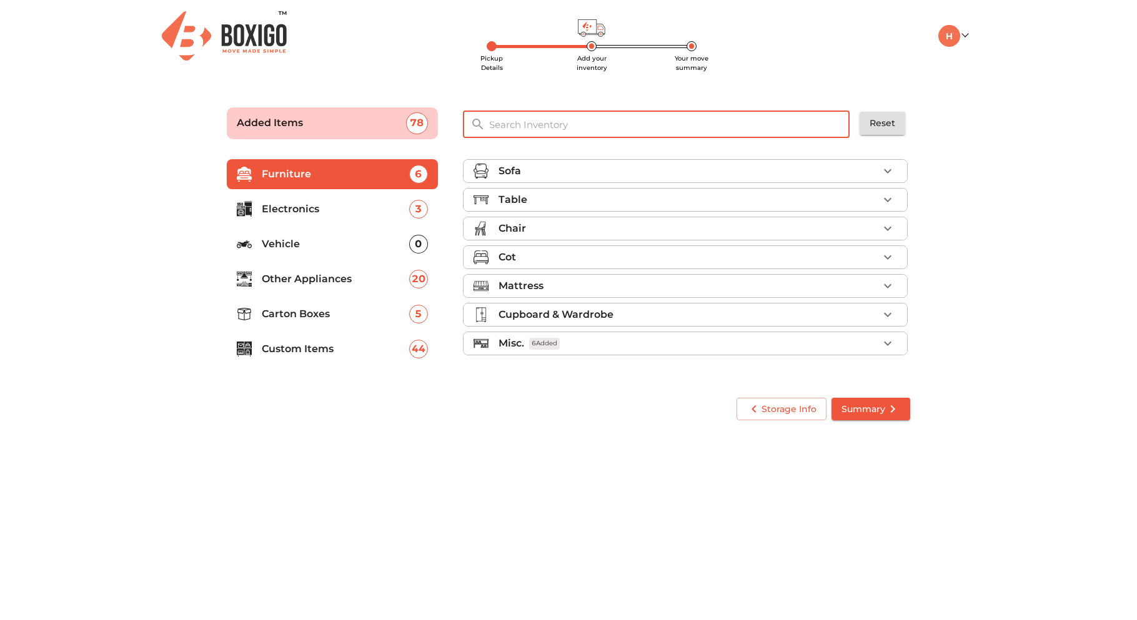
click at [533, 128] on input "text" at bounding box center [670, 124] width 377 height 27
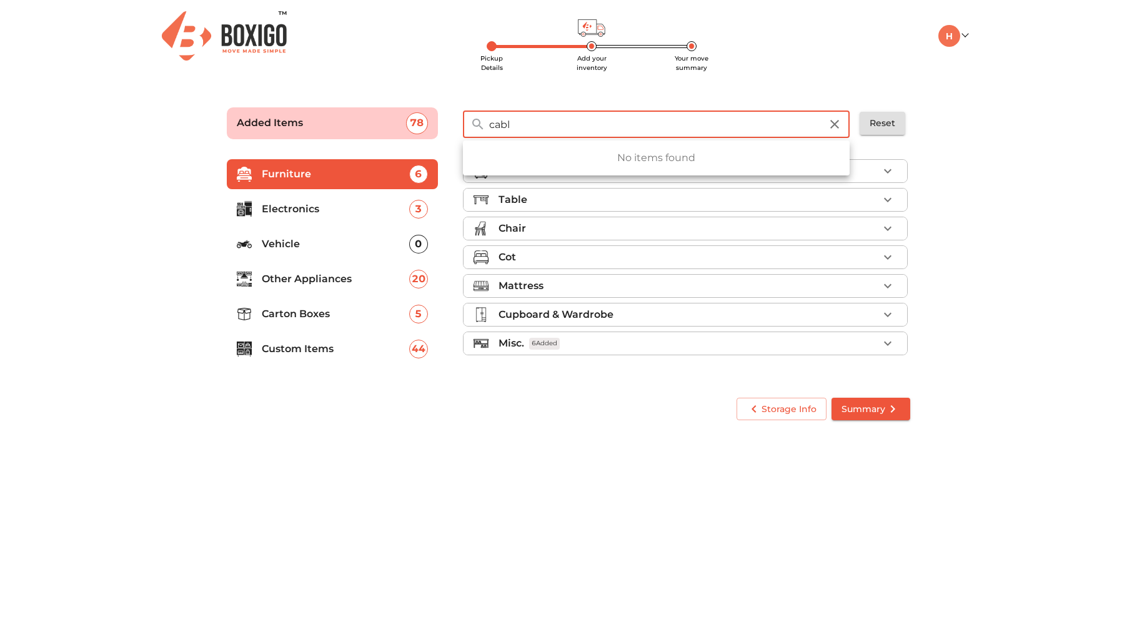
type input "cabl"
click at [947, 171] on main "Pickup Details Add your inventory Your move summary Added Items 78 cabl ​ No it…" at bounding box center [568, 262] width 1137 height 344
click at [351, 336] on li "Custom Items 44" at bounding box center [332, 349] width 211 height 30
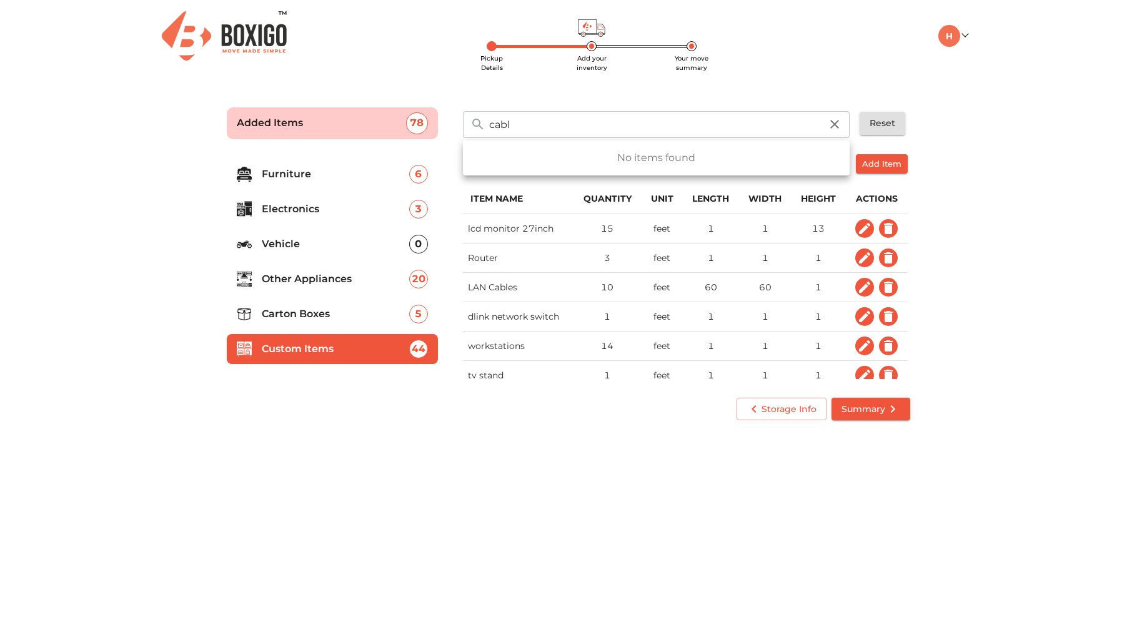
click at [864, 162] on span "Add Item" at bounding box center [881, 164] width 39 height 14
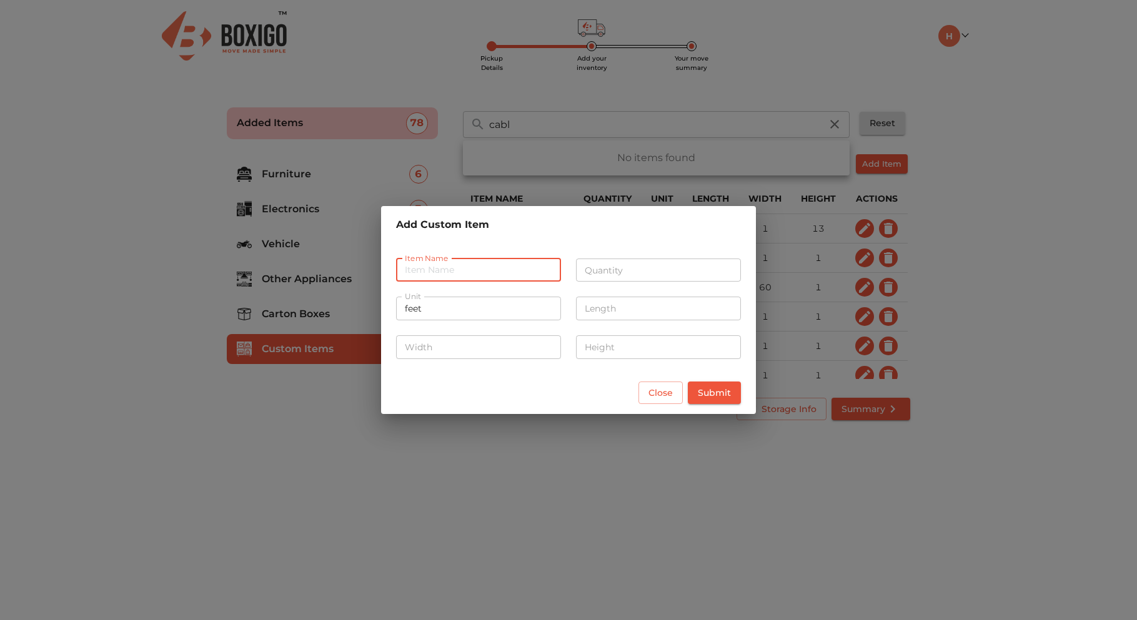
click at [492, 267] on input "text" at bounding box center [478, 271] width 165 height 24
type input "cables-wire plugs"
click at [634, 284] on div "Quantity Quantity" at bounding box center [659, 269] width 180 height 46
click at [640, 272] on input "number" at bounding box center [658, 271] width 165 height 24
type input "10"
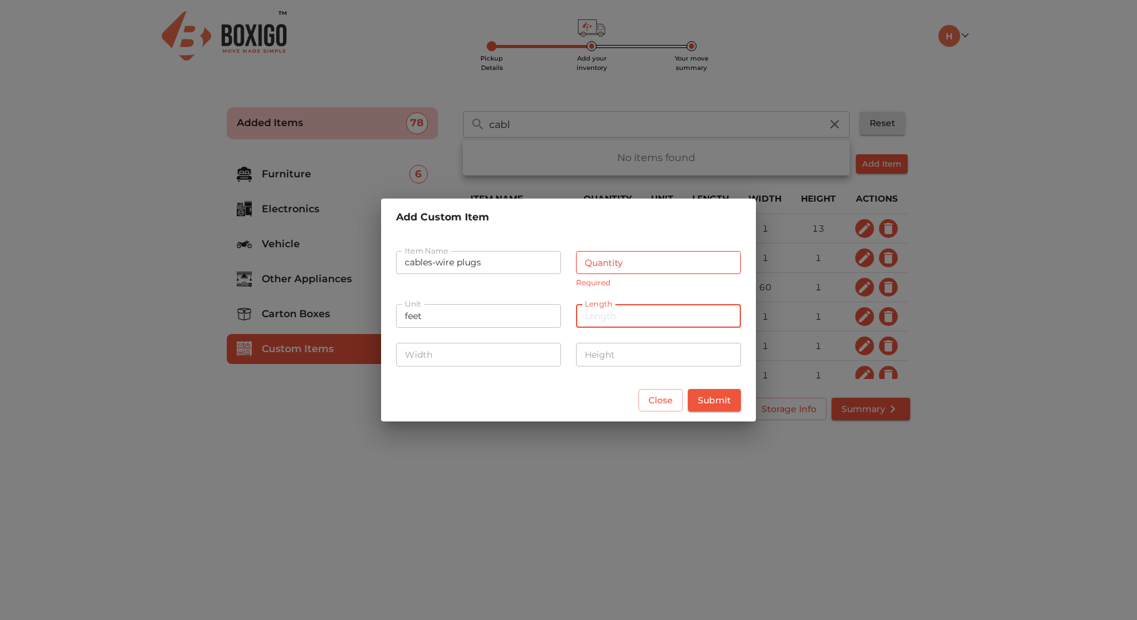
click at [607, 300] on div "Length Length" at bounding box center [659, 315] width 180 height 46
type input "2"
click at [505, 352] on input "number" at bounding box center [478, 355] width 165 height 24
type input "2"
click at [649, 366] on input "number" at bounding box center [658, 355] width 165 height 24
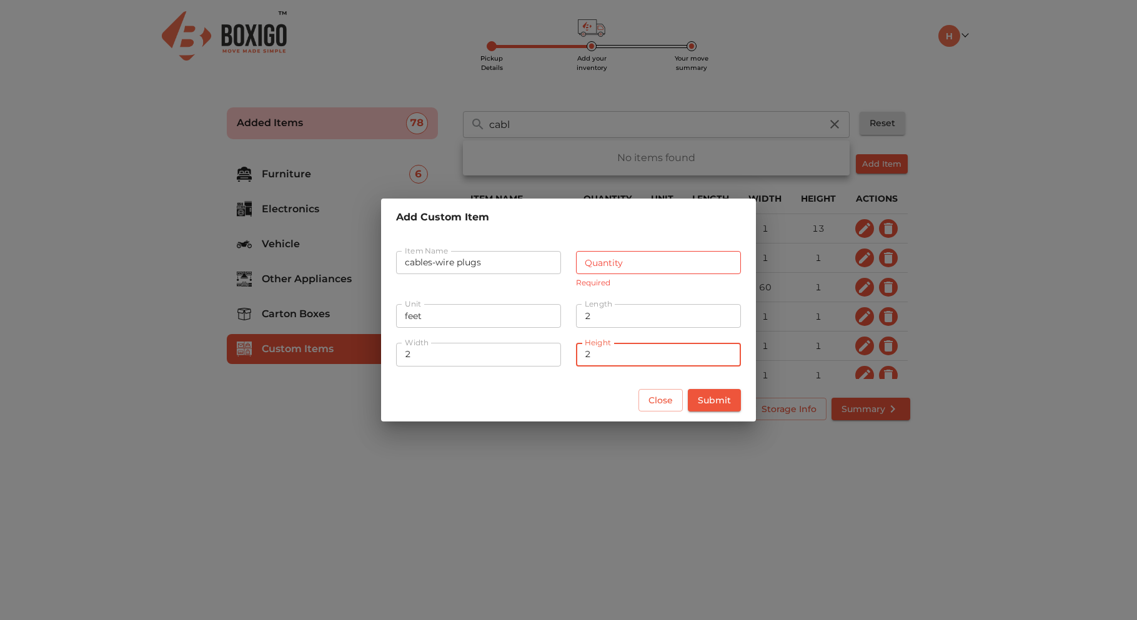
type input "2"
click at [702, 396] on span "Submit" at bounding box center [714, 401] width 33 height 16
click at [719, 404] on span "Submit" at bounding box center [714, 401] width 33 height 16
click at [722, 400] on span "Submit" at bounding box center [714, 401] width 33 height 16
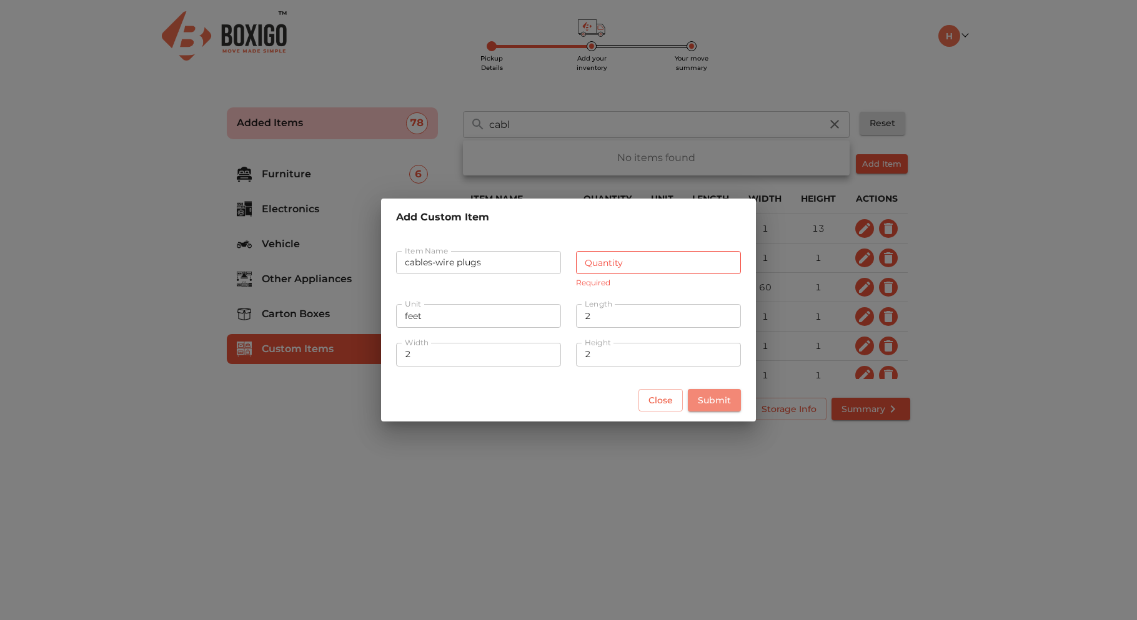
click at [722, 400] on span "Submit" at bounding box center [714, 401] width 33 height 16
click at [640, 257] on input "number" at bounding box center [658, 263] width 165 height 24
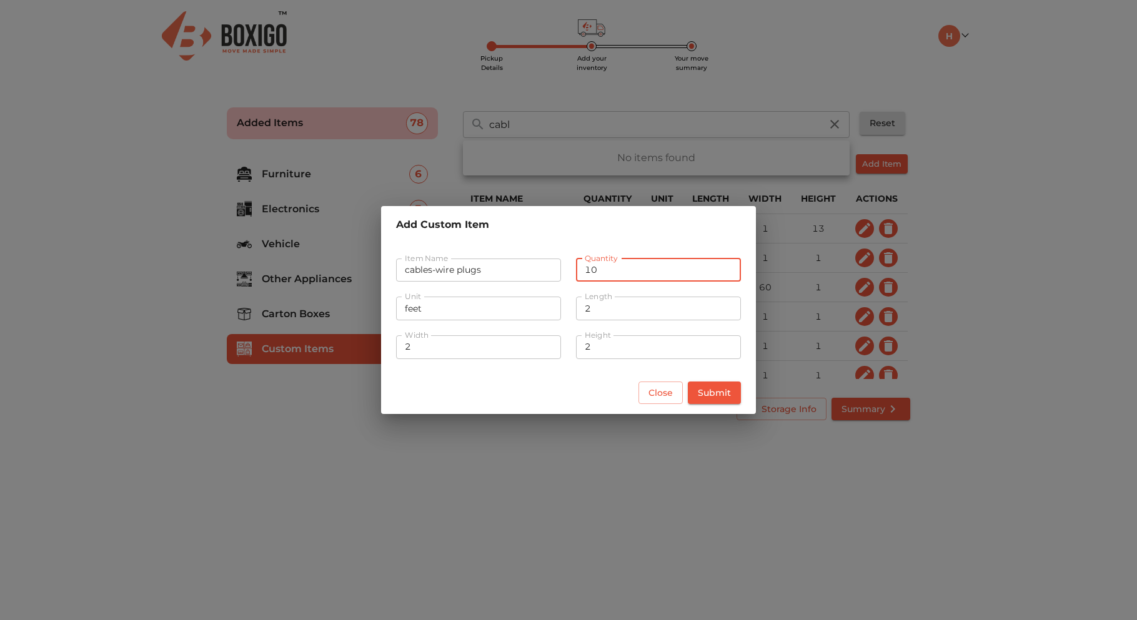
type input "10"
click at [722, 393] on span "Submit" at bounding box center [714, 394] width 33 height 16
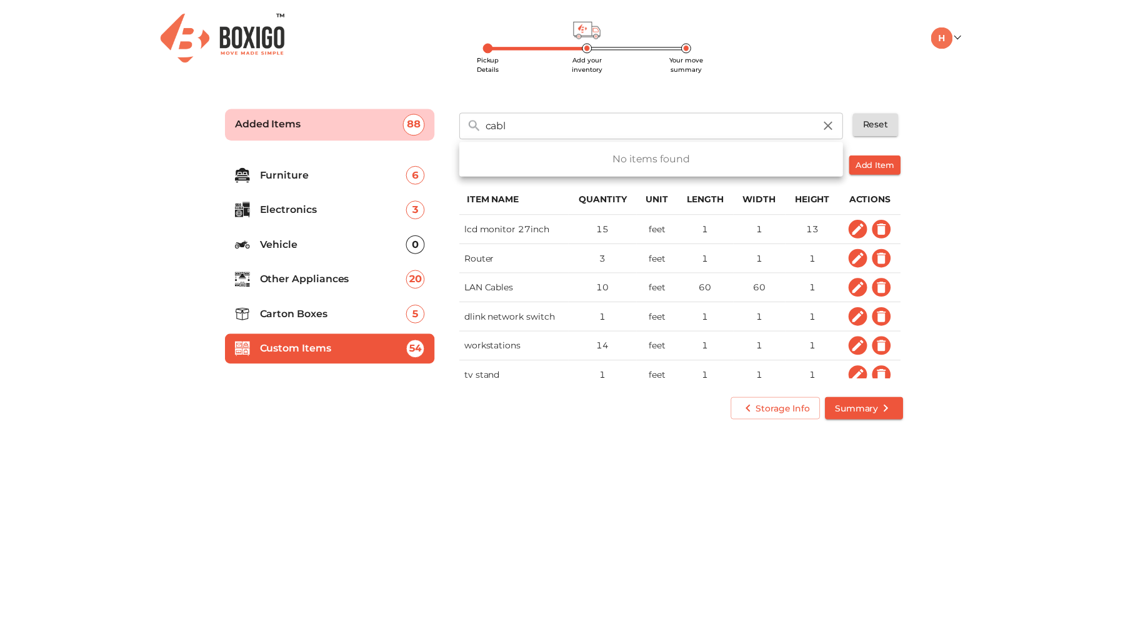
scroll to position [41, 0]
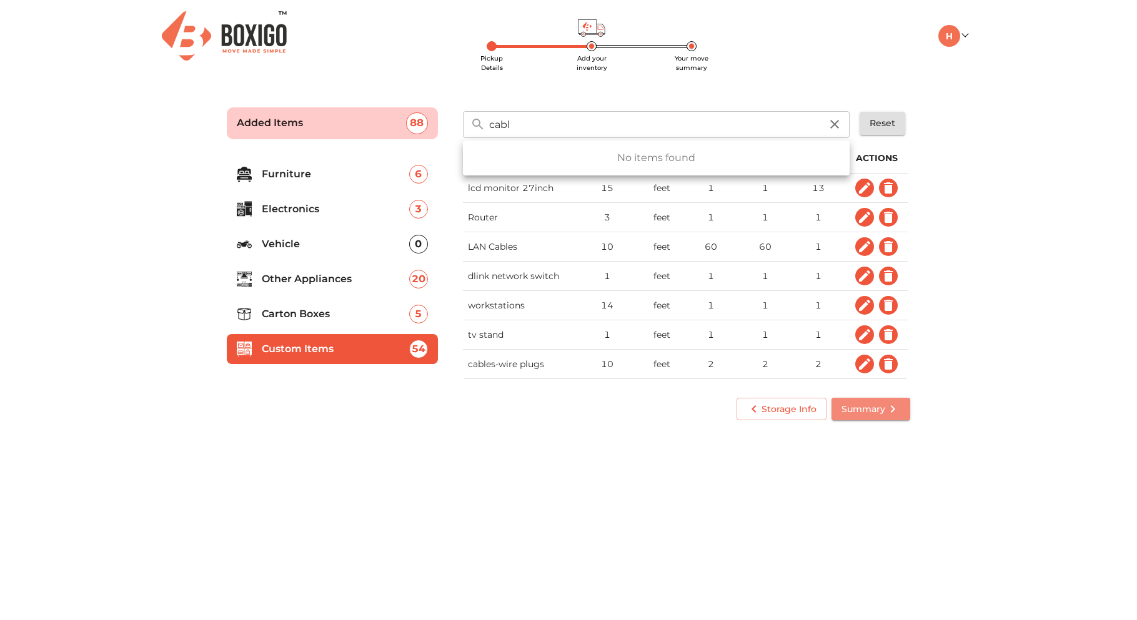
click at [882, 410] on span "Summary" at bounding box center [871, 410] width 59 height 16
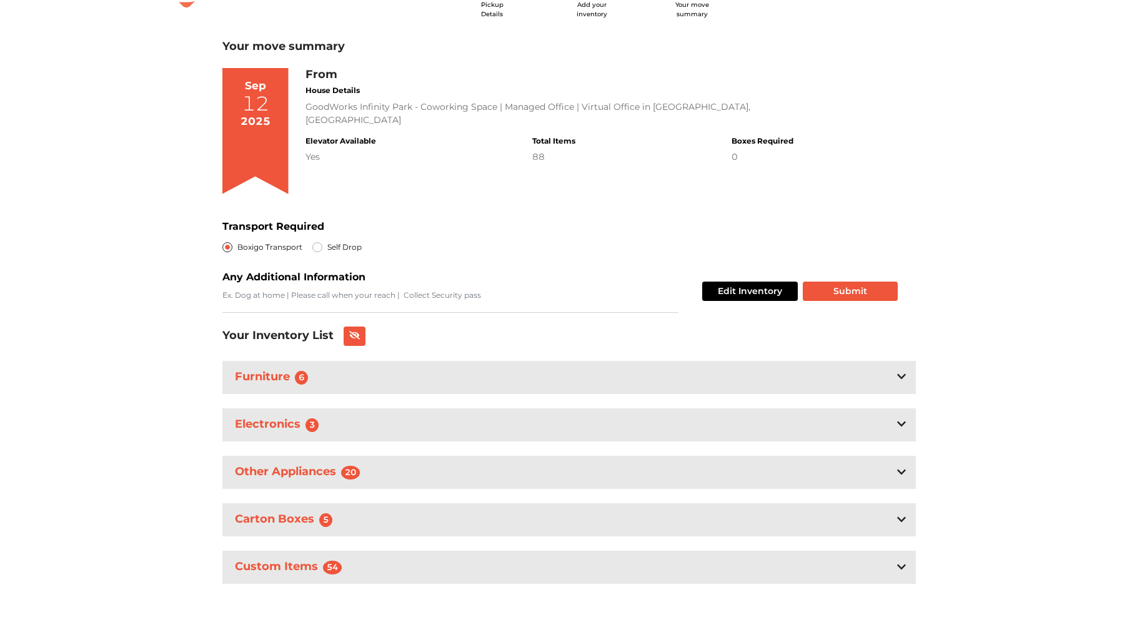
scroll to position [61, 0]
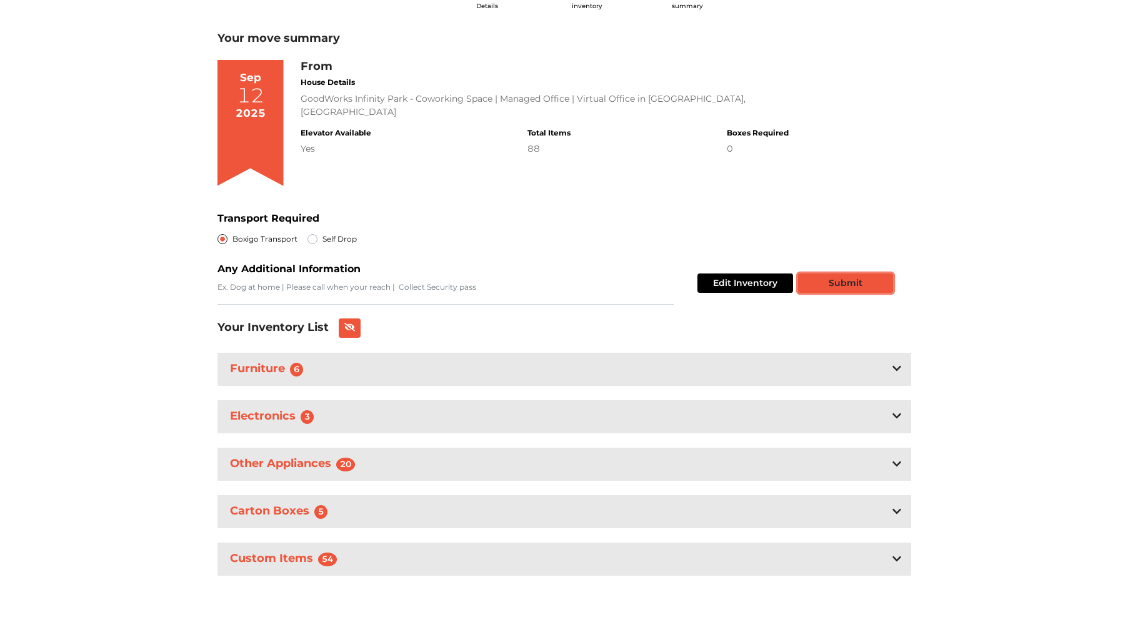
click at [862, 283] on button "Submit" at bounding box center [845, 283] width 95 height 19
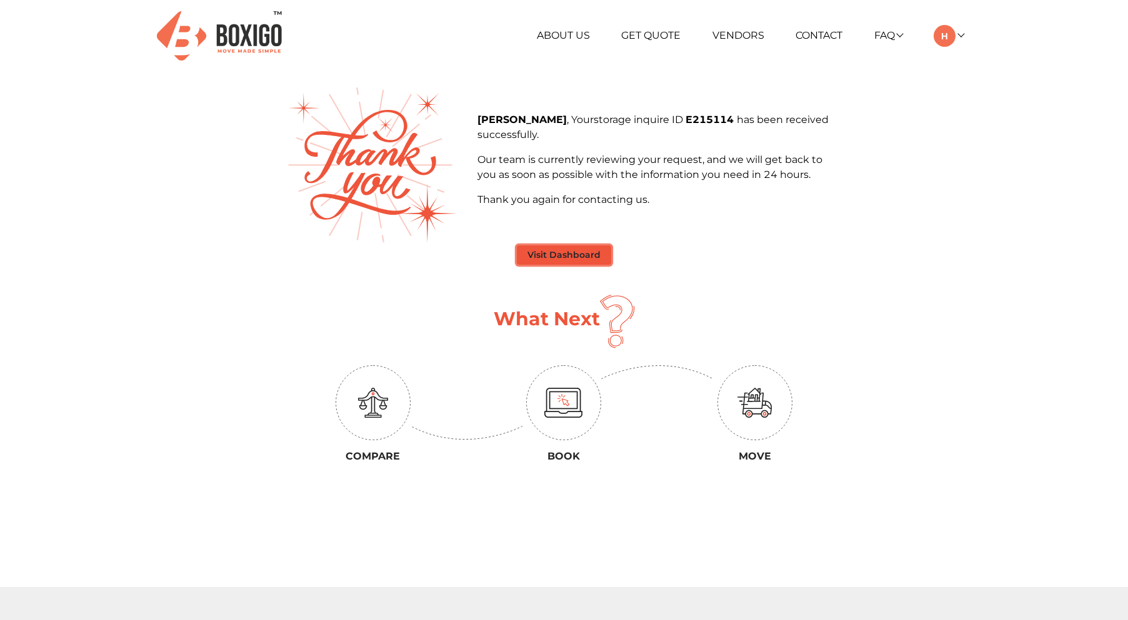
click at [604, 253] on button "Visit Dashboard" at bounding box center [564, 255] width 94 height 19
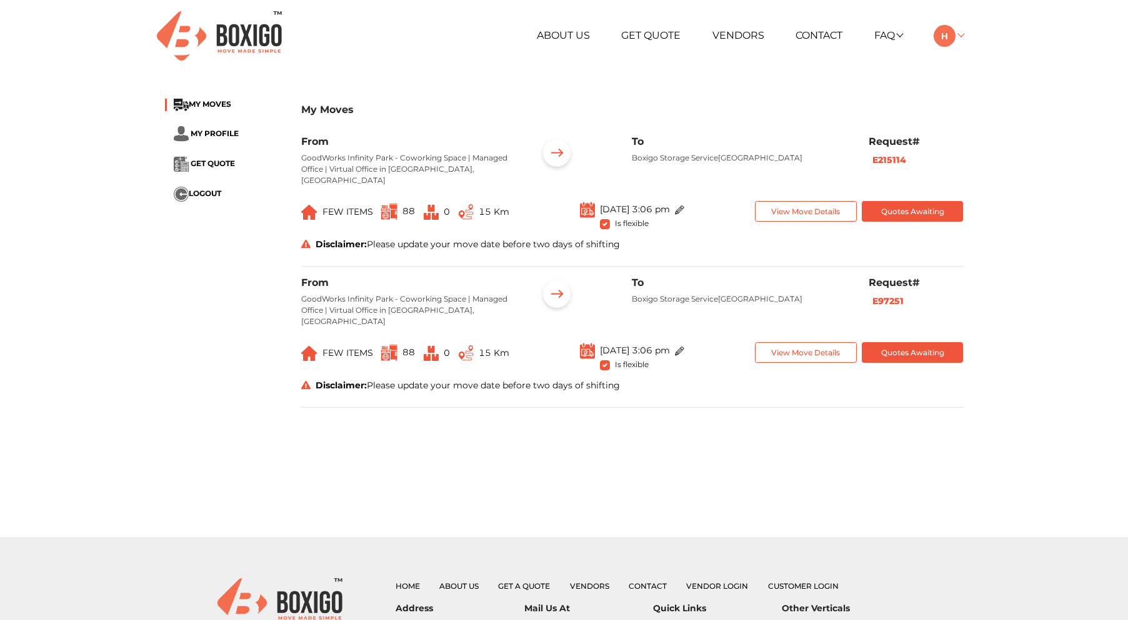
click at [963, 32] on link at bounding box center [948, 35] width 29 height 12
click at [1011, 220] on div "My Moves MY MOVES MY PROFILE GET QUOTE LOGOUT My Moves From GoodWorks Infinity …" at bounding box center [564, 258] width 1128 height 342
click at [726, 36] on link "Vendors" at bounding box center [738, 35] width 52 height 12
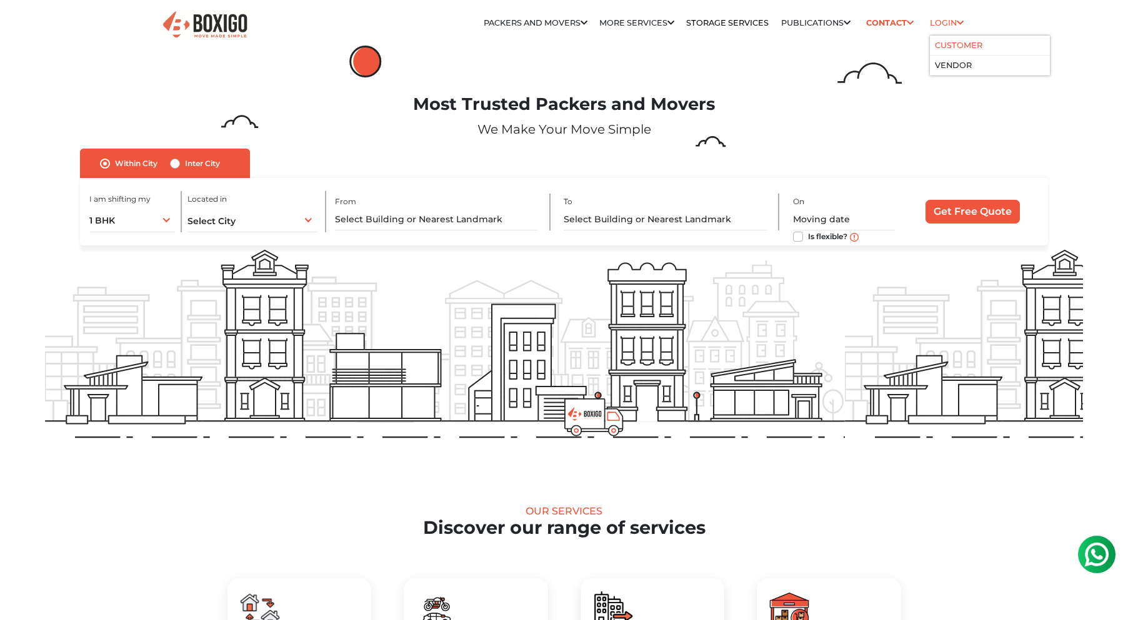
click at [956, 44] on link "Customer" at bounding box center [958, 45] width 47 height 9
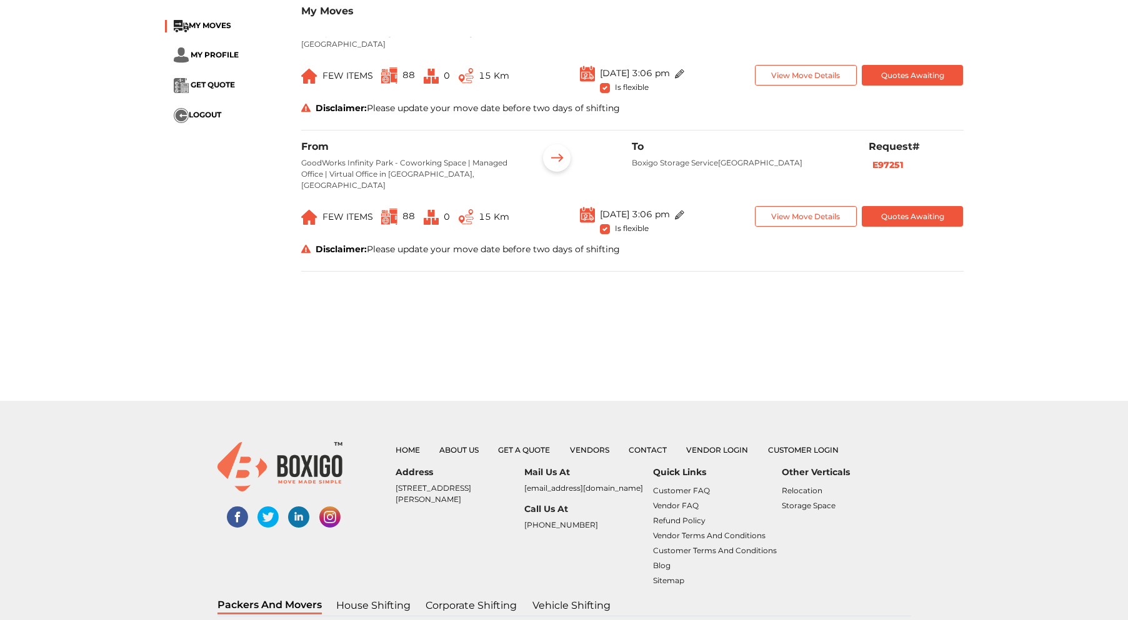
scroll to position [216, 0]
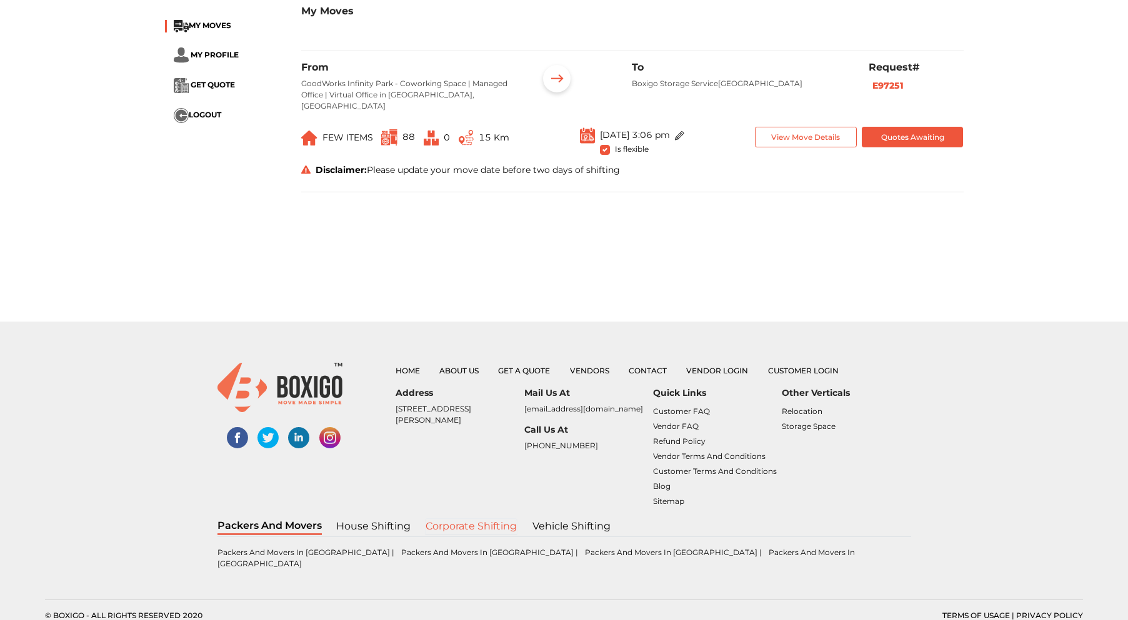
click at [487, 529] on link "Corporate shifting" at bounding box center [471, 527] width 92 height 16
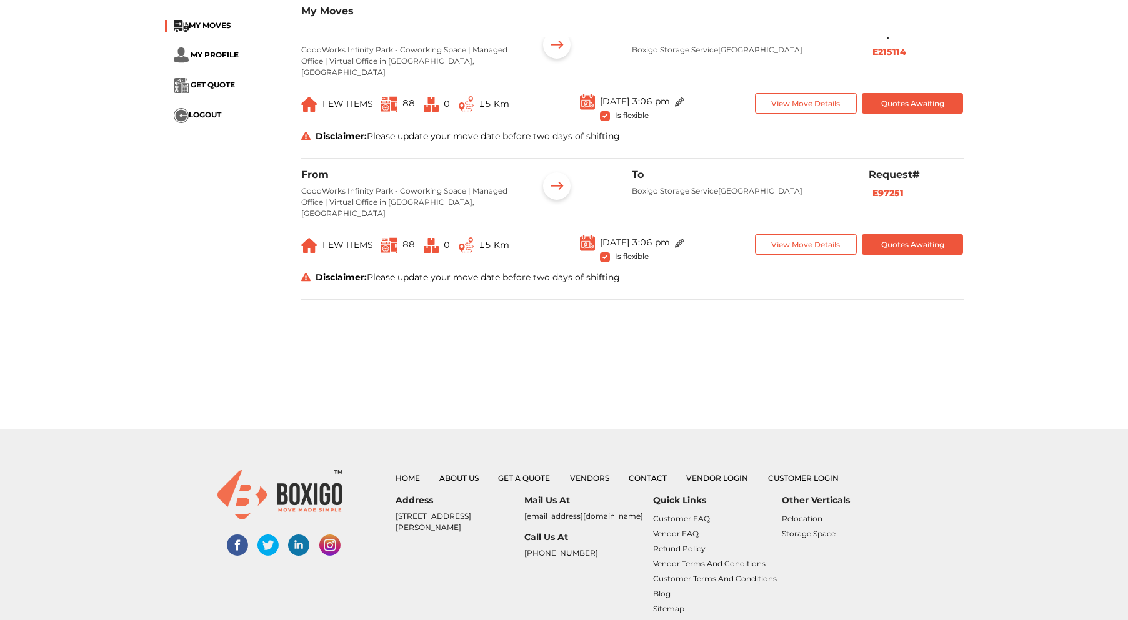
scroll to position [216, 0]
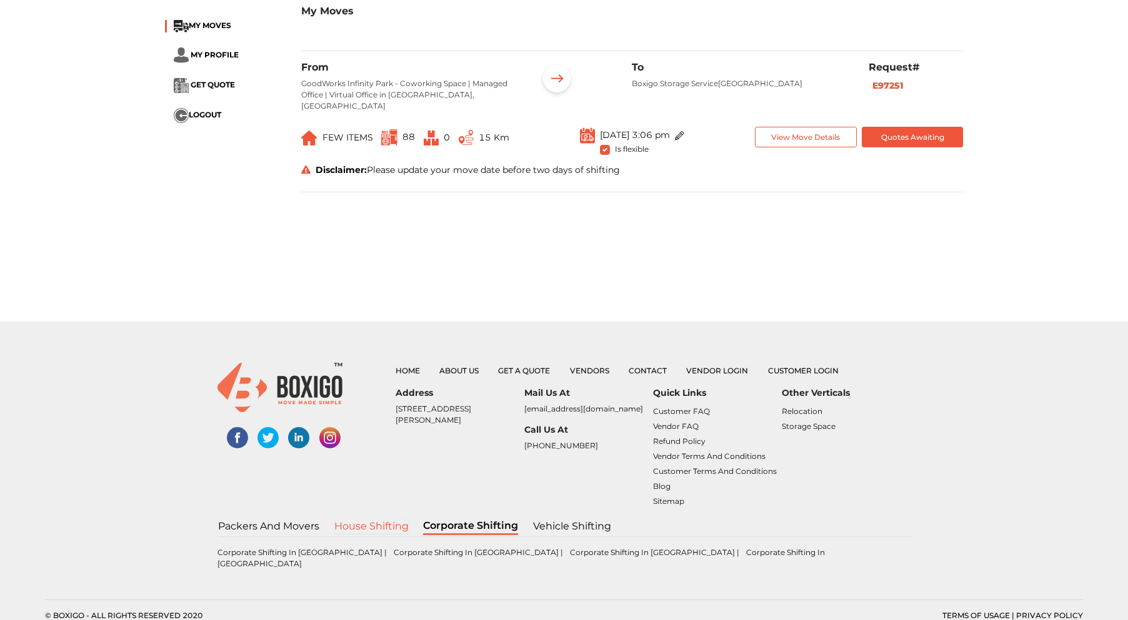
click at [352, 528] on link "House shifting" at bounding box center [372, 527] width 76 height 16
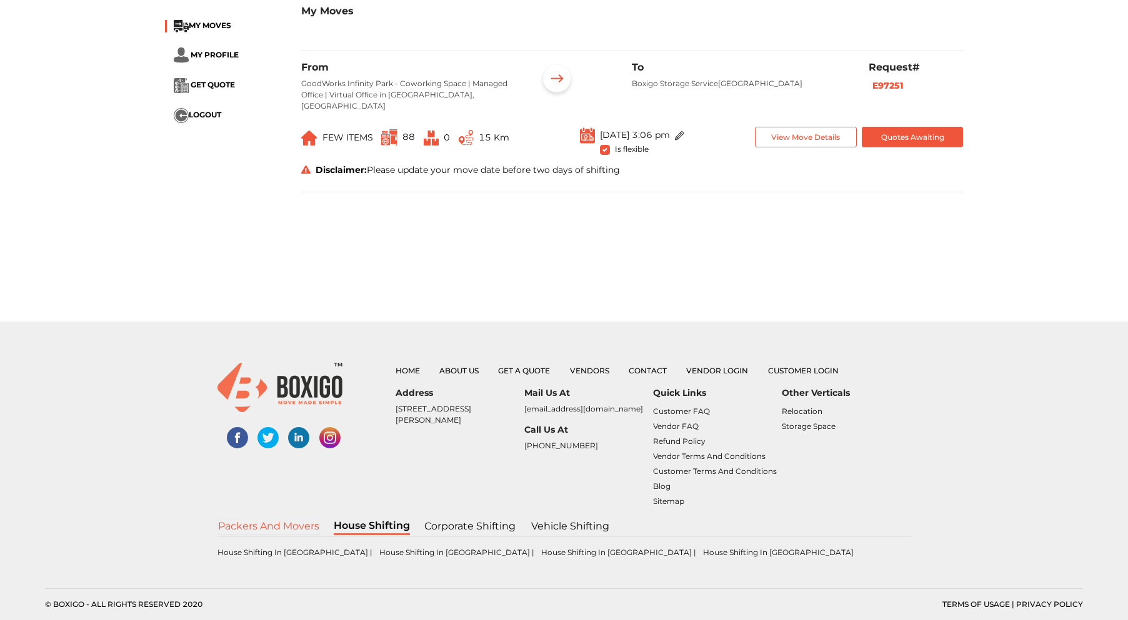
click at [297, 523] on link "Packers and Movers" at bounding box center [268, 527] width 102 height 16
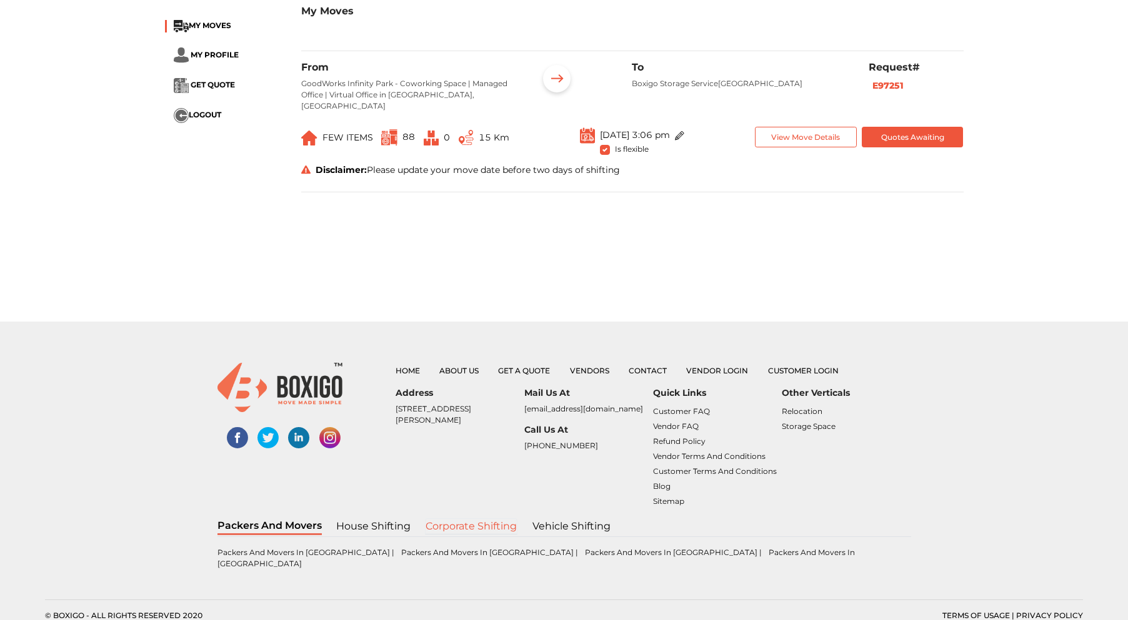
click at [490, 527] on link "Corporate shifting" at bounding box center [471, 527] width 92 height 16
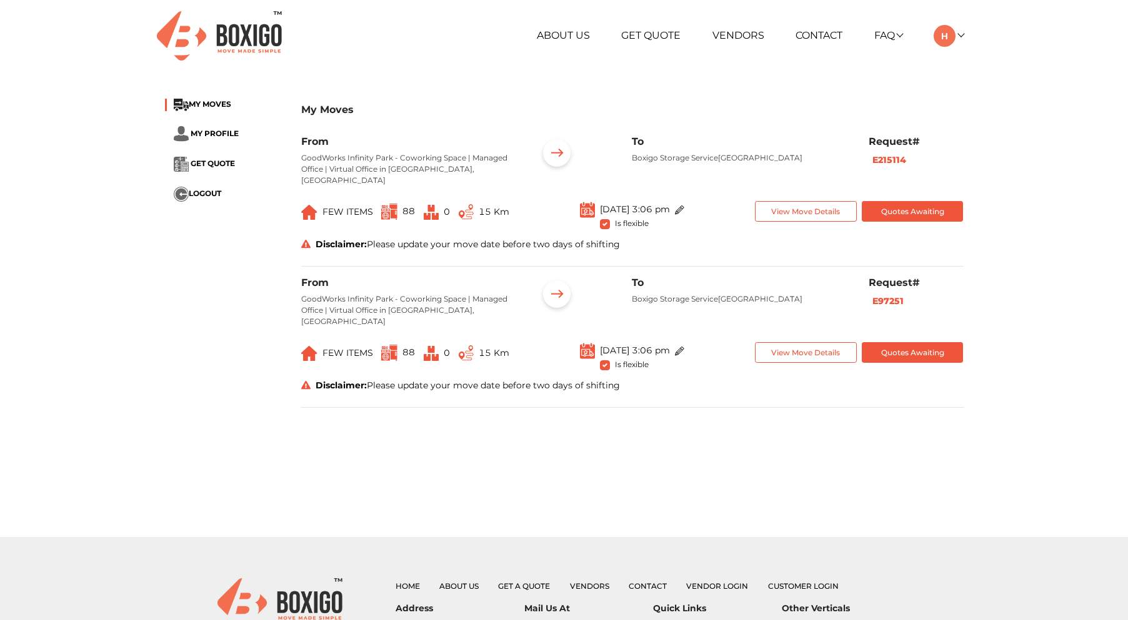
click at [208, 154] on ul "MY MOVES MY PROFILE GET QUOTE LOGOUT" at bounding box center [223, 150] width 117 height 103
click at [208, 157] on li "GET QUOTE" at bounding box center [223, 164] width 117 height 15
click at [207, 159] on span "GET QUOTE" at bounding box center [213, 163] width 44 height 9
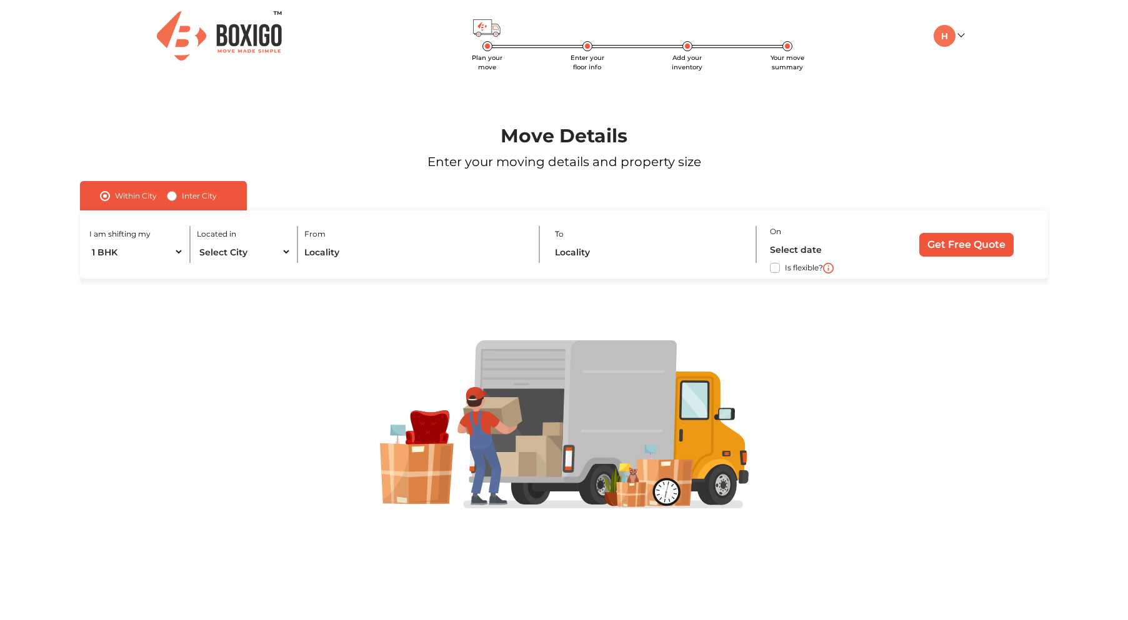
click at [785, 269] on label "Is flexible?" at bounding box center [804, 267] width 38 height 13
click at [90, 269] on input "Is flexible?" at bounding box center [85, 267] width 10 height 12
click at [785, 269] on label "Is flexible?" at bounding box center [804, 267] width 38 height 13
click at [90, 269] on input "Is flexible?" at bounding box center [85, 267] width 10 height 12
checkbox input "false"
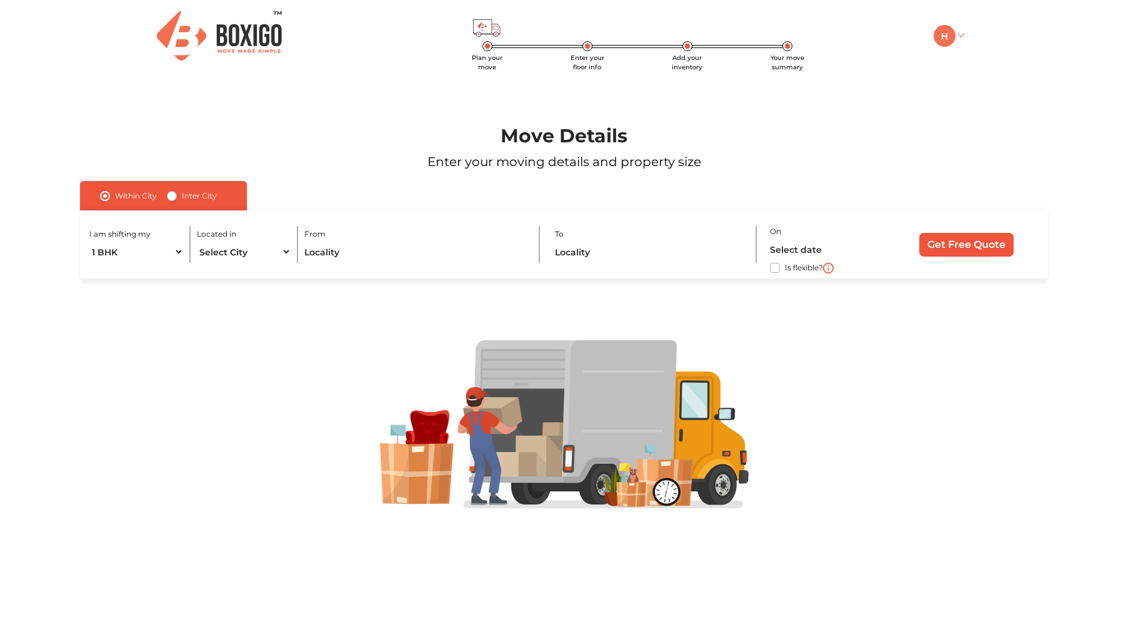
click at [945, 44] on img at bounding box center [945, 36] width 22 height 22
click at [962, 76] on link "My Profile" at bounding box center [984, 77] width 100 height 23
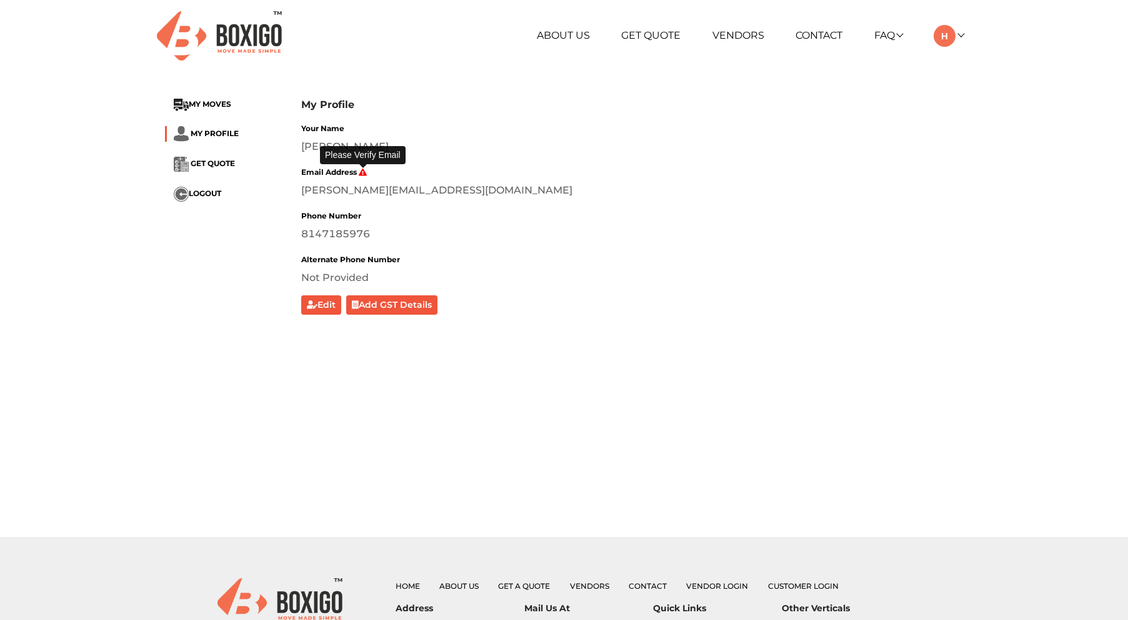
click at [363, 174] on icon at bounding box center [363, 172] width 9 height 7
click at [364, 174] on icon at bounding box center [363, 172] width 9 height 7
click at [481, 241] on div "8147185976" at bounding box center [632, 234] width 662 height 15
click at [395, 304] on button "Add GST Details" at bounding box center [391, 305] width 91 height 19
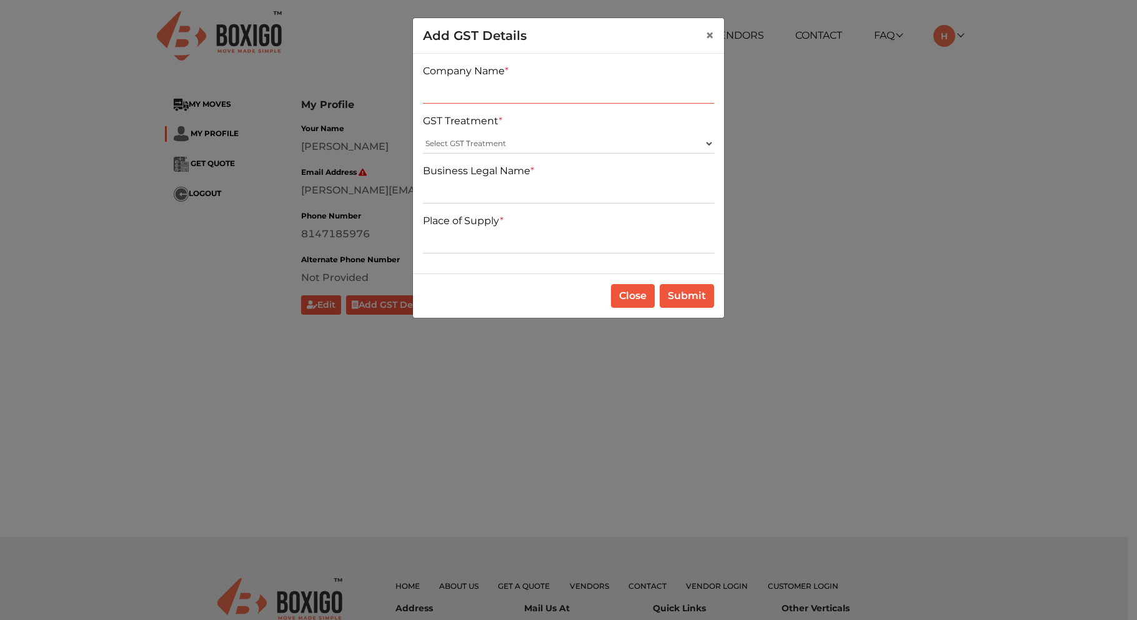
click at [484, 96] on input "text" at bounding box center [568, 94] width 291 height 20
type input "ziroh Labs Pvt Ltd"
click at [496, 147] on select "Select GST Treatment Registered Unregistered" at bounding box center [568, 144] width 291 height 20
select select "Registered"
click at [423, 134] on select "Select GST Treatment Registered Unregistered" at bounding box center [568, 144] width 291 height 20
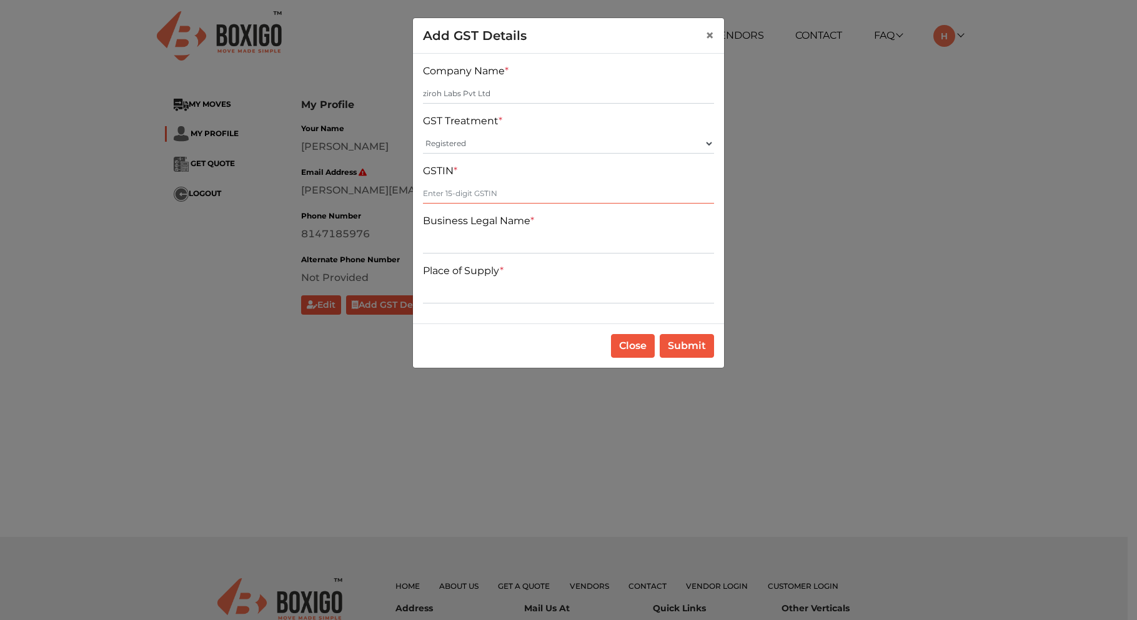
click at [459, 187] on input "text" at bounding box center [568, 194] width 291 height 20
type input "29AAACZ9902B1ZA"
click at [478, 240] on input "text" at bounding box center [568, 244] width 291 height 20
type input "Ziroh Labs Pvt Ltd"
click at [476, 291] on input "text" at bounding box center [568, 294] width 291 height 20
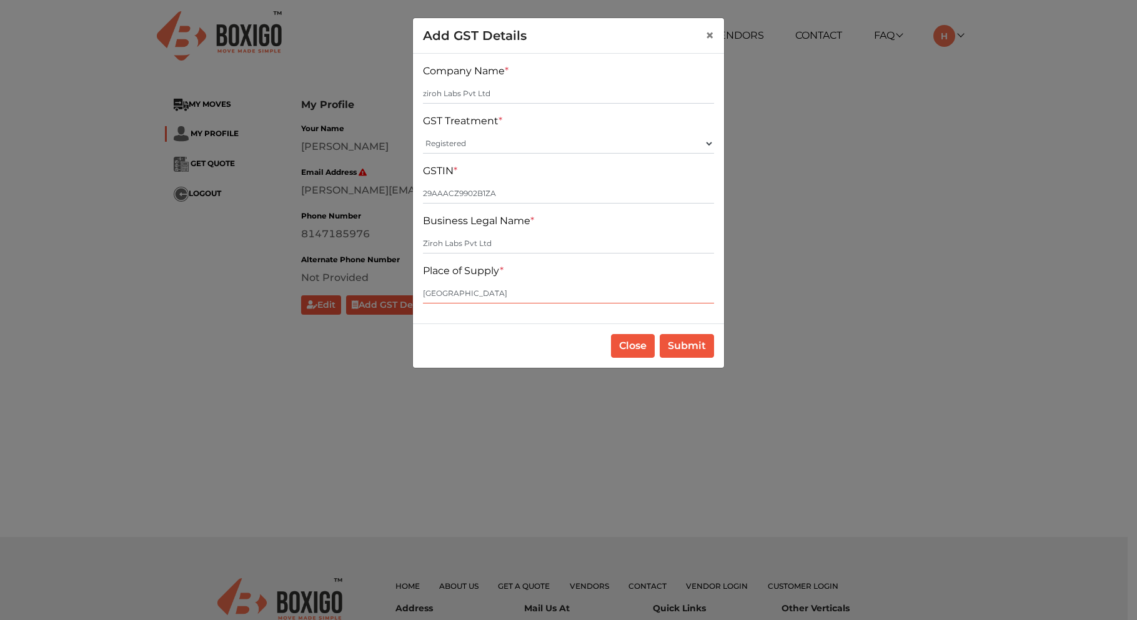
type input "Bengaluru"
click at [677, 342] on button "Submit" at bounding box center [687, 346] width 54 height 24
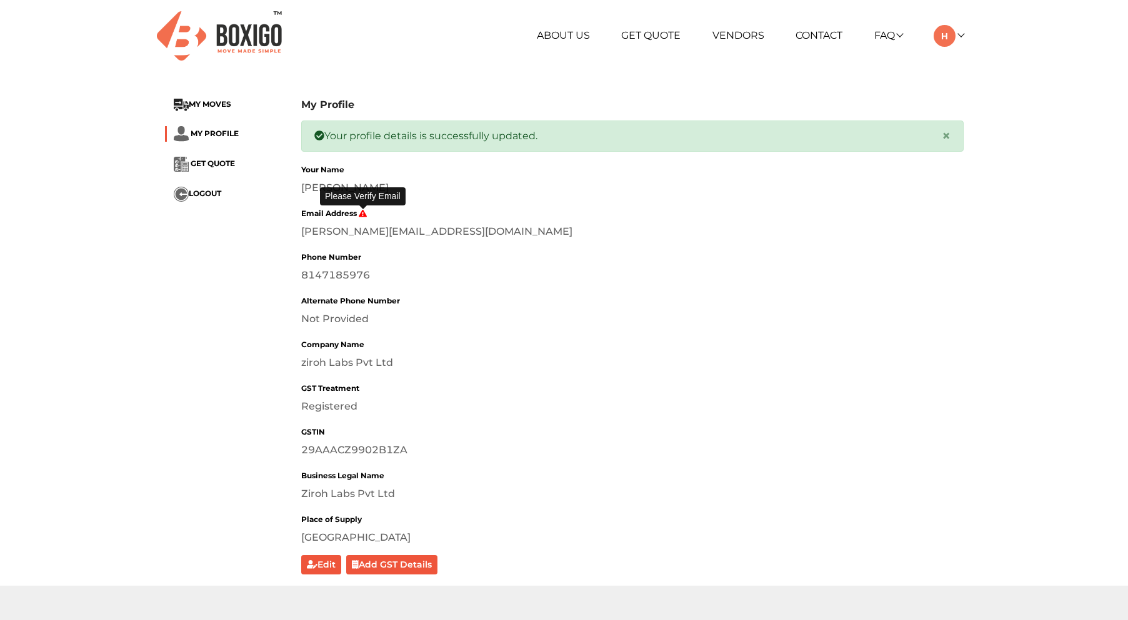
click at [361, 210] on icon at bounding box center [363, 213] width 9 height 7
click at [363, 213] on icon at bounding box center [363, 213] width 9 height 7
click at [329, 213] on label "Email Address" at bounding box center [334, 213] width 66 height 11
click at [371, 223] on div "Email Address harsha@ziroh.com" at bounding box center [632, 223] width 662 height 34
click at [212, 159] on span "GET QUOTE" at bounding box center [213, 163] width 44 height 9
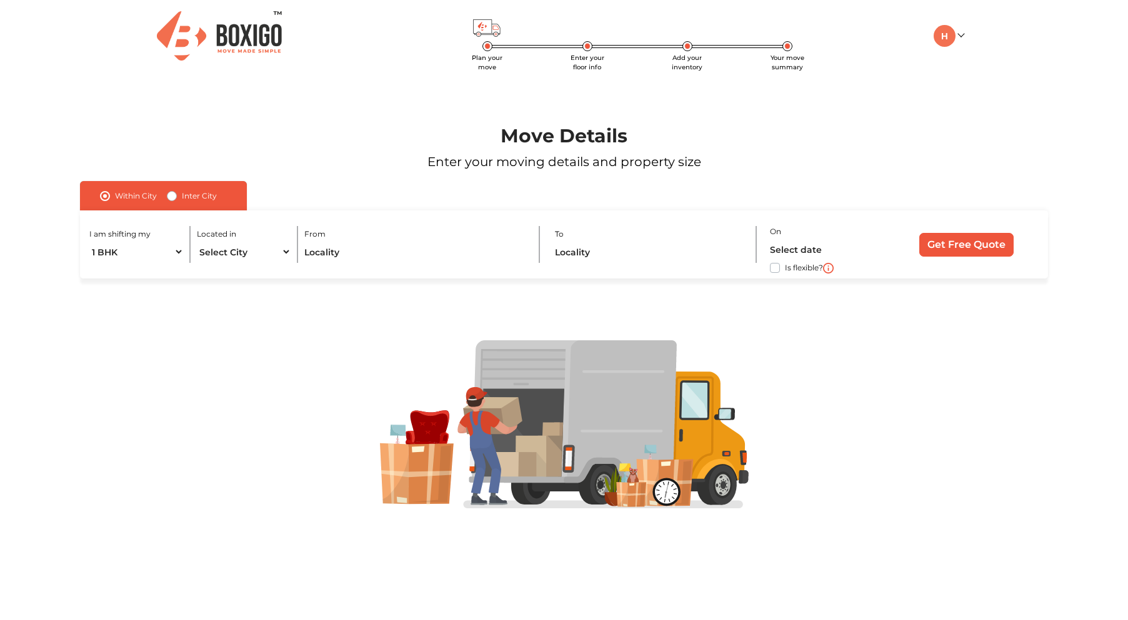
click at [697, 58] on span "Add your inventory" at bounding box center [687, 62] width 31 height 17
click at [799, 52] on div "Plan your move Enter your floor info Add your inventory Your move summary My Mo…" at bounding box center [564, 36] width 817 height 72
click at [464, 58] on li "Plan your move" at bounding box center [487, 62] width 100 height 19
click at [251, 40] on img at bounding box center [219, 35] width 125 height 49
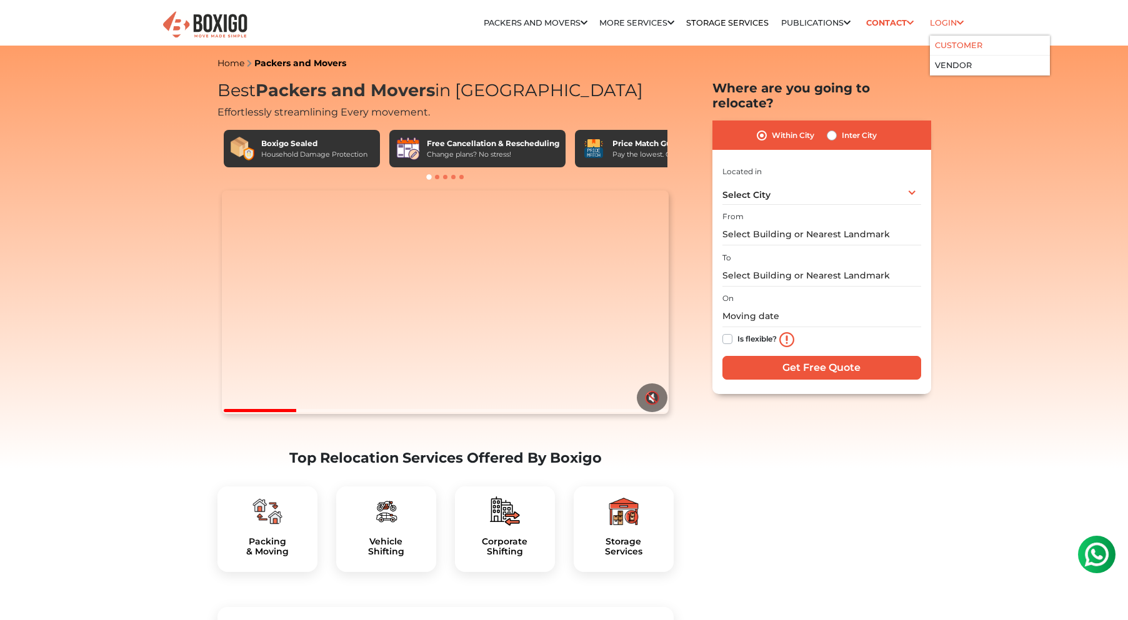
click at [949, 41] on link "Customer" at bounding box center [958, 45] width 47 height 9
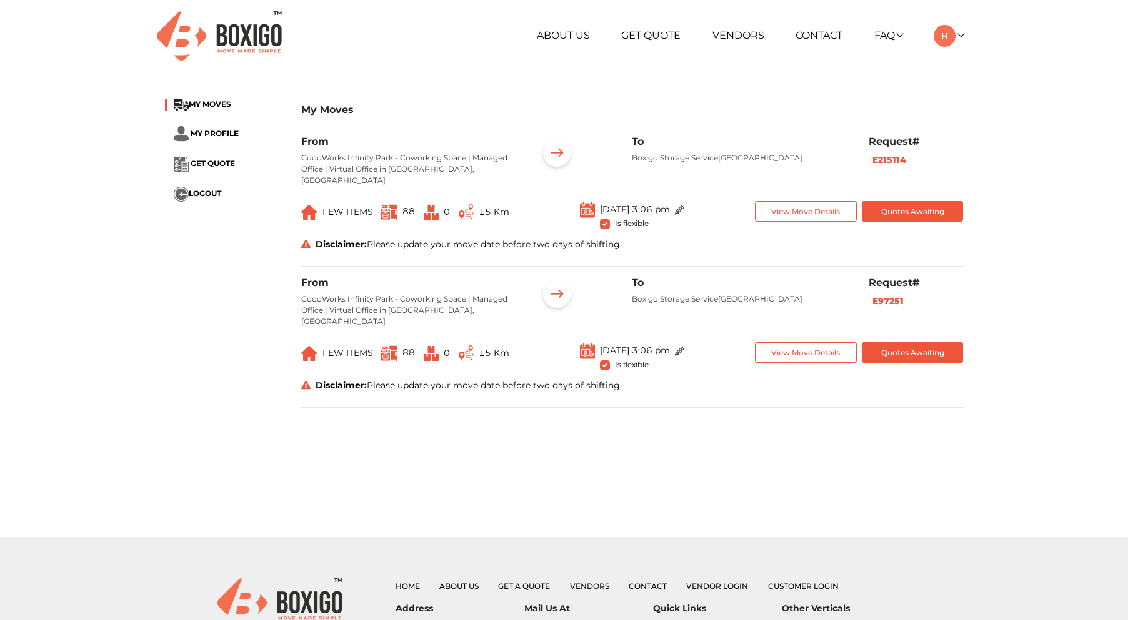
click at [359, 222] on span "FEW ITEMS" at bounding box center [337, 212] width 72 height 21
click at [387, 220] on img at bounding box center [389, 212] width 16 height 16
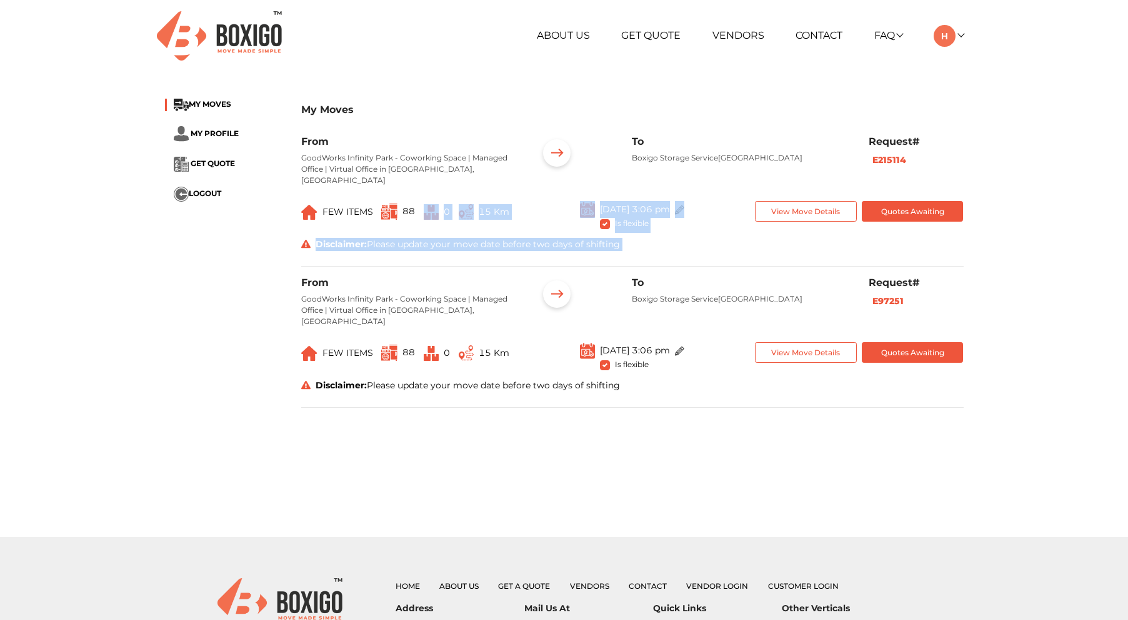
drag, startPoint x: 415, startPoint y: 226, endPoint x: 436, endPoint y: 336, distance: 111.4
click at [432, 304] on div "My Moves From GoodWorks Infinity Park - Coworking Space | Managed Office | Virt…" at bounding box center [632, 259] width 681 height 320
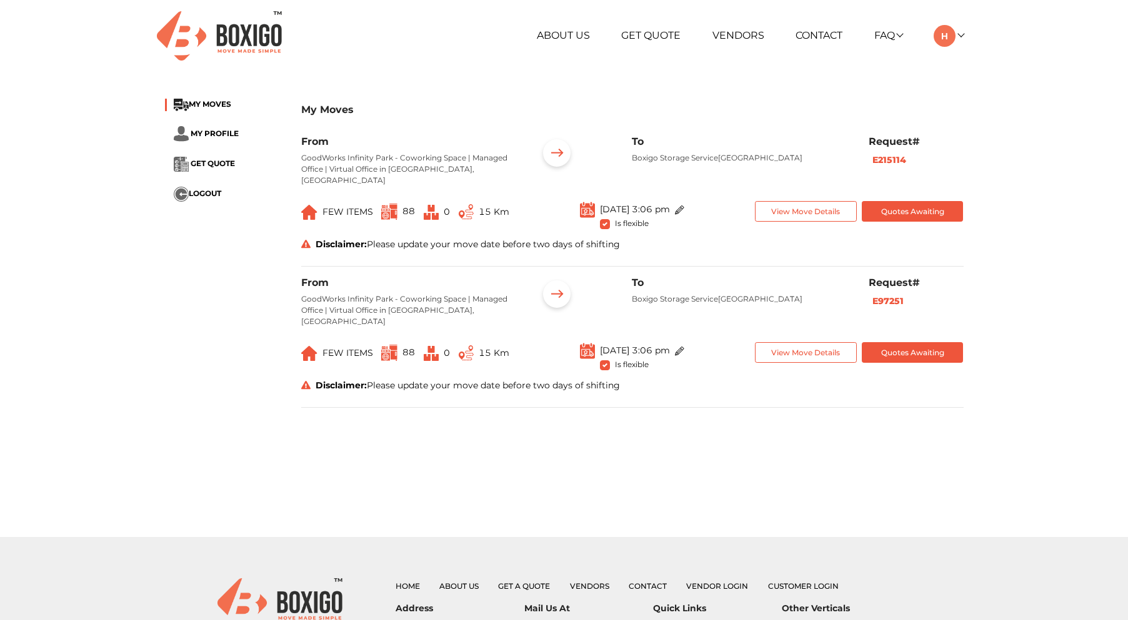
click at [475, 364] on span "15 Km" at bounding box center [484, 353] width 51 height 21
click at [544, 430] on div "My Moves MY MOVES MY PROFILE GET QUOTE LOGOUT My Moves From GoodWorks Infinity …" at bounding box center [564, 258] width 817 height 342
click at [784, 214] on button "View Move Details" at bounding box center [806, 211] width 102 height 21
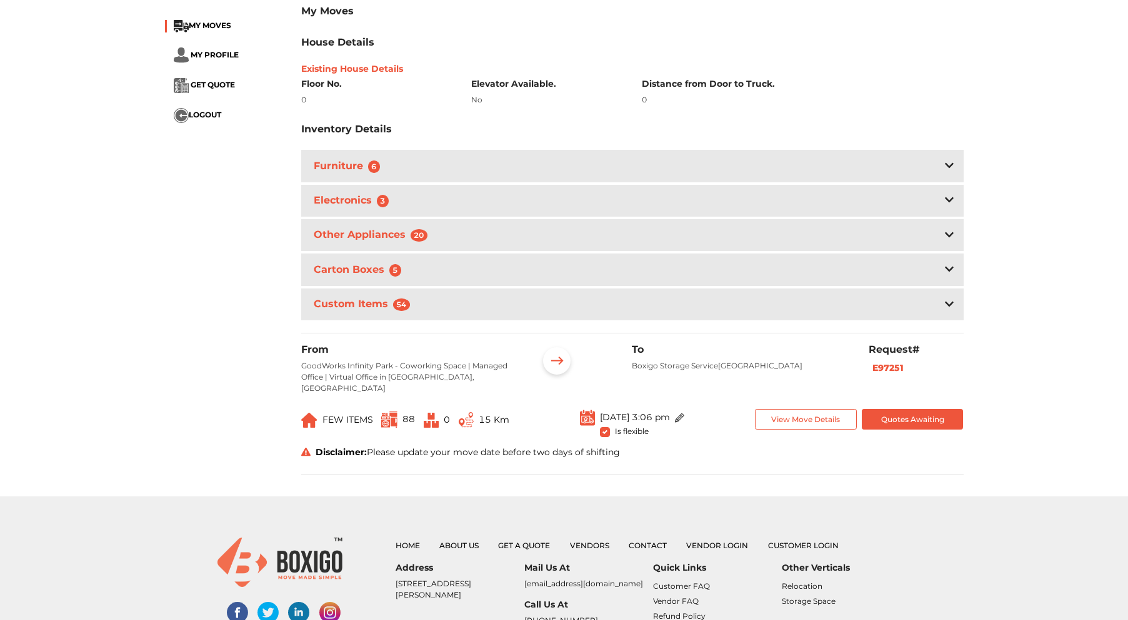
scroll to position [324, 0]
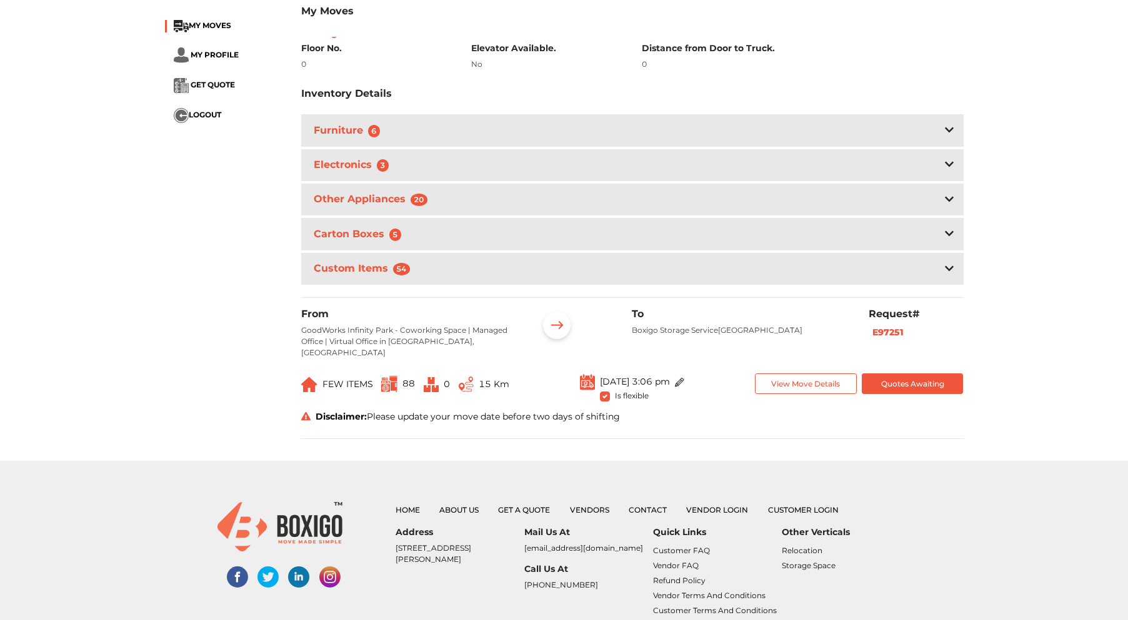
click at [708, 404] on div "Sep 12th 2025 at 3:06 pm Is flexible" at bounding box center [632, 390] width 208 height 32
click at [684, 387] on img at bounding box center [679, 382] width 9 height 9
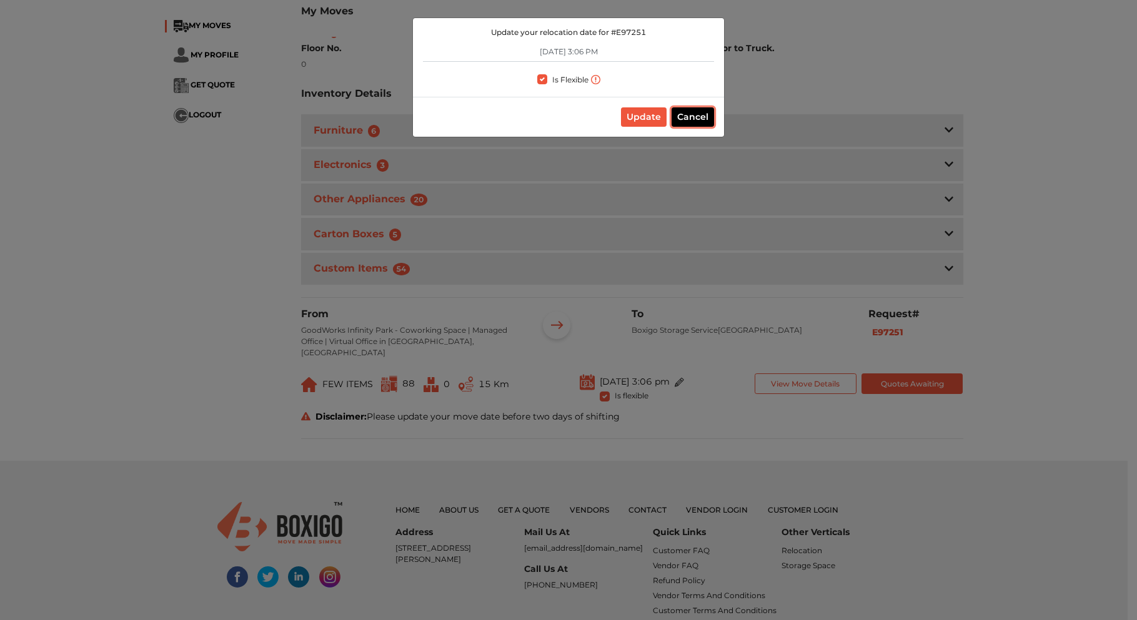
click at [689, 115] on button "Cancel" at bounding box center [693, 116] width 42 height 19
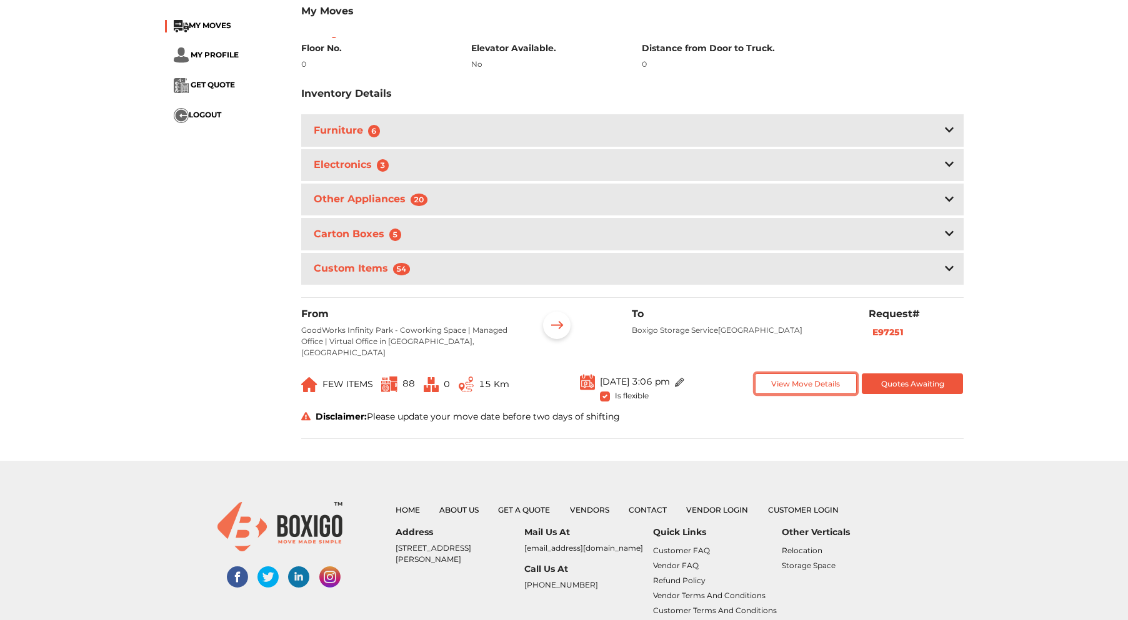
click at [824, 394] on button "View Move Details" at bounding box center [806, 384] width 102 height 21
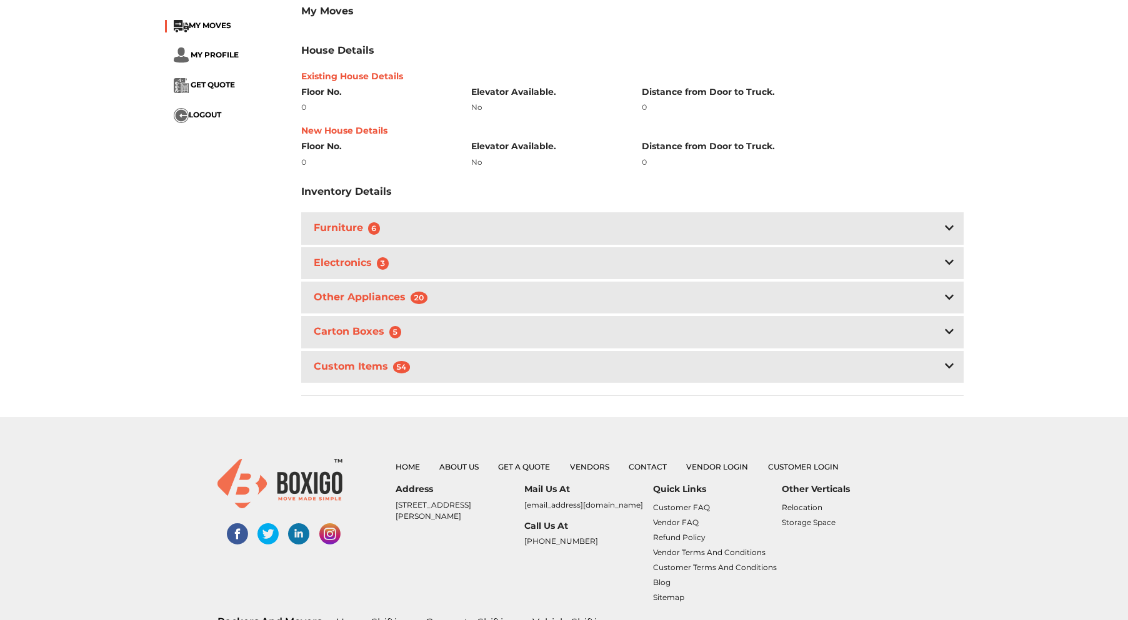
scroll to position [0, 0]
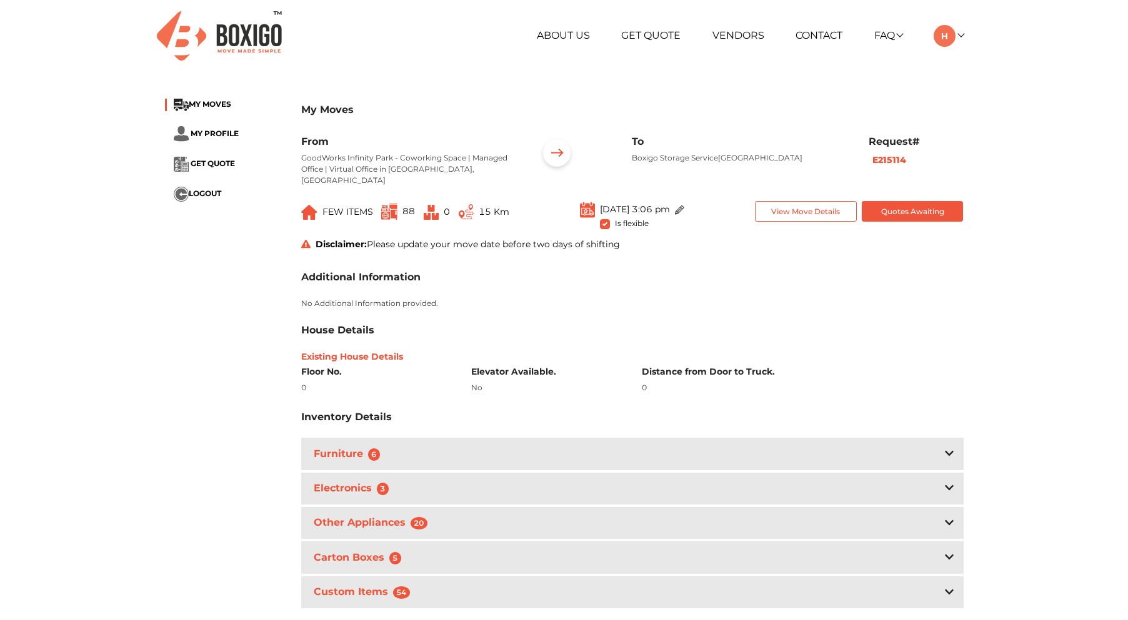
click at [898, 37] on link "FAQ" at bounding box center [888, 35] width 28 height 12
click at [812, 39] on link "Contact" at bounding box center [818, 35] width 47 height 12
click at [745, 34] on link "Vendors" at bounding box center [738, 35] width 52 height 12
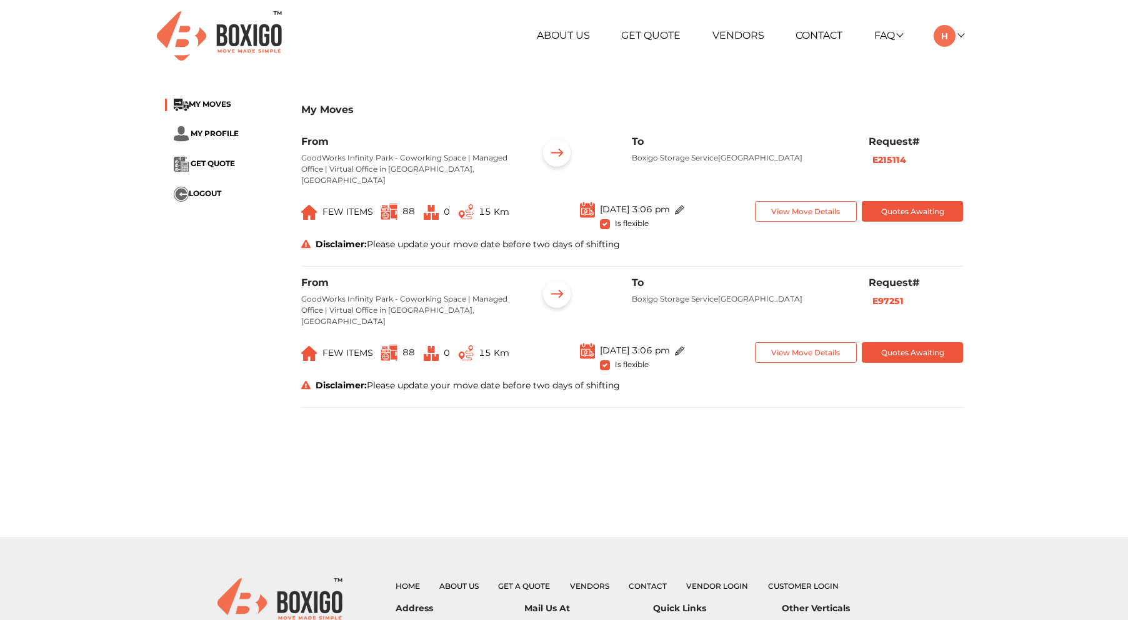
click at [1034, 283] on div "My Moves MY MOVES MY PROFILE GET QUOTE LOGOUT My Moves From GoodWorks Infinity …" at bounding box center [564, 258] width 1128 height 342
click at [212, 119] on ul "MY MOVES MY PROFILE GET QUOTE LOGOUT" at bounding box center [223, 150] width 117 height 103
click at [218, 132] on span "MY PROFILE" at bounding box center [215, 133] width 48 height 9
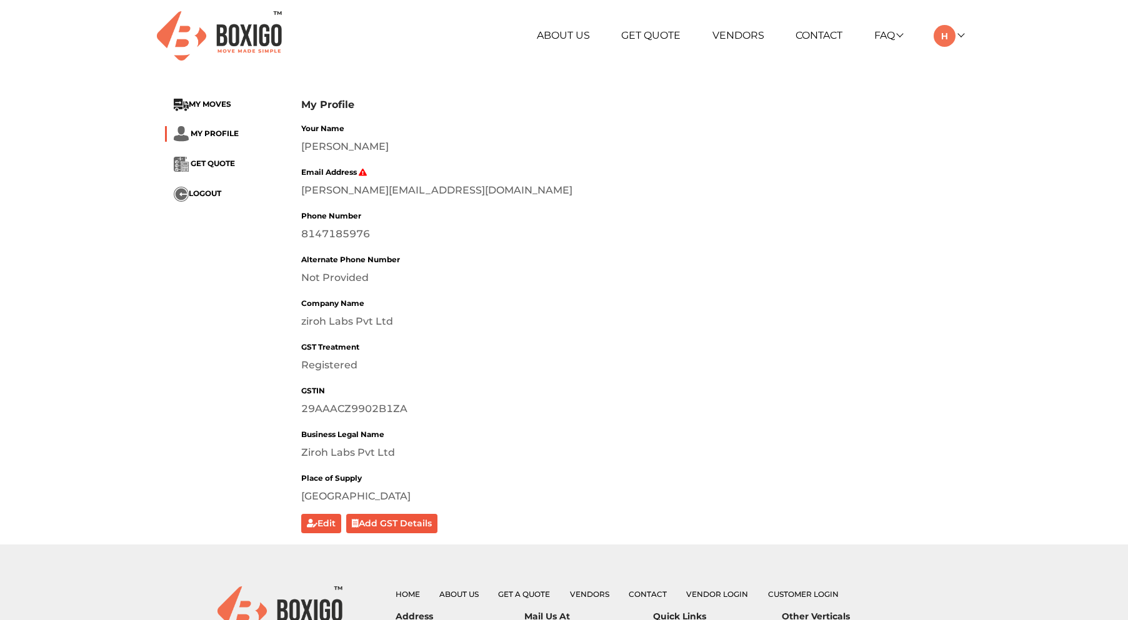
click at [967, 38] on div "About Us Get Quote Vendors Contact FAQ Customer FAQ Vendor FAQ My Moves My Prof…" at bounding box center [700, 36] width 545 height 22
click at [960, 36] on link at bounding box center [948, 35] width 29 height 12
click at [963, 99] on link "Make Estimate" at bounding box center [984, 100] width 100 height 23
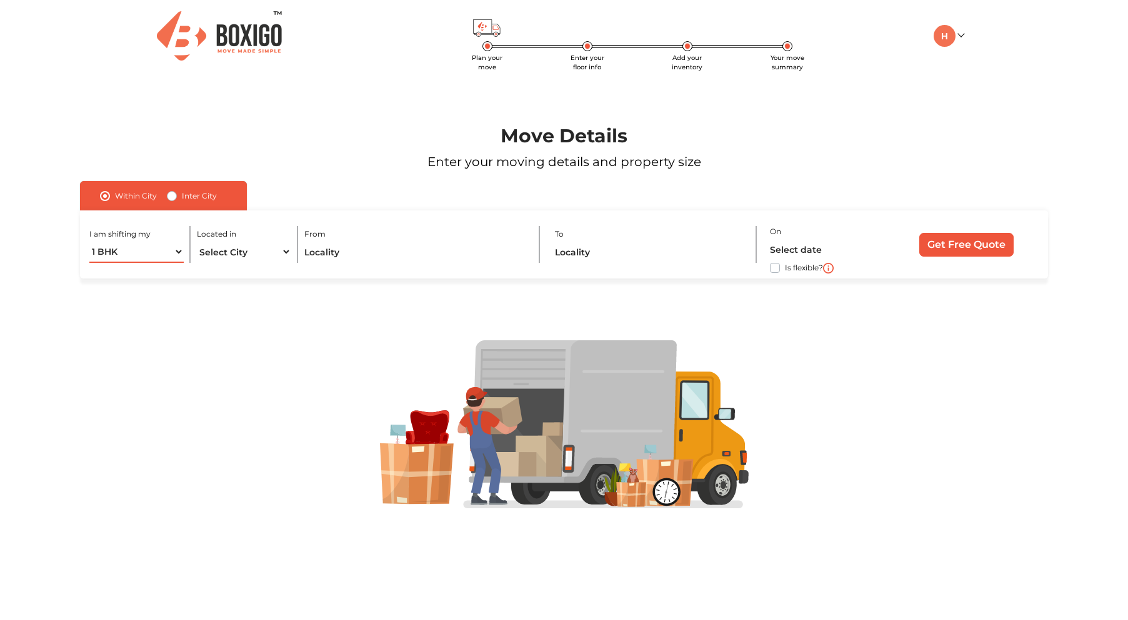
click at [174, 252] on select "1 BHK 2 BHK 3 BHK 3 + BHK FEW ITEMS" at bounding box center [136, 252] width 94 height 22
click at [937, 29] on img at bounding box center [945, 36] width 22 height 22
click at [979, 57] on link "My Moves" at bounding box center [984, 53] width 100 height 23
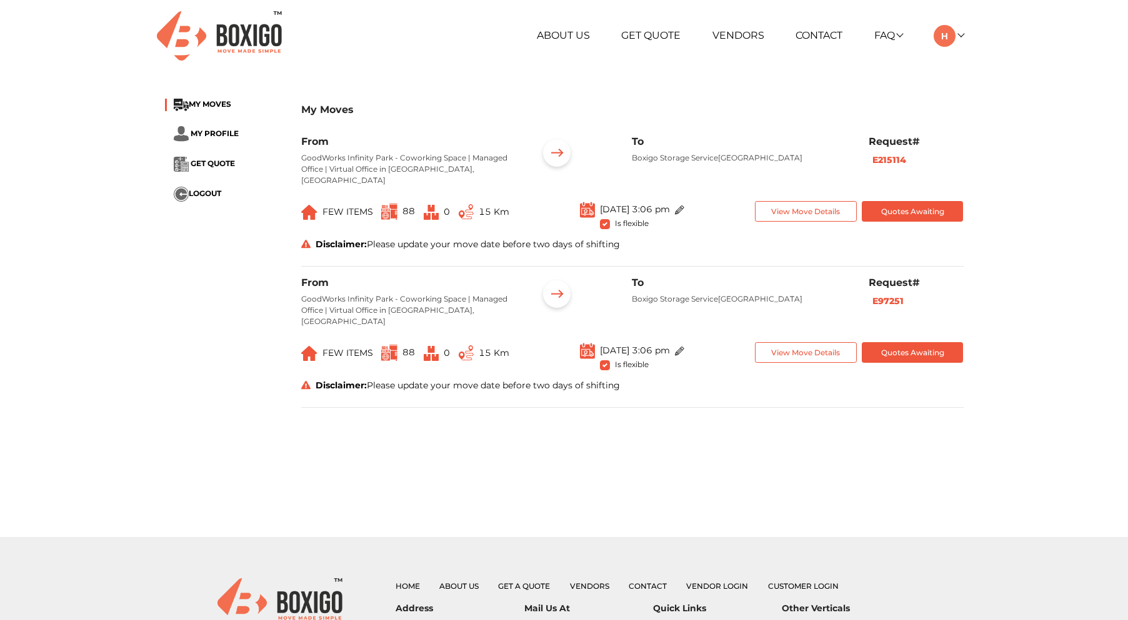
click at [1006, 130] on div "My Moves MY MOVES MY PROFILE GET QUOTE LOGOUT My Moves From GoodWorks Infinity …" at bounding box center [564, 258] width 1128 height 342
click at [347, 47] on div at bounding box center [284, 35] width 254 height 49
click at [444, 62] on div "About Us Get Quote Vendors Contact FAQ Customer FAQ Vendor FAQ My Moves My Prof…" at bounding box center [564, 36] width 817 height 72
click at [983, 127] on div "My Moves MY MOVES MY PROFILE GET QUOTE LOGOUT My Moves From GoodWorks Infinity …" at bounding box center [564, 258] width 1128 height 342
click at [1006, 136] on div "My Moves MY MOVES MY PROFILE GET QUOTE LOGOUT My Moves From GoodWorks Infinity …" at bounding box center [564, 258] width 1128 height 342
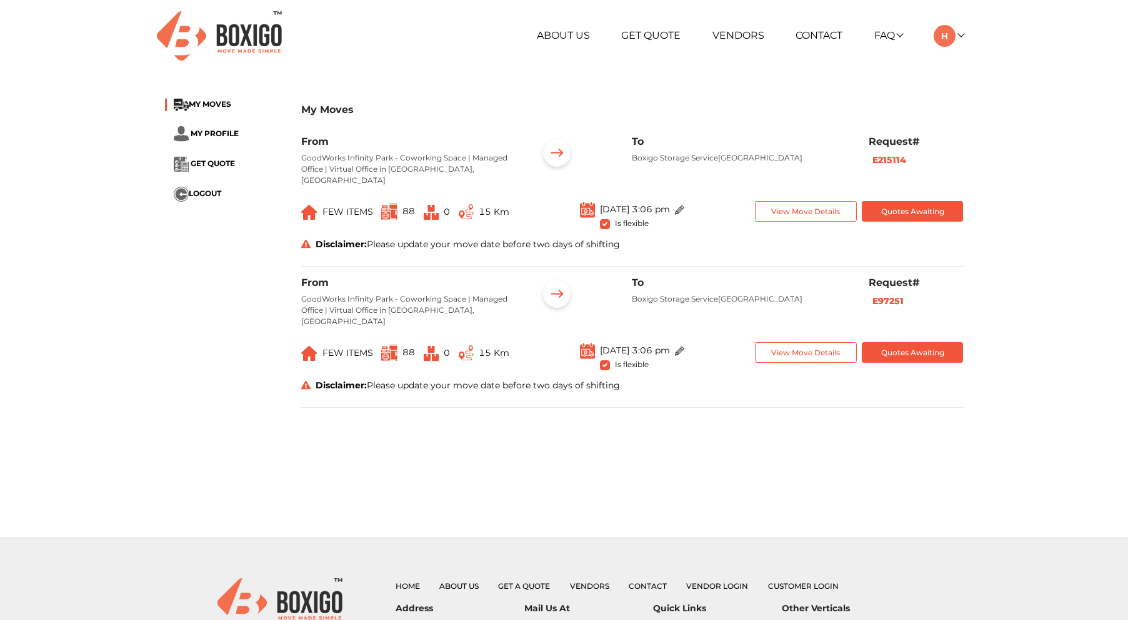
click at [439, 62] on div "About Us Get Quote Vendors Contact FAQ Customer FAQ Vendor FAQ My Moves My Prof…" at bounding box center [564, 36] width 817 height 72
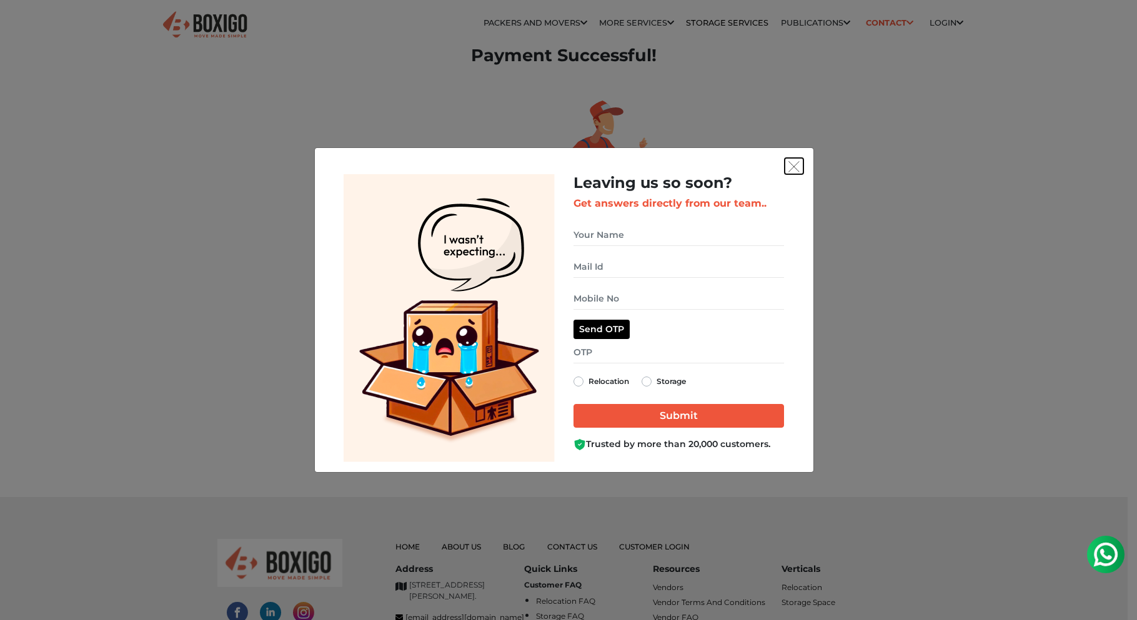
click at [798, 163] on img "get free quote dialog" at bounding box center [794, 166] width 11 height 11
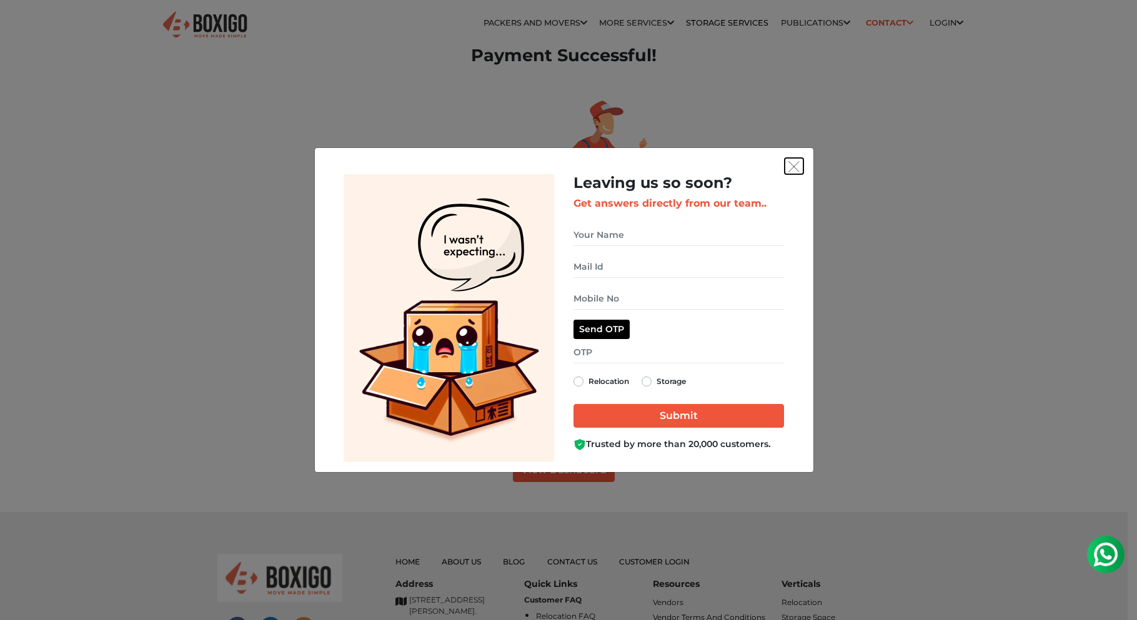
click at [797, 163] on img "get free quote dialog" at bounding box center [794, 166] width 11 height 11
